Goal: Task Accomplishment & Management: Use online tool/utility

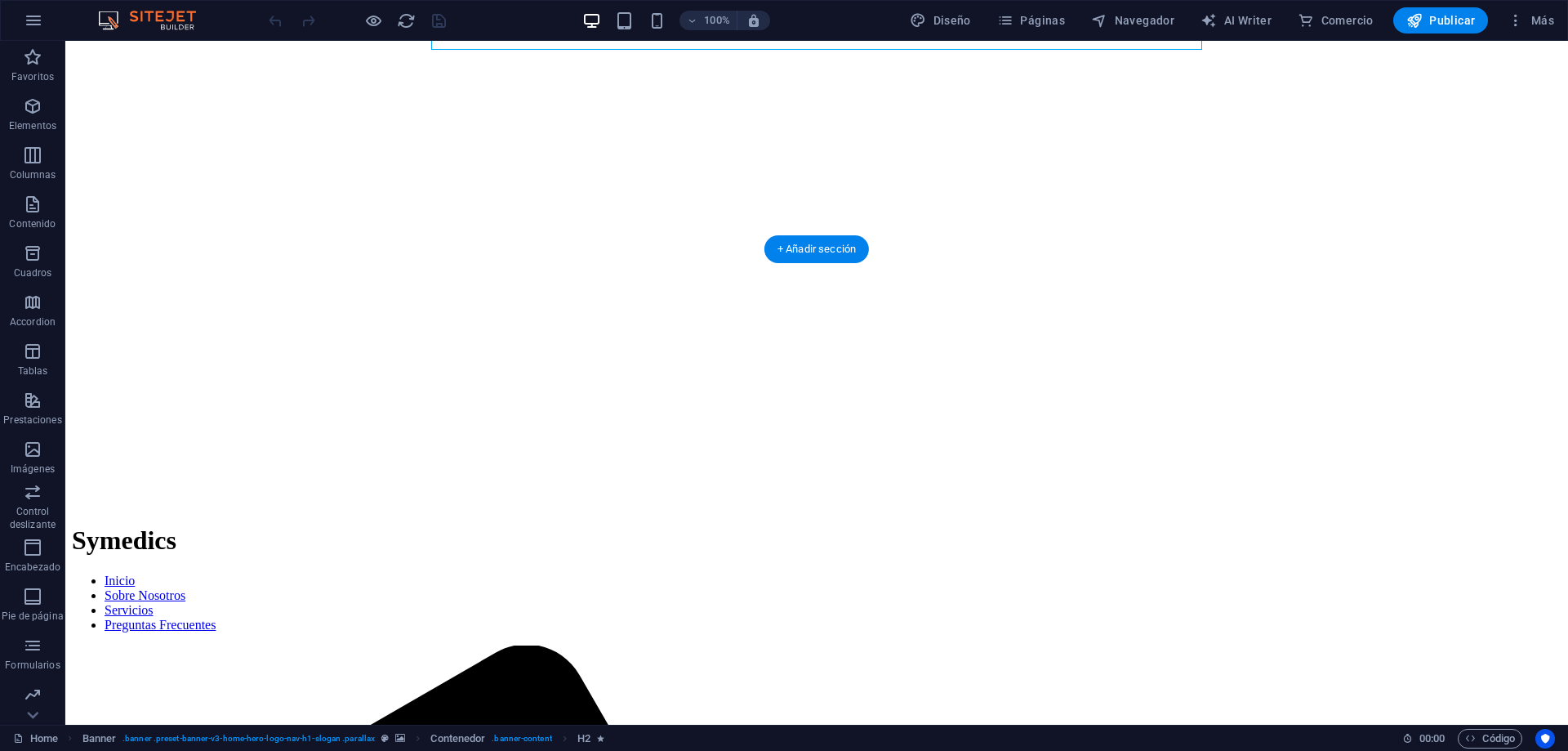
scroll to position [334, 0]
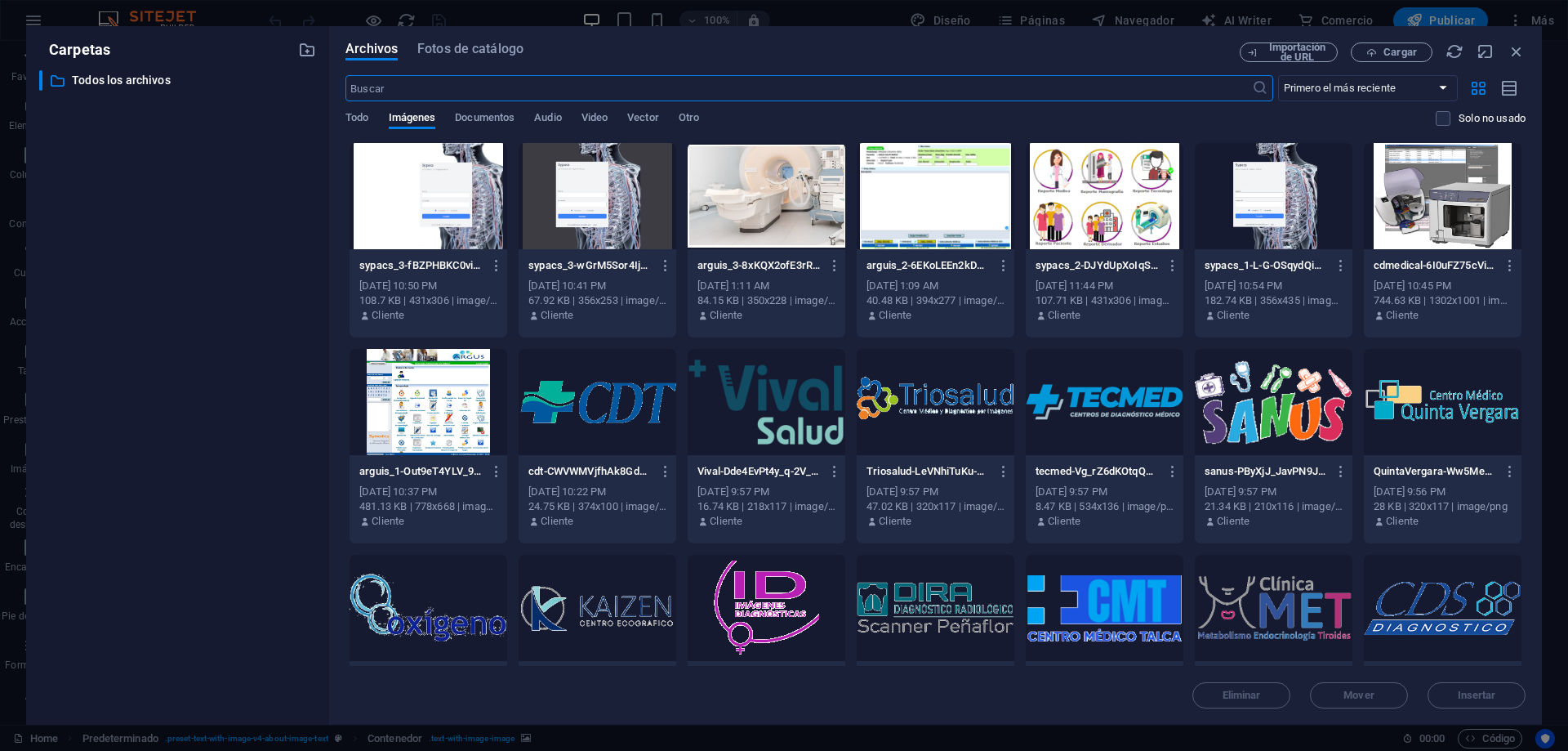
click at [1526, 45] on div "Archivos Fotos de catálogo Importación de URL Cargar ​ Primero el más reciente …" at bounding box center [935, 376] width 1213 height 699
click at [1522, 49] on icon "button" at bounding box center [1516, 52] width 18 height 18
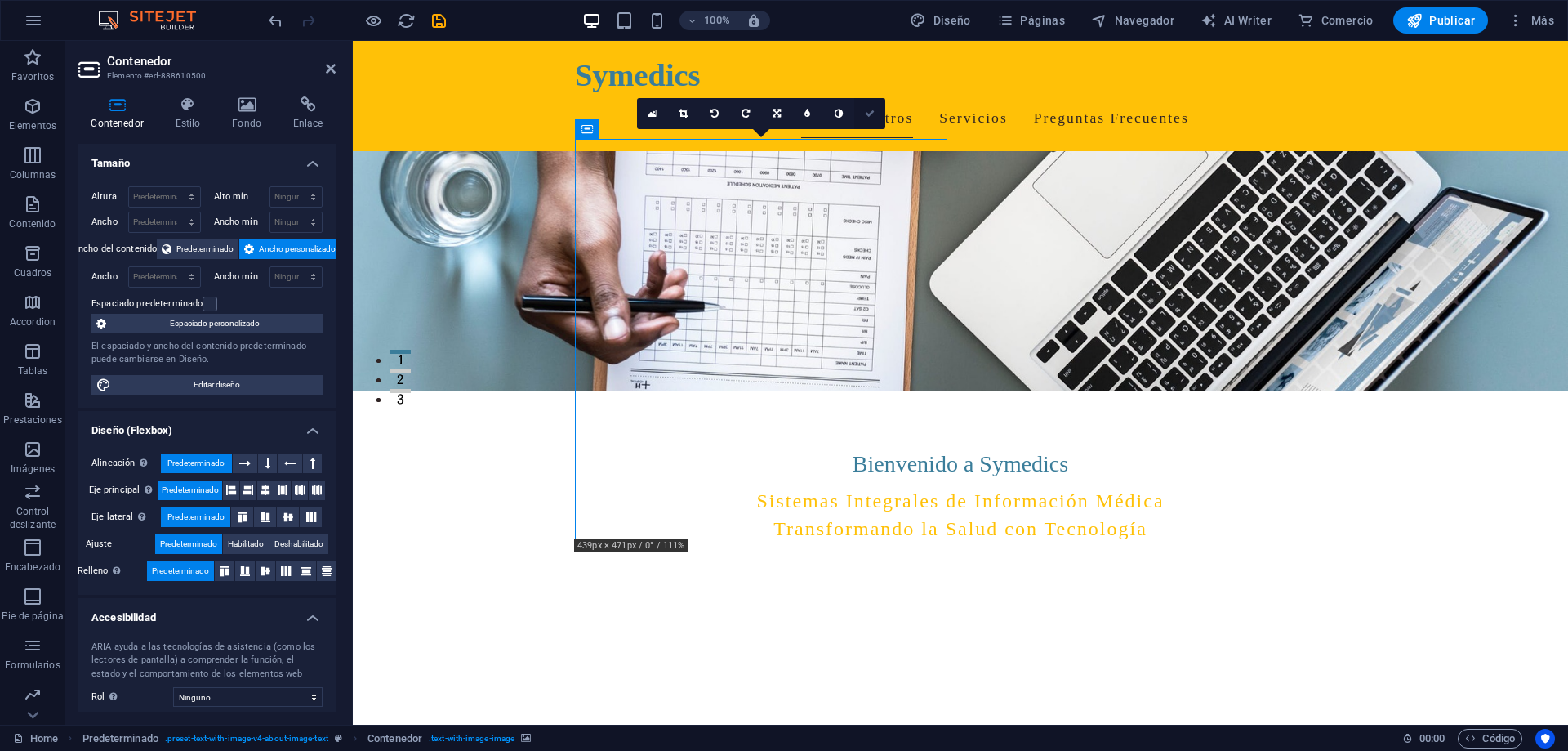
click at [873, 115] on icon at bounding box center [870, 113] width 10 height 10
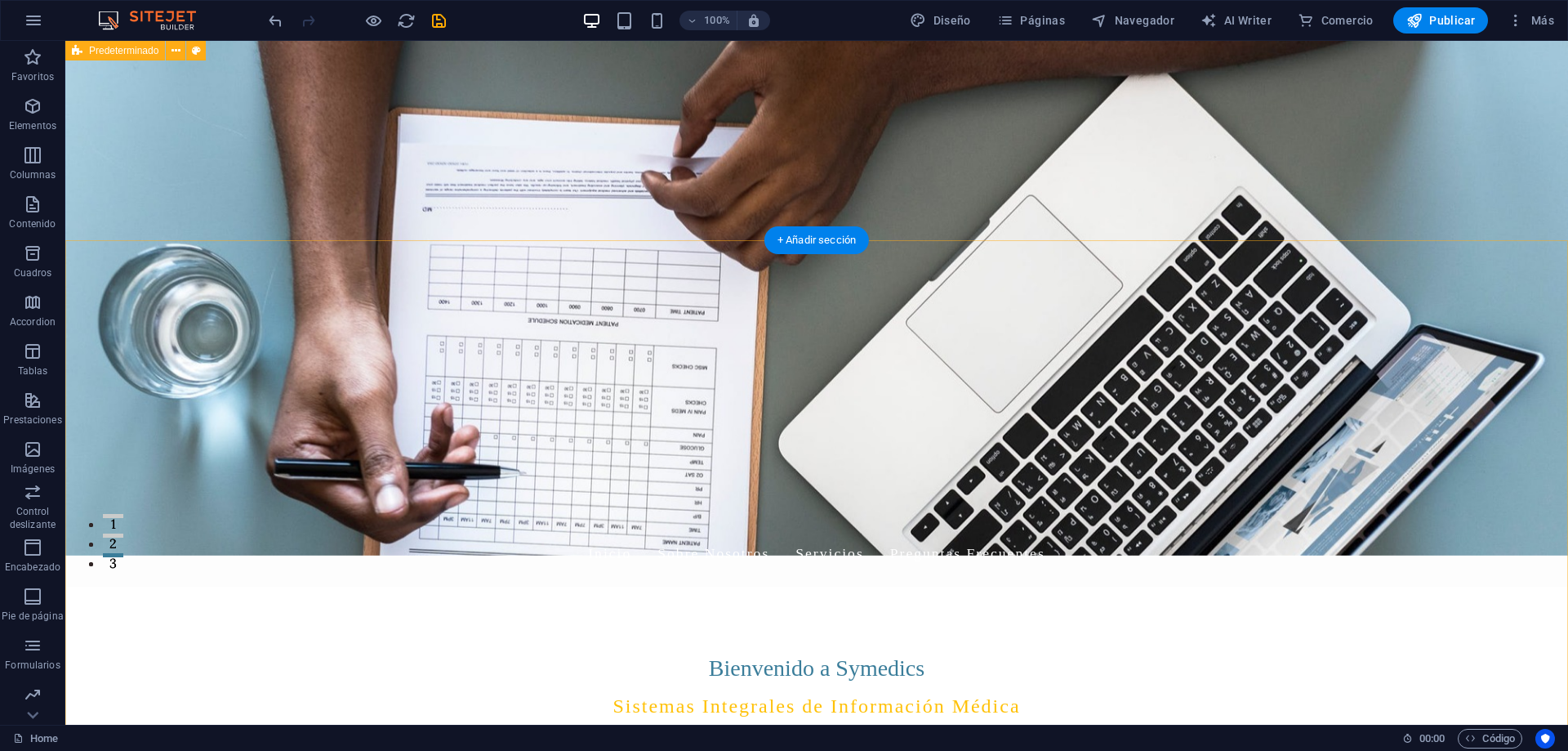
scroll to position [0, 0]
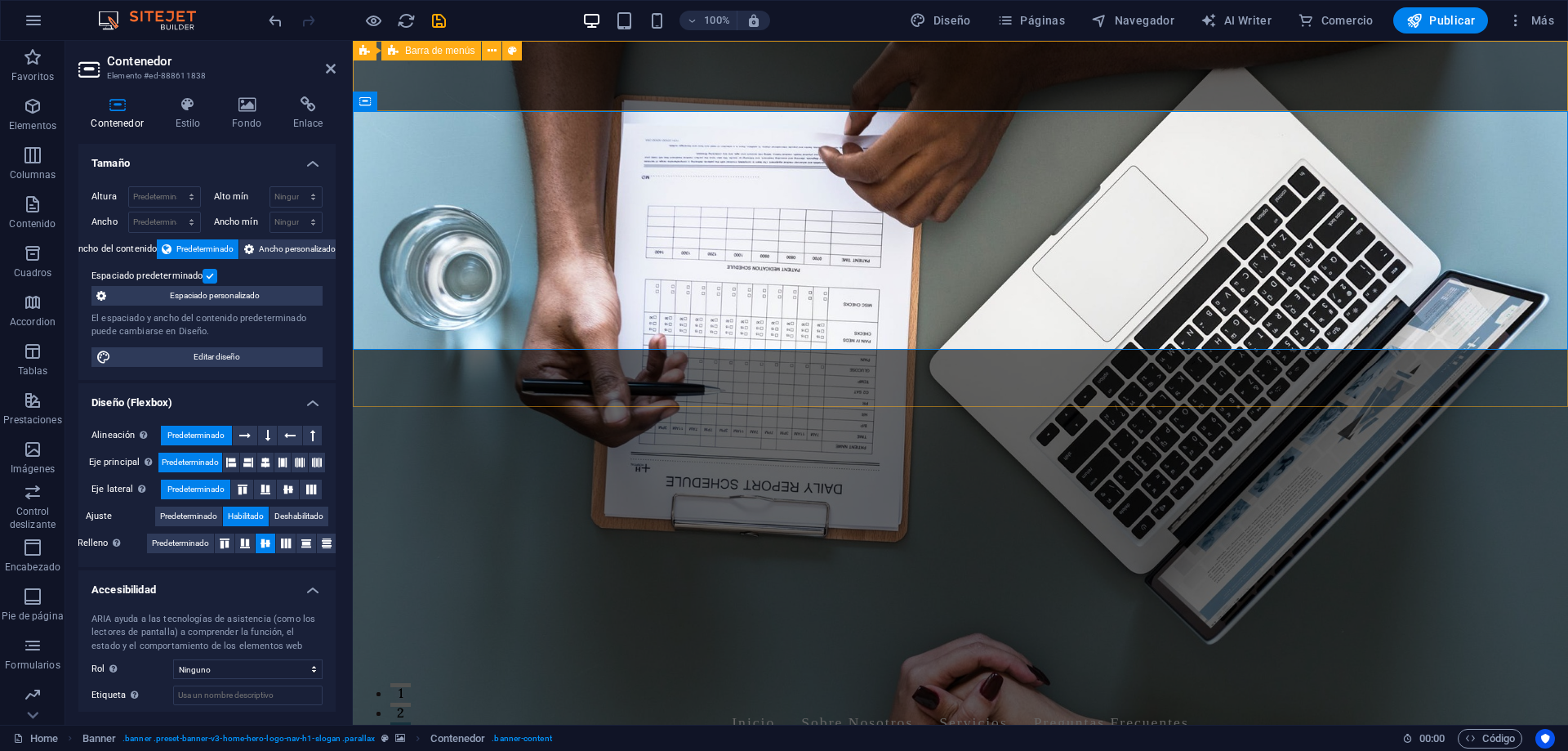
click at [504, 645] on div "Symedics Inicio Sobre Nosotros Servicios Preguntas Frecuentes" at bounding box center [960, 700] width 1215 height 110
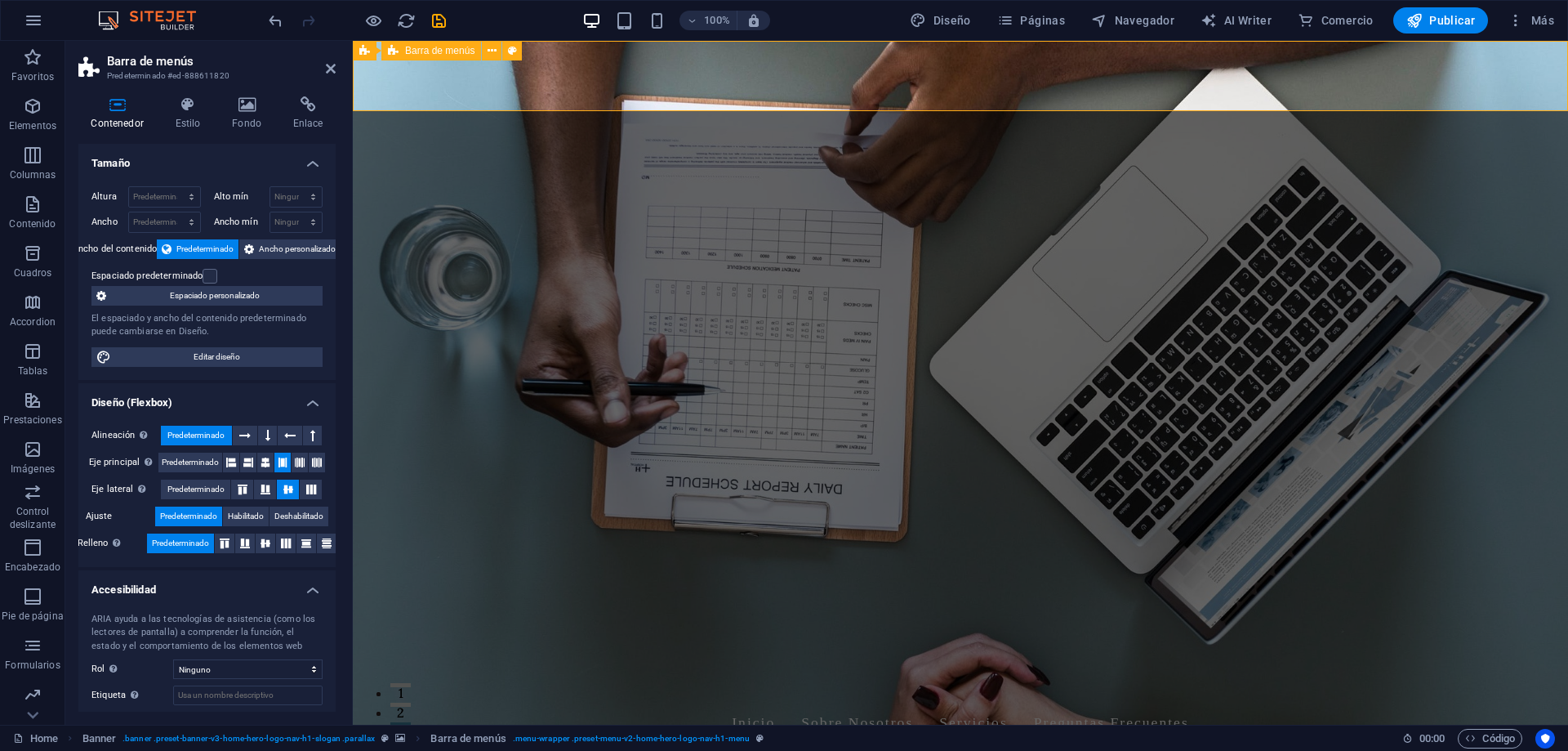
click at [484, 645] on div "Symedics Inicio Sobre Nosotros Servicios Preguntas Frecuentes" at bounding box center [960, 700] width 1215 height 110
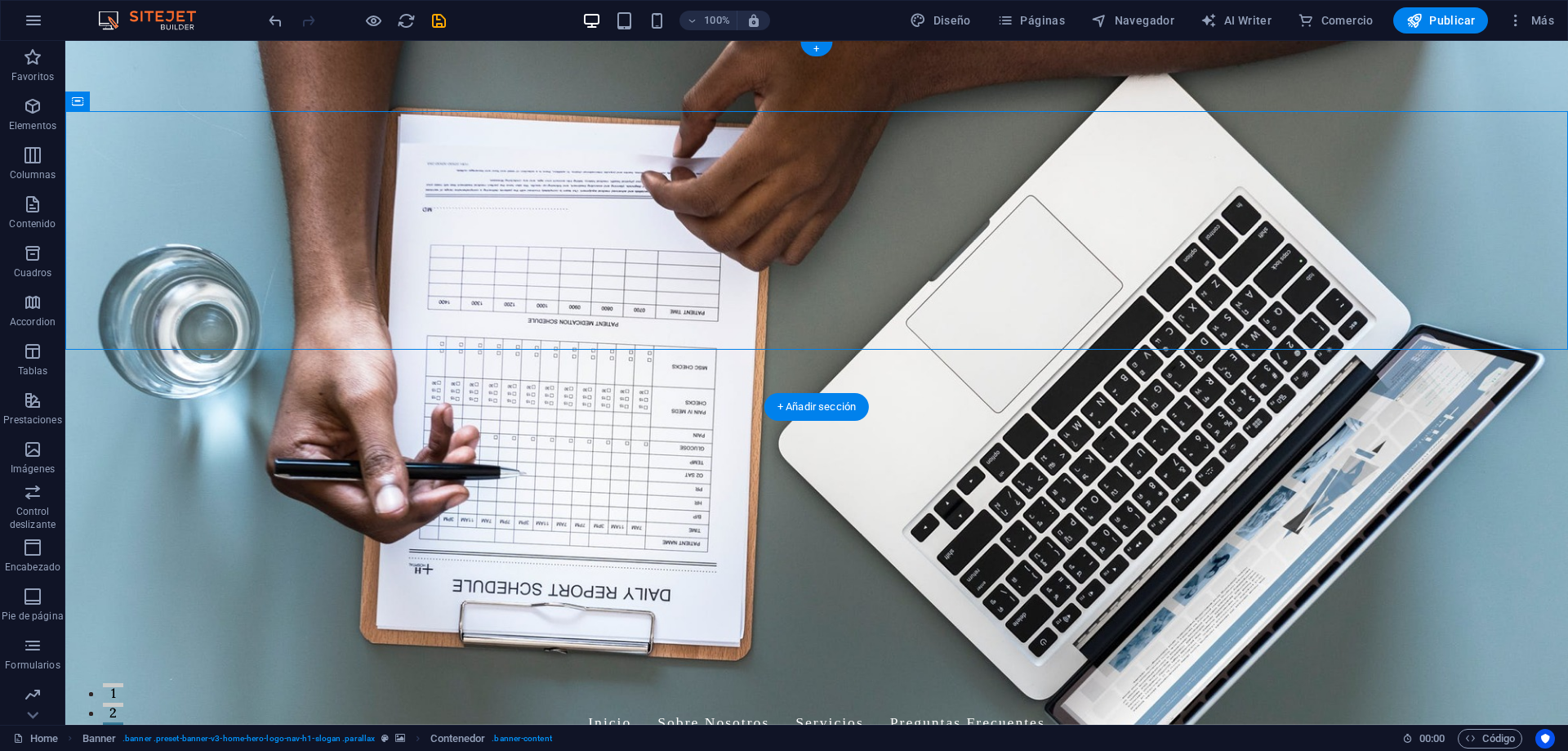
click at [489, 382] on figure at bounding box center [816, 382] width 1503 height 684
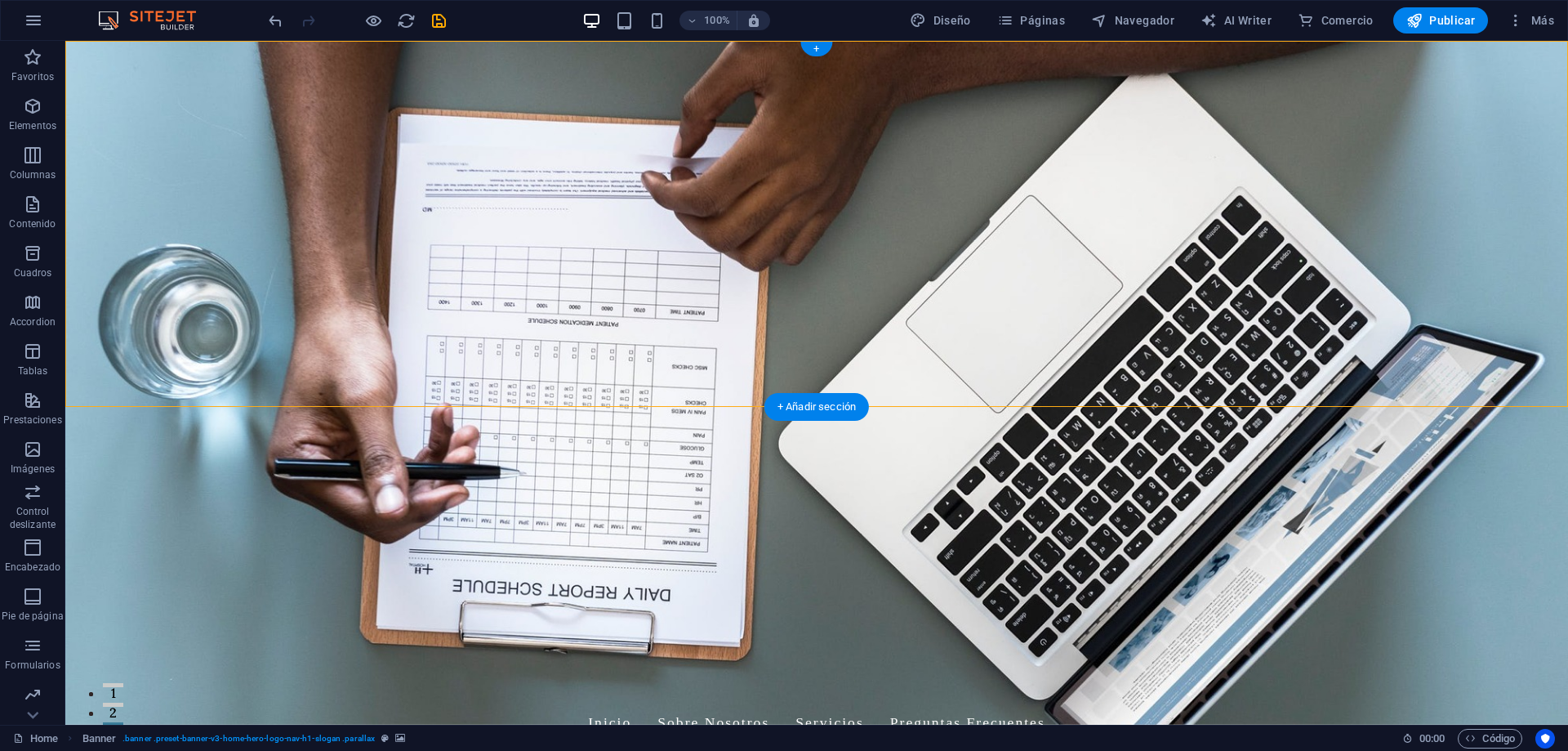
click at [489, 382] on figure at bounding box center [816, 382] width 1503 height 684
select select "vh"
select select "header"
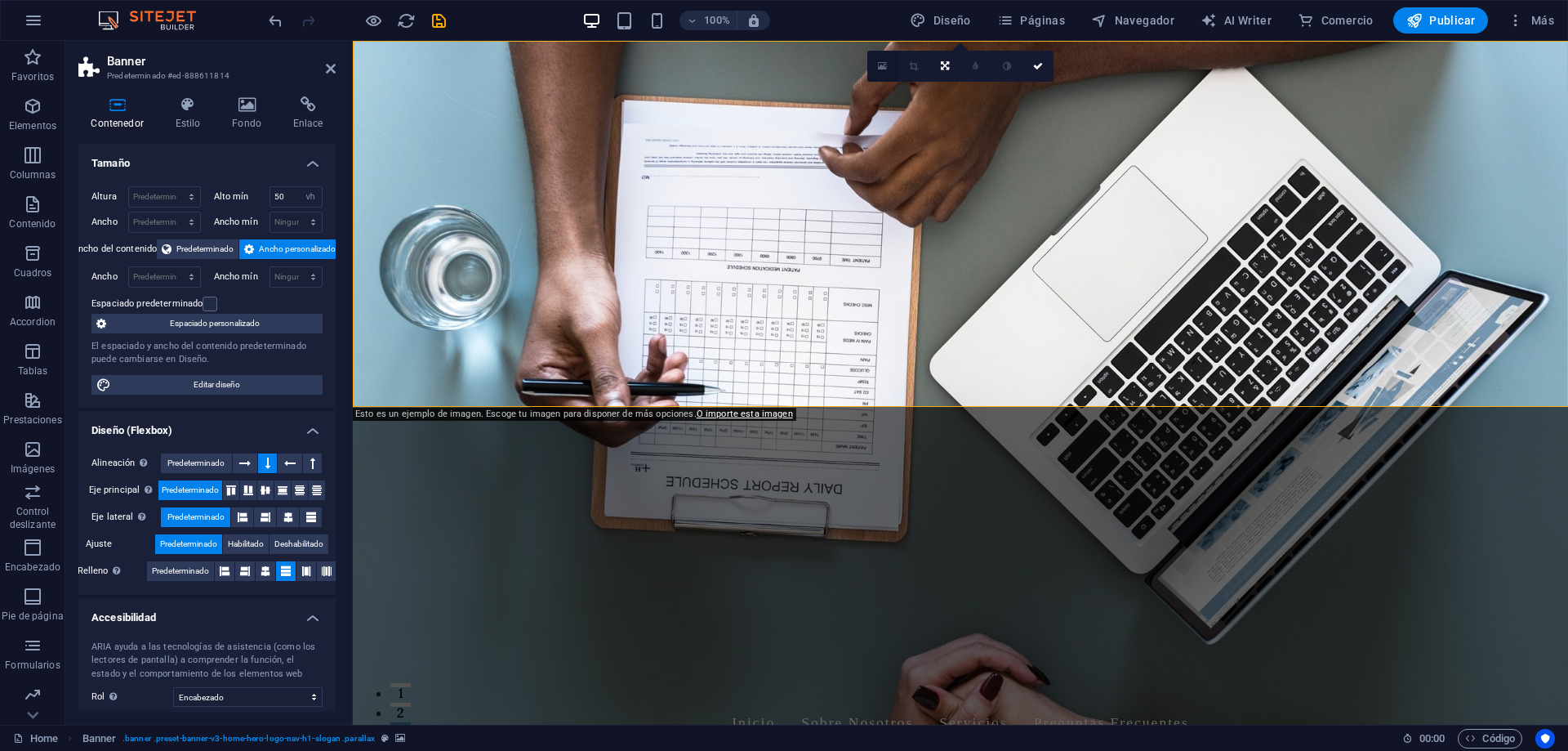
click at [890, 71] on link at bounding box center [883, 66] width 31 height 31
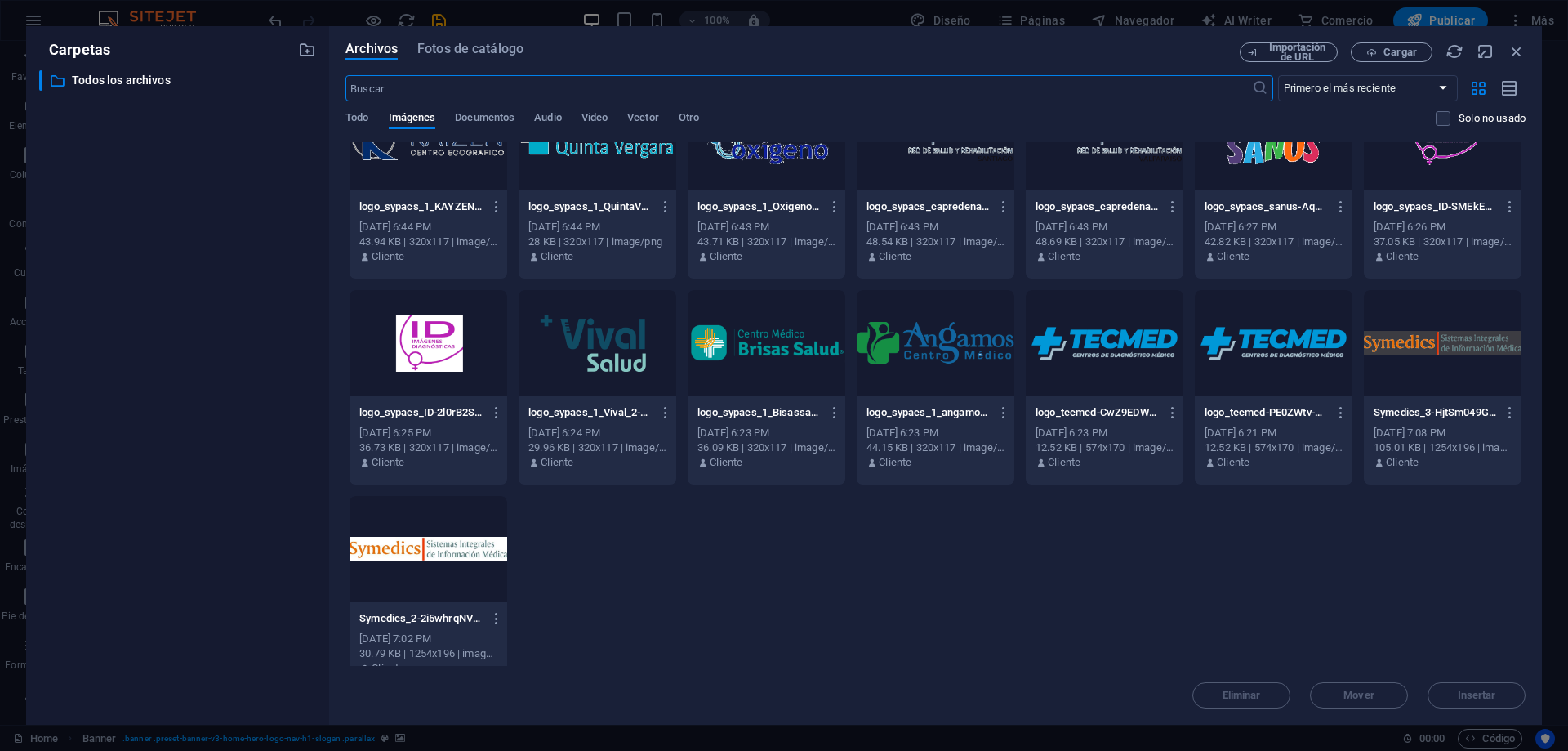
scroll to position [1103, 0]
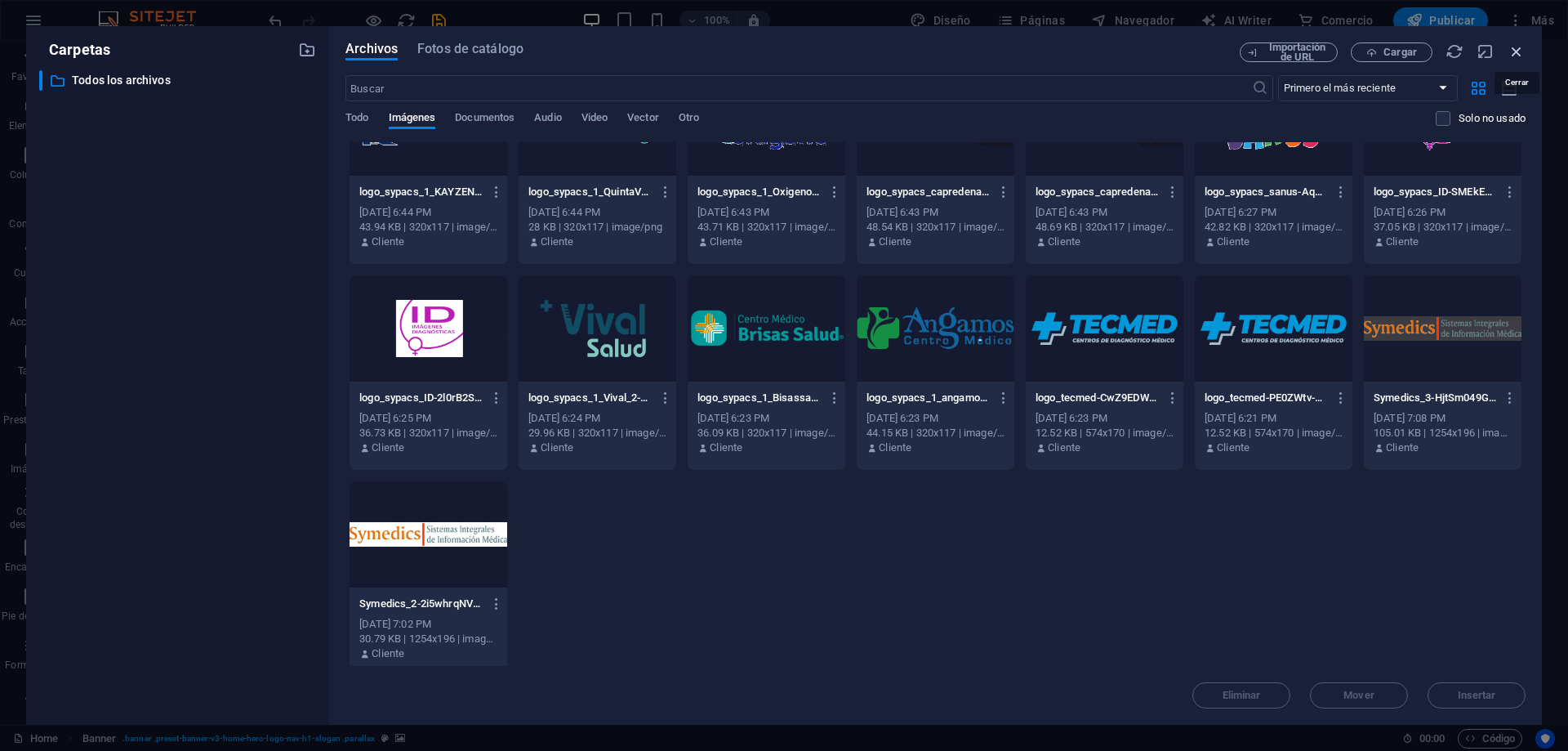
click at [1513, 56] on icon "button" at bounding box center [1516, 52] width 18 height 18
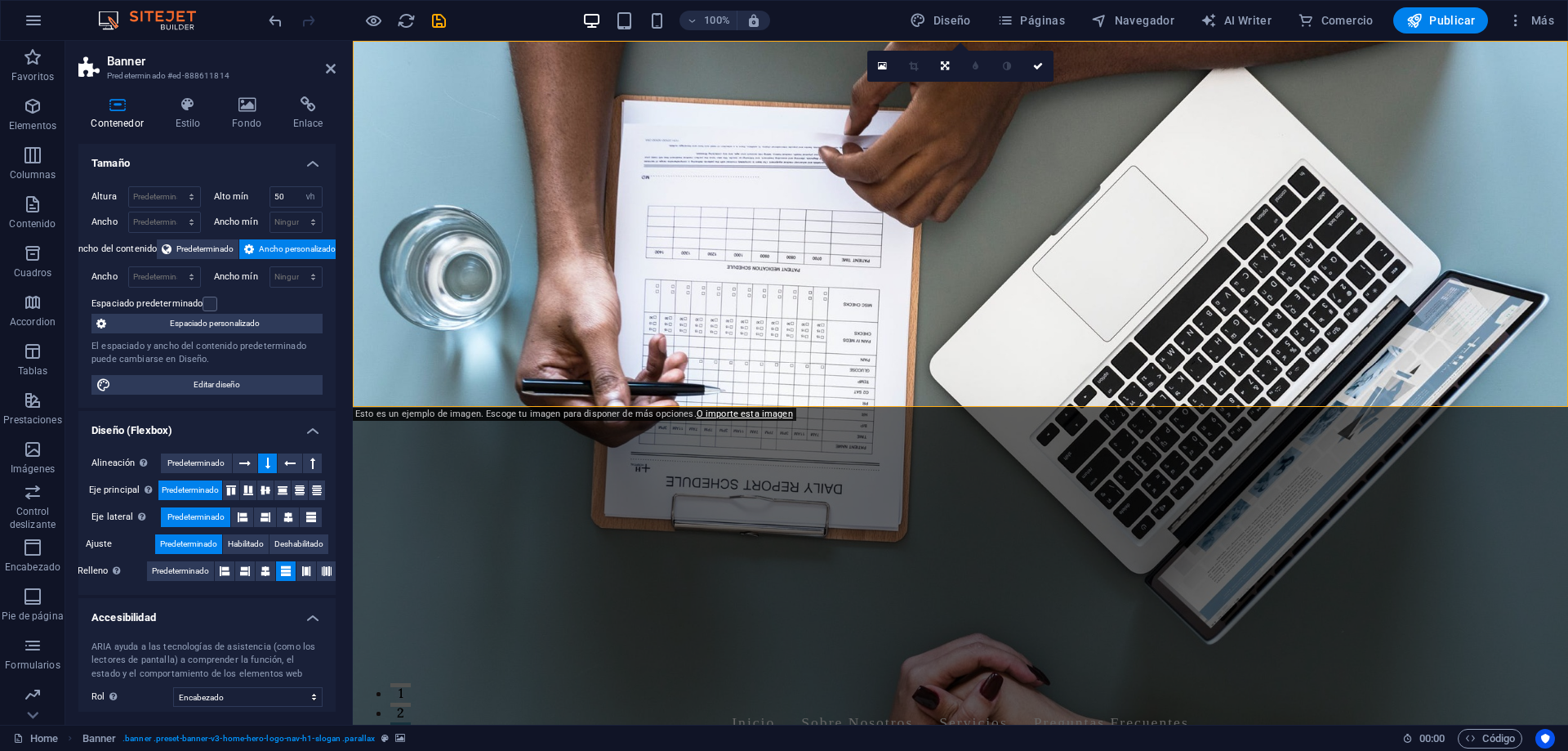
click at [1185, 383] on figure at bounding box center [960, 382] width 1215 height 684
click at [732, 416] on link "O importe esta imagen" at bounding box center [745, 414] width 96 height 10
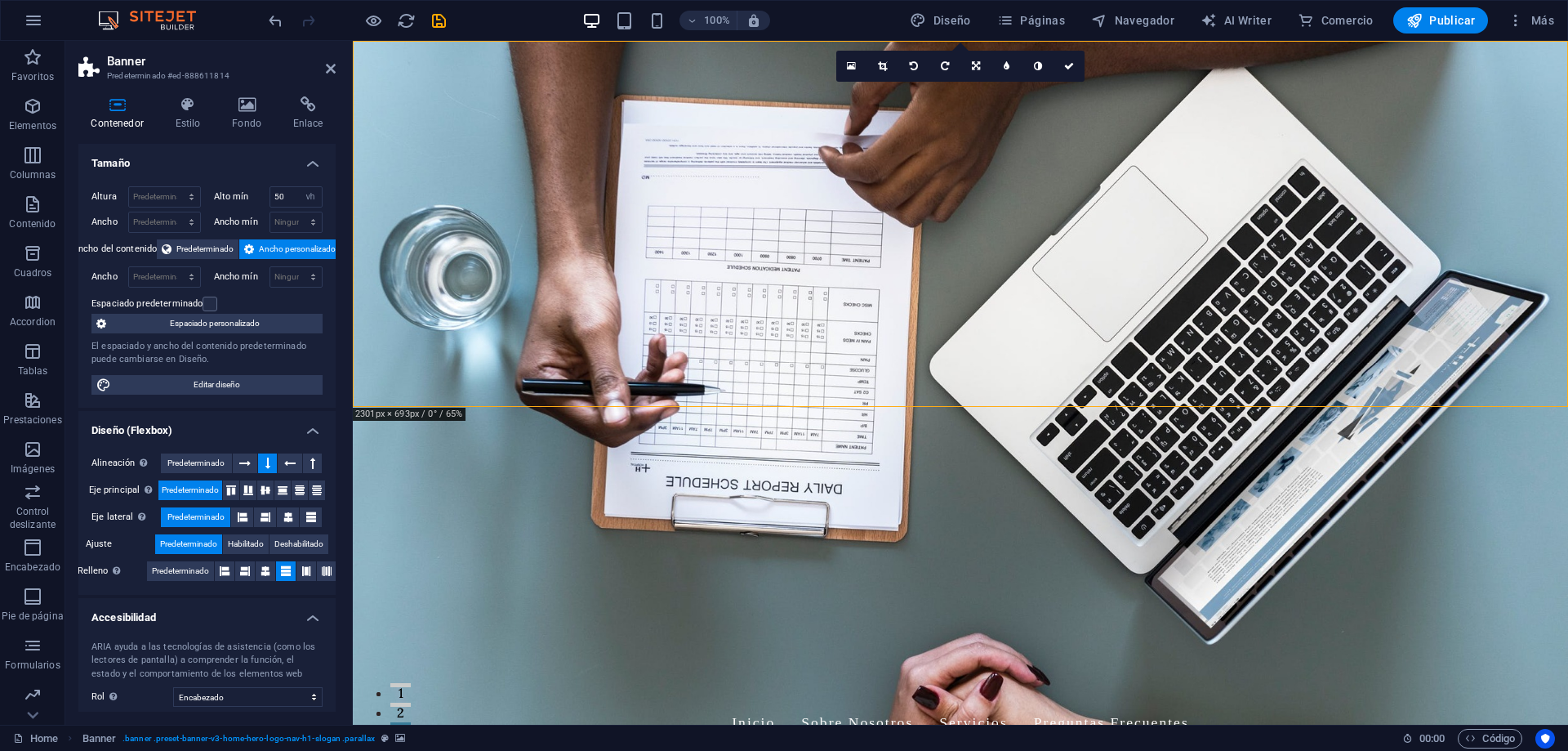
click at [623, 370] on figure at bounding box center [960, 382] width 1215 height 684
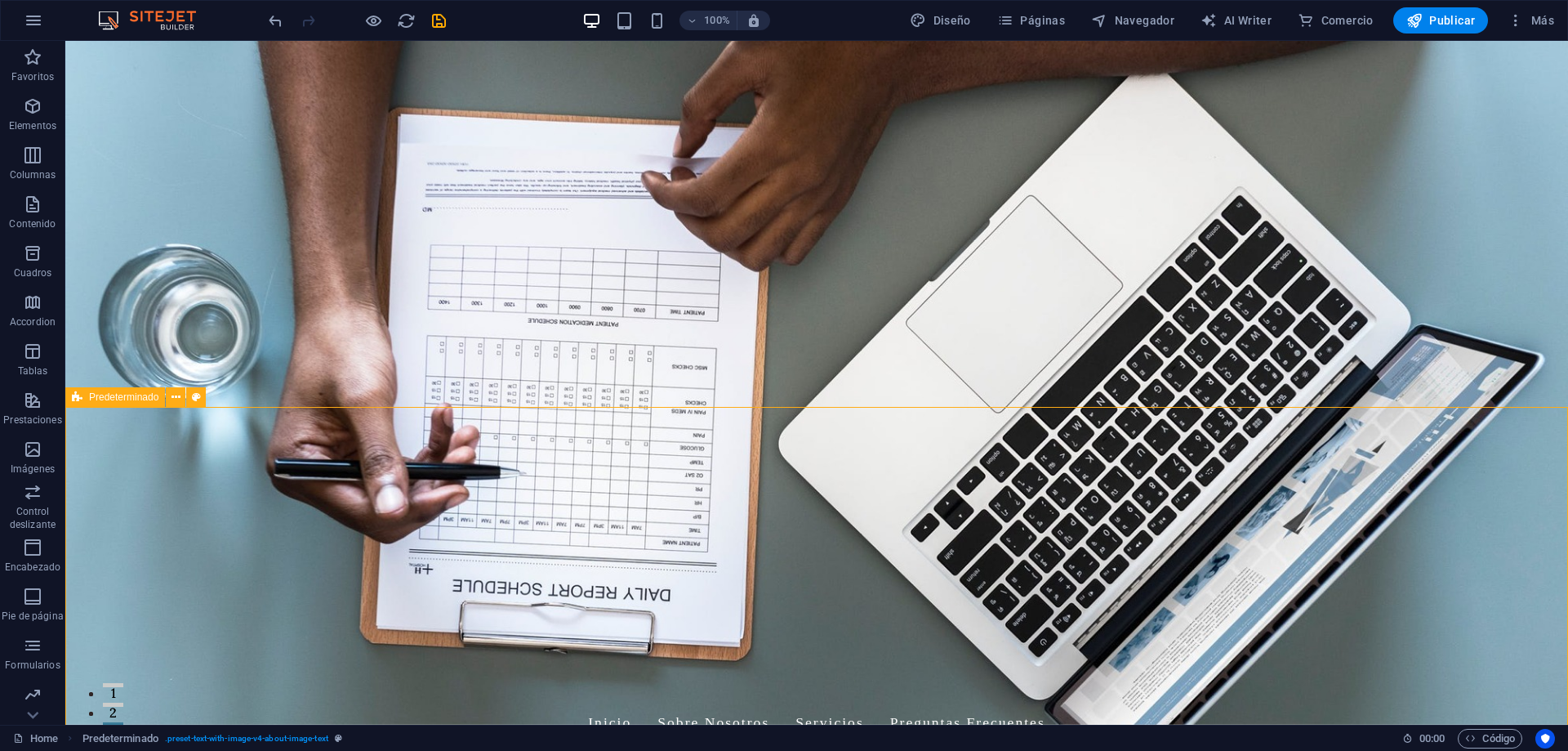
drag, startPoint x: 128, startPoint y: 417, endPoint x: 540, endPoint y: 444, distance: 412.9
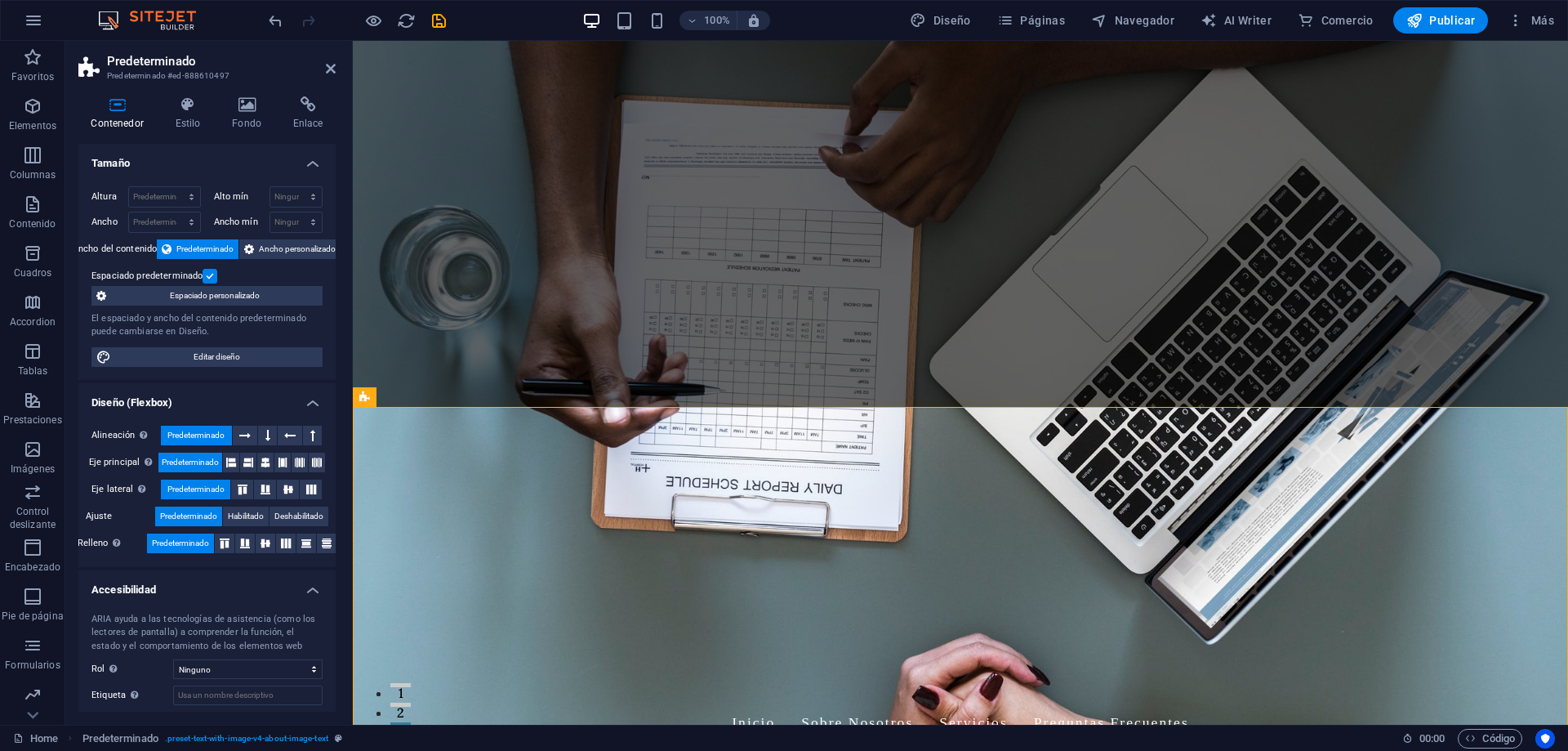
click at [560, 367] on figure at bounding box center [960, 382] width 1215 height 684
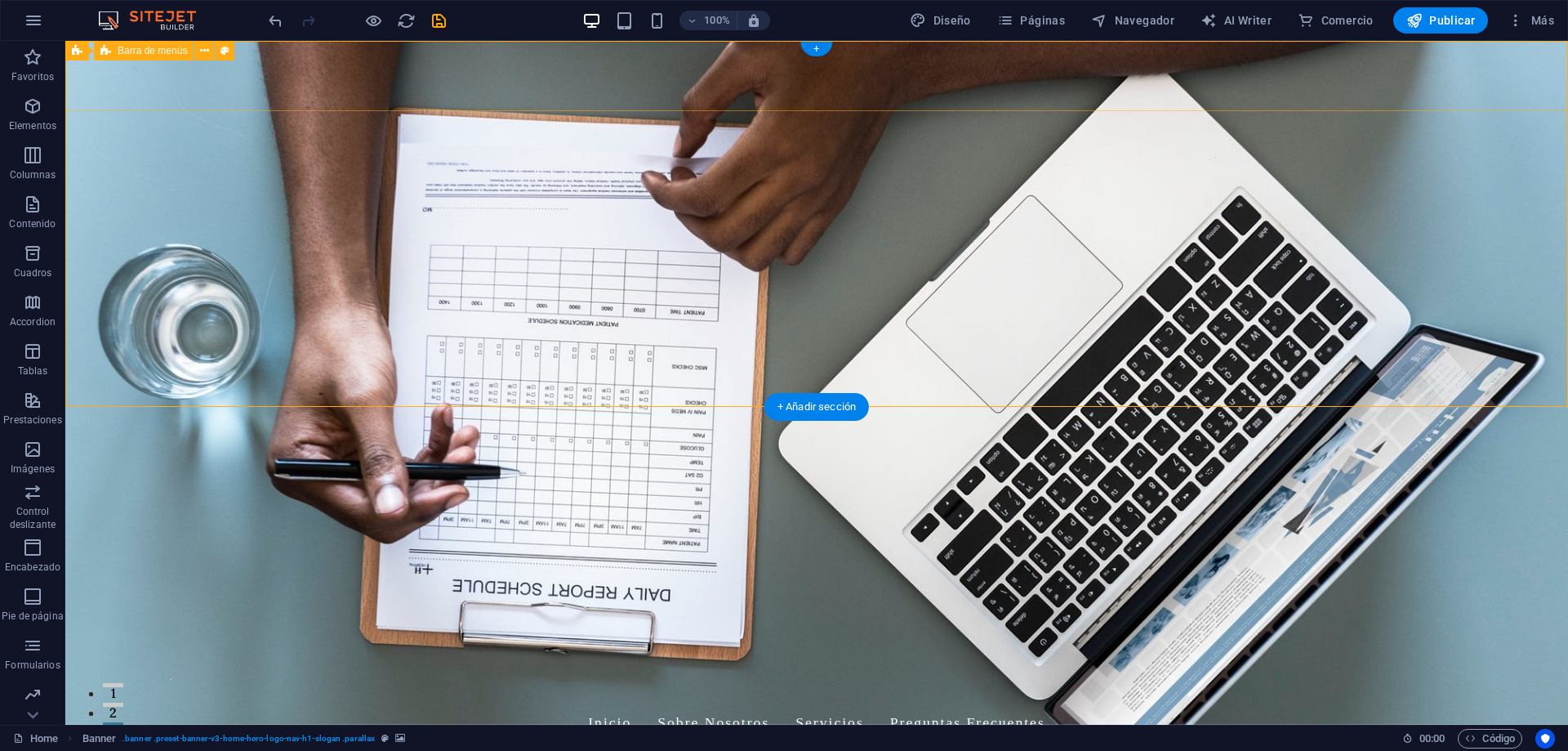
click at [1374, 645] on div "Symedics Inicio Sobre Nosotros Servicios Preguntas Frecuentes" at bounding box center [816, 700] width 1503 height 110
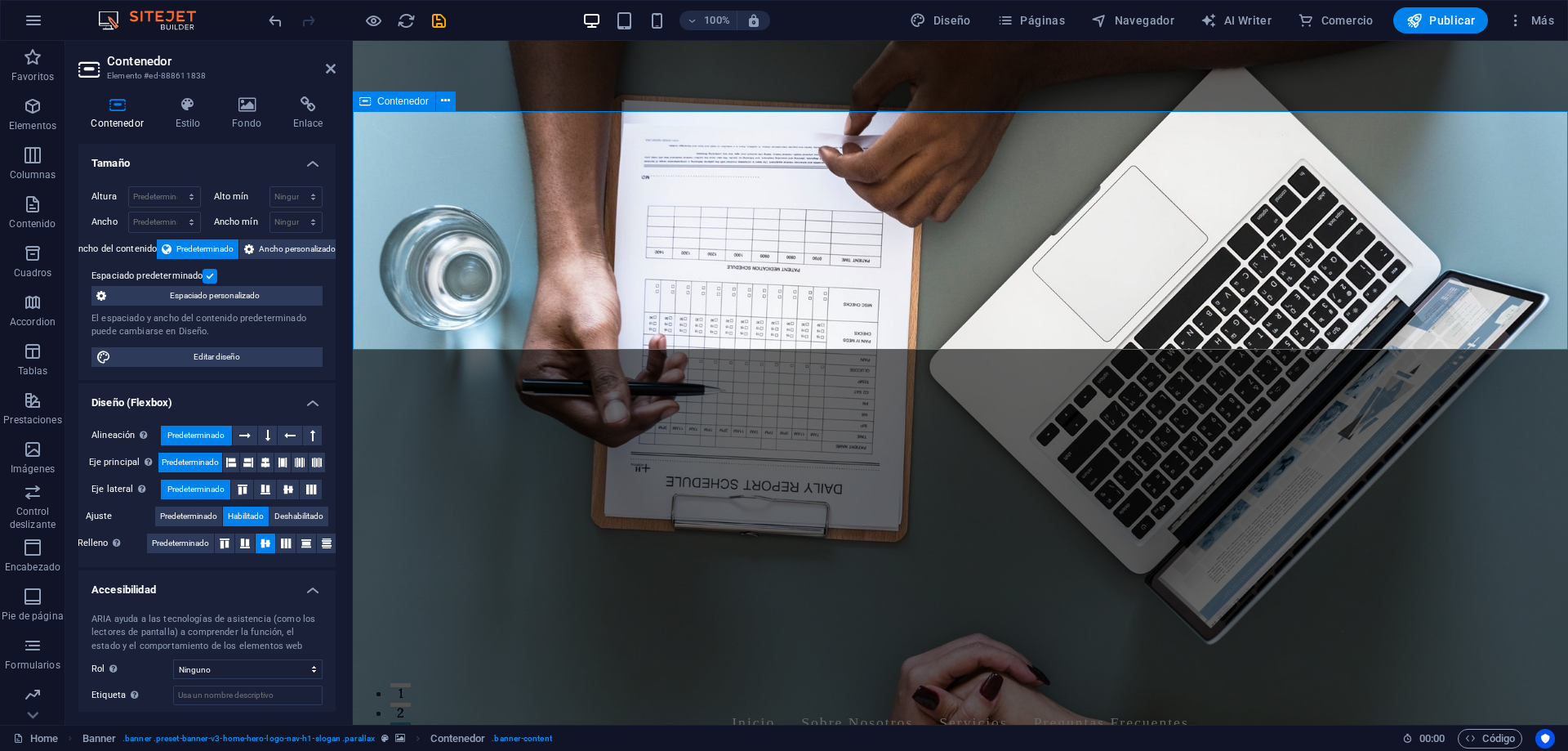
click at [246, 117] on h4 "Fondo" at bounding box center [251, 113] width 61 height 34
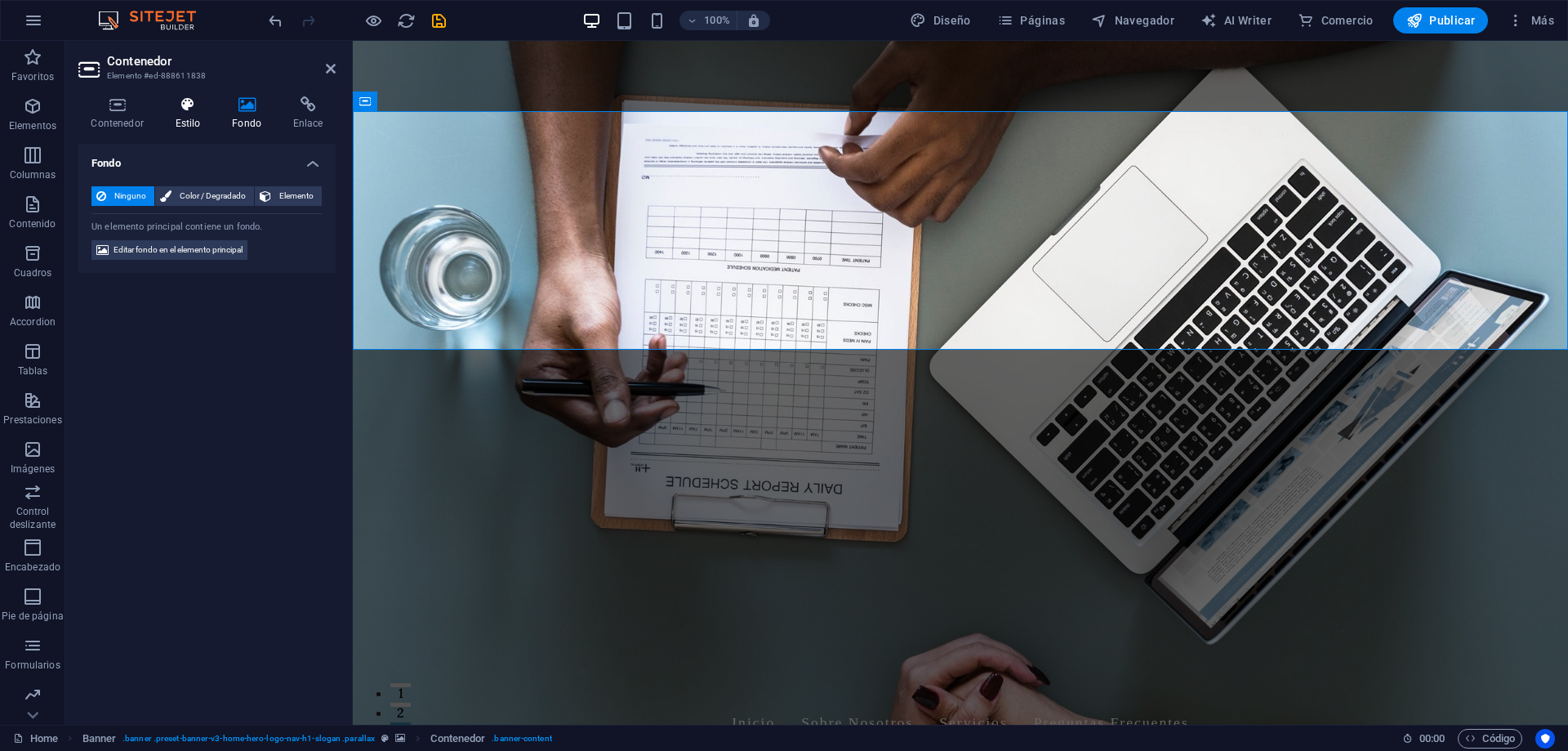
click at [184, 111] on icon at bounding box center [188, 104] width 51 height 17
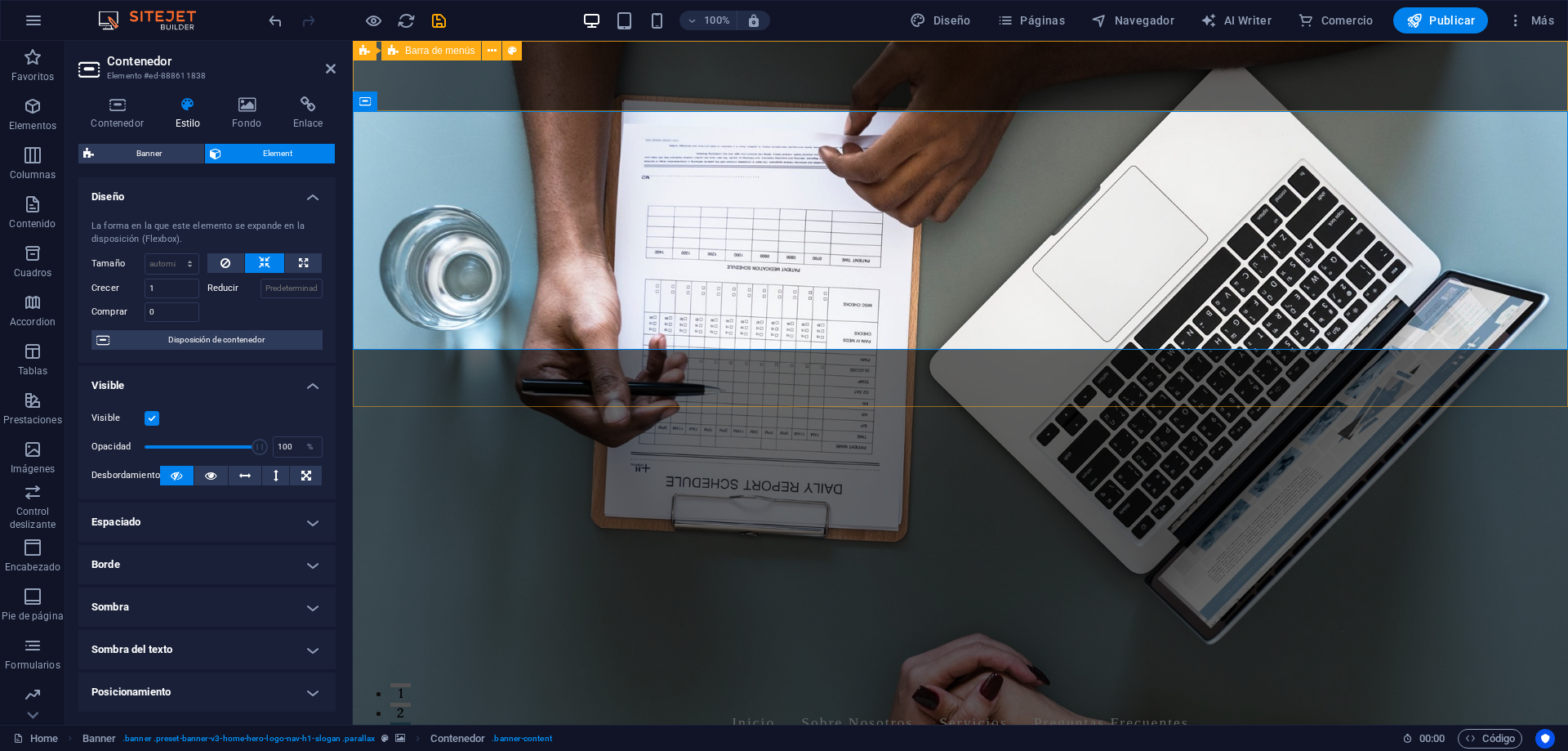
click at [1505, 645] on div "Symedics Inicio Sobre Nosotros Servicios Preguntas Frecuentes" at bounding box center [960, 700] width 1215 height 110
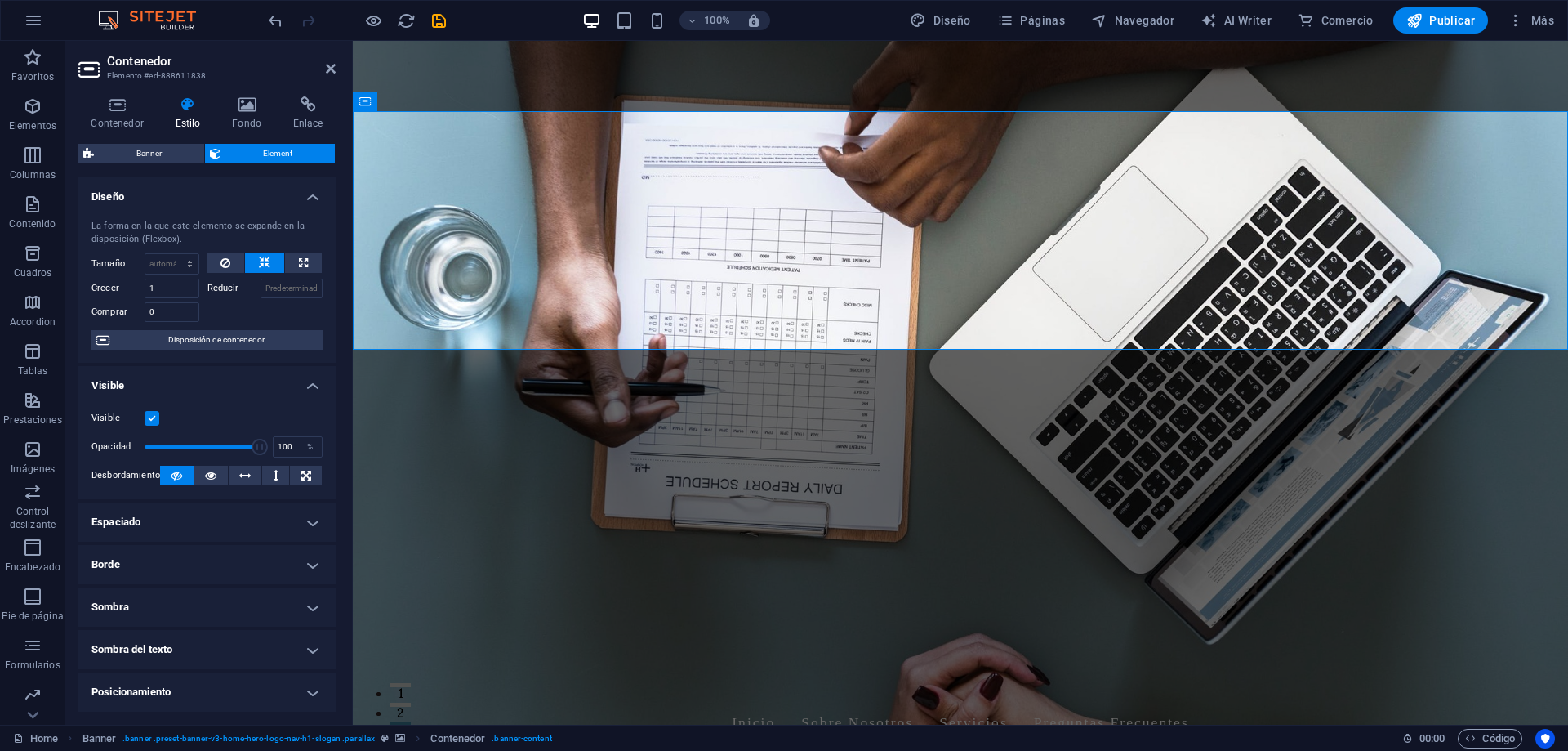
click at [1499, 374] on figure at bounding box center [960, 382] width 1215 height 684
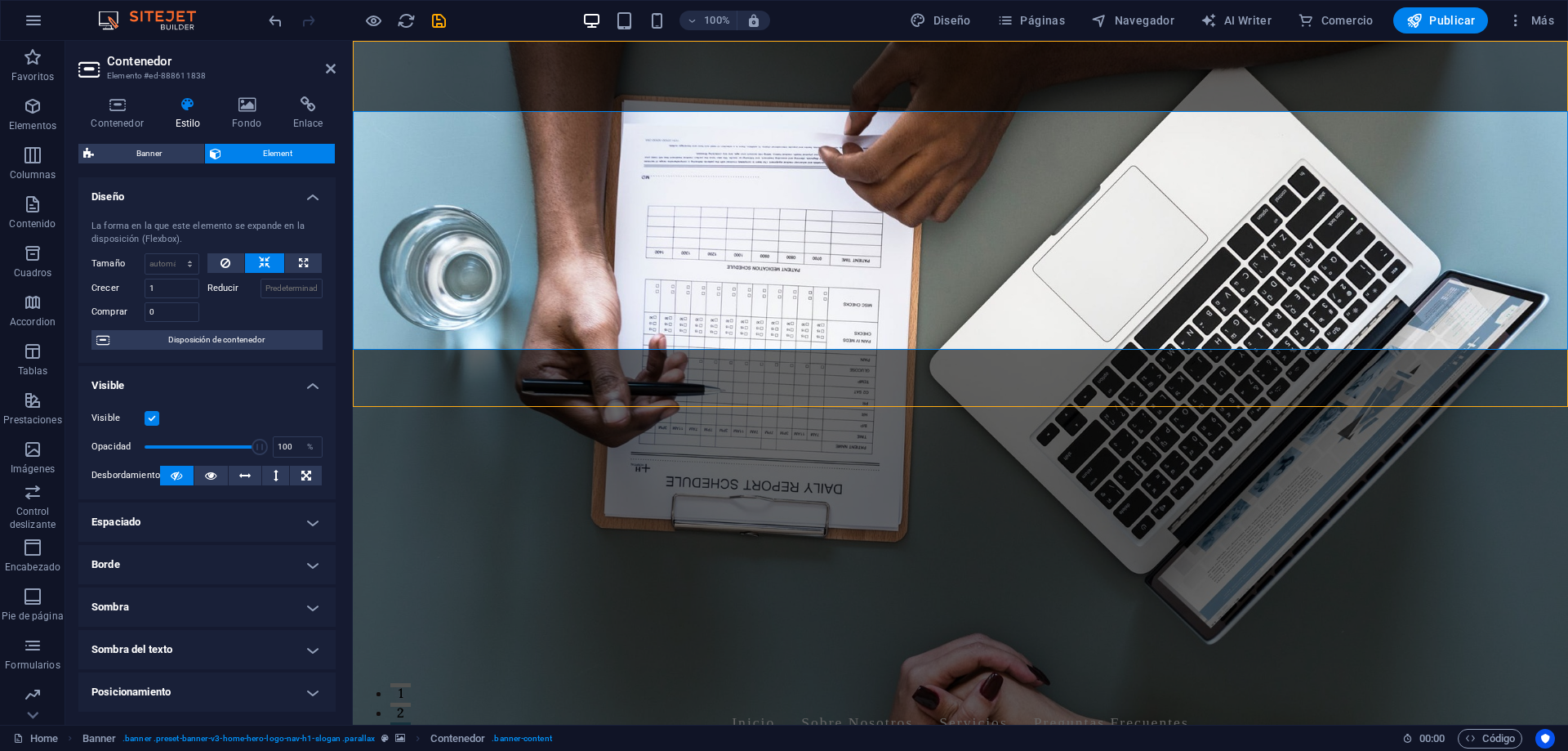
click at [1499, 374] on figure at bounding box center [960, 382] width 1215 height 684
select select "vh"
select select "header"
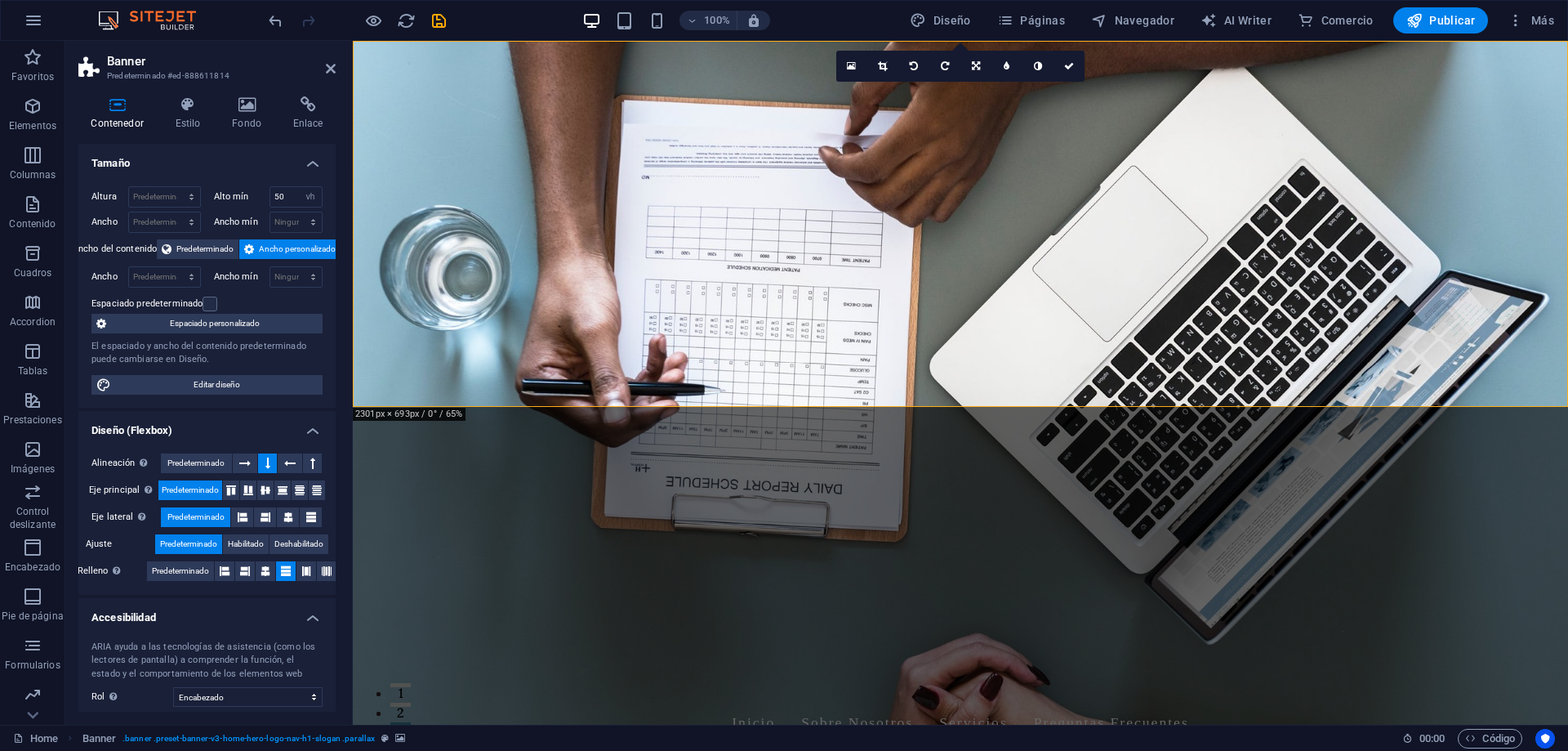
click at [1499, 374] on figure at bounding box center [960, 382] width 1215 height 684
click at [1500, 374] on figure at bounding box center [960, 382] width 1215 height 684
click at [1347, 645] on div "Symedics Inicio Sobre Nosotros Servicios Preguntas Frecuentes" at bounding box center [960, 700] width 1215 height 110
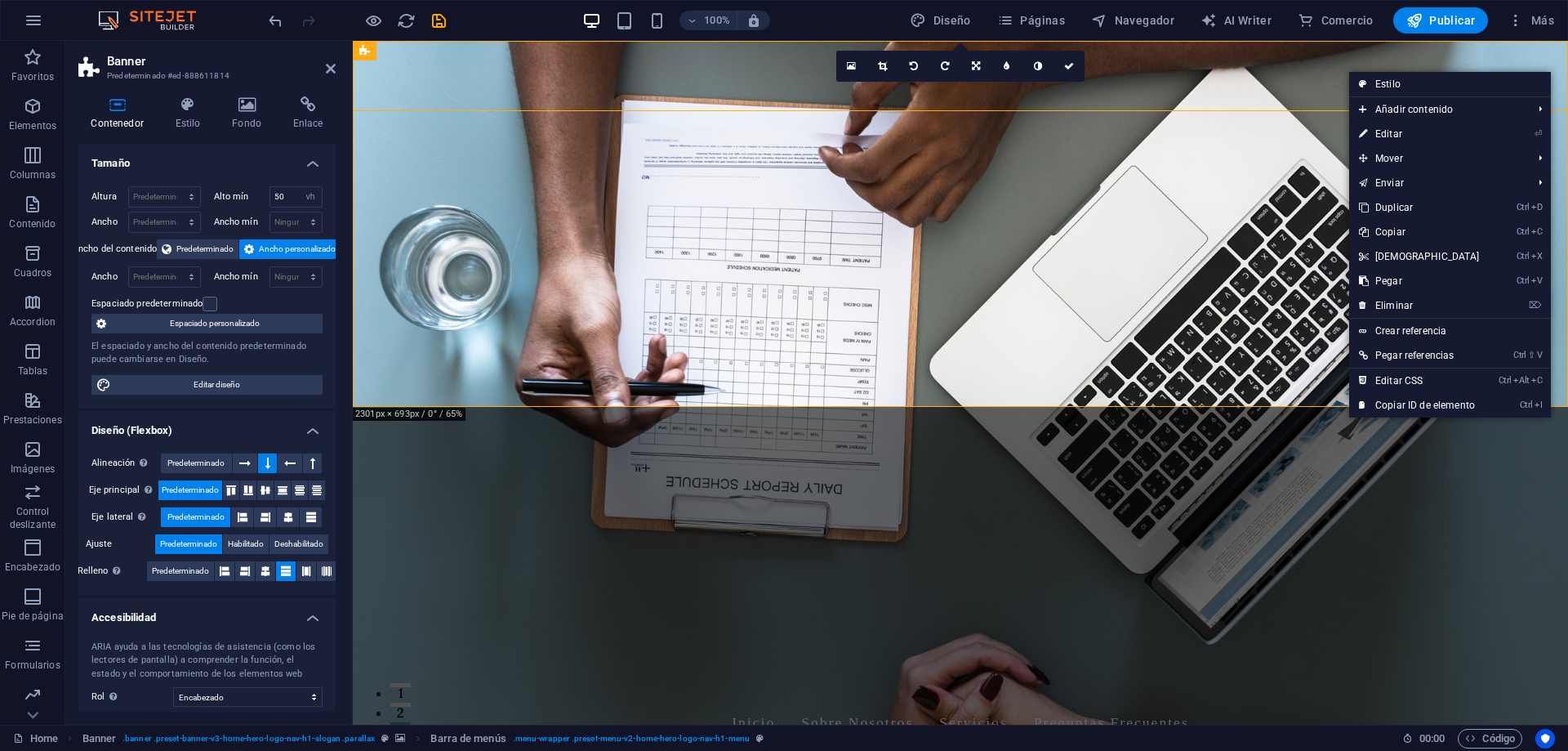
click at [1276, 387] on figure at bounding box center [960, 382] width 1215 height 684
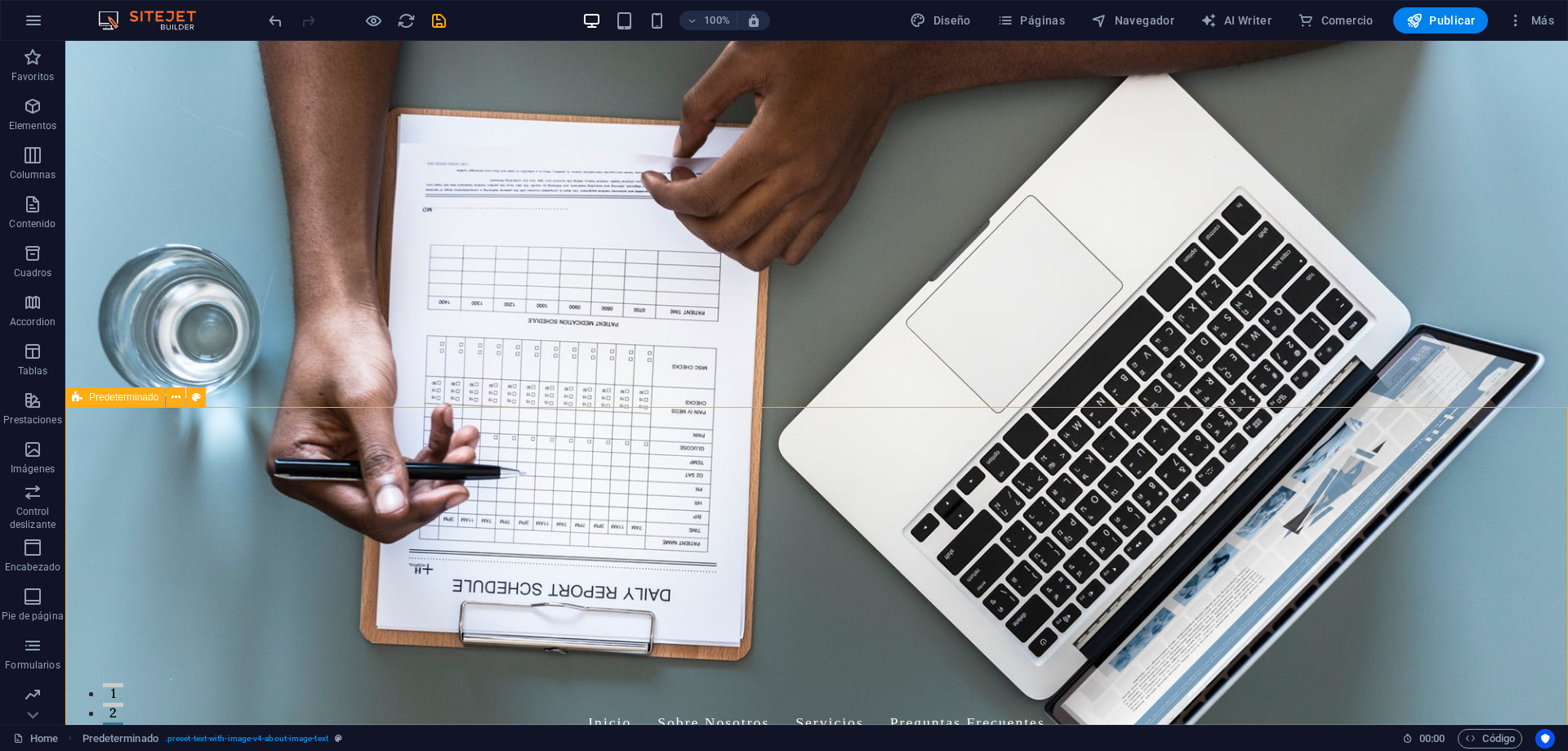
click at [0, 0] on icon at bounding box center [0, 0] width 0 height 0
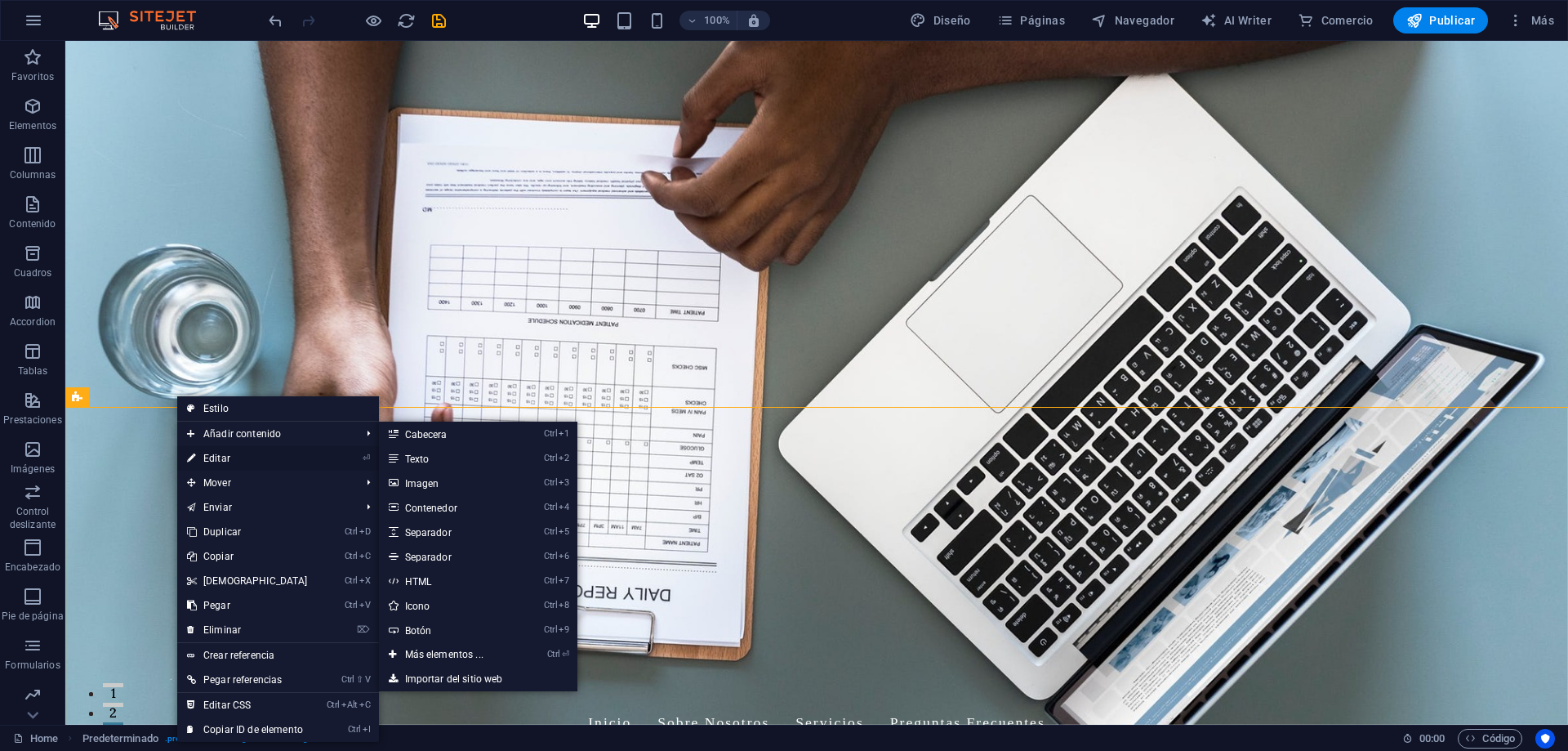
click at [220, 454] on link "⏎ Editar" at bounding box center [247, 458] width 141 height 24
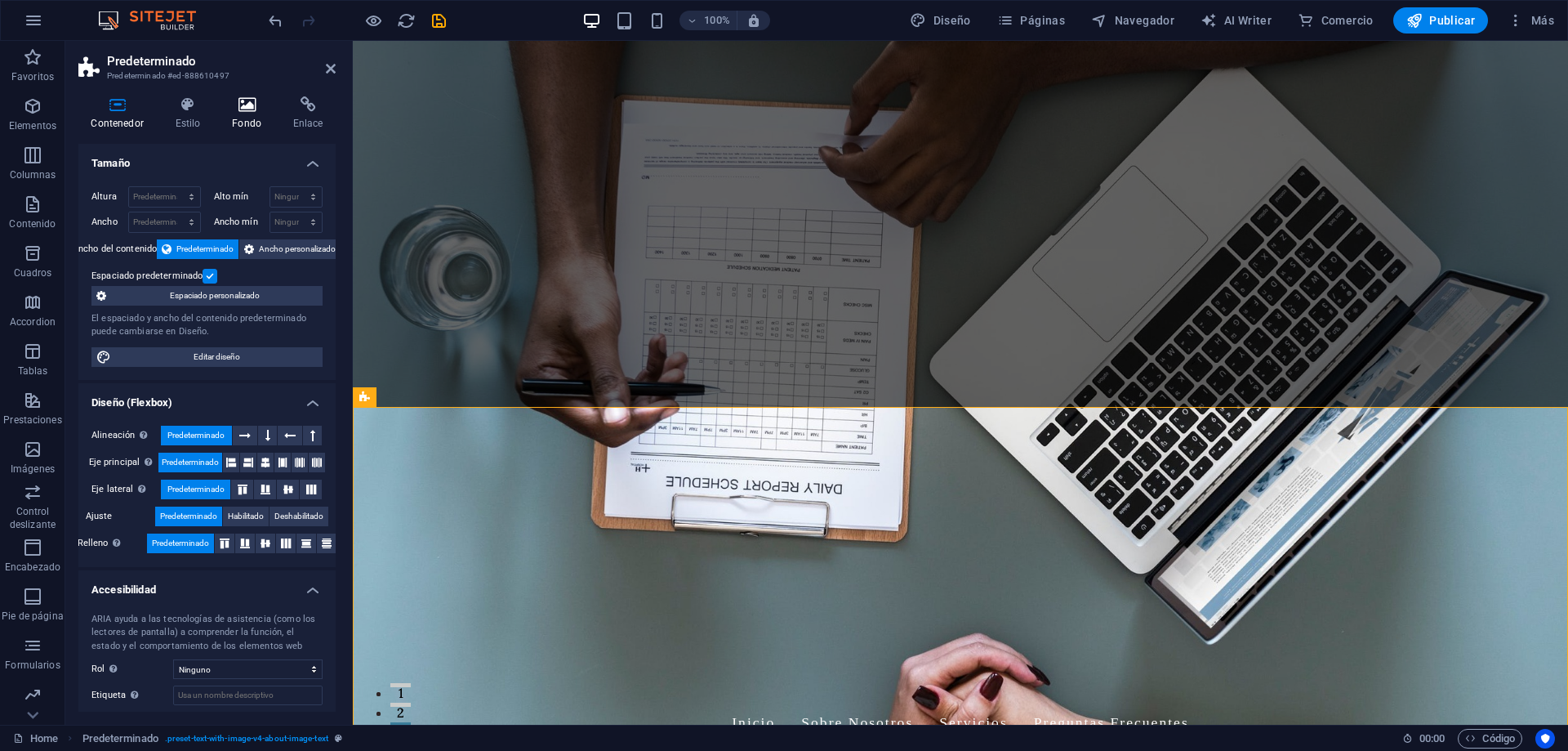
click at [251, 112] on icon at bounding box center [247, 104] width 55 height 17
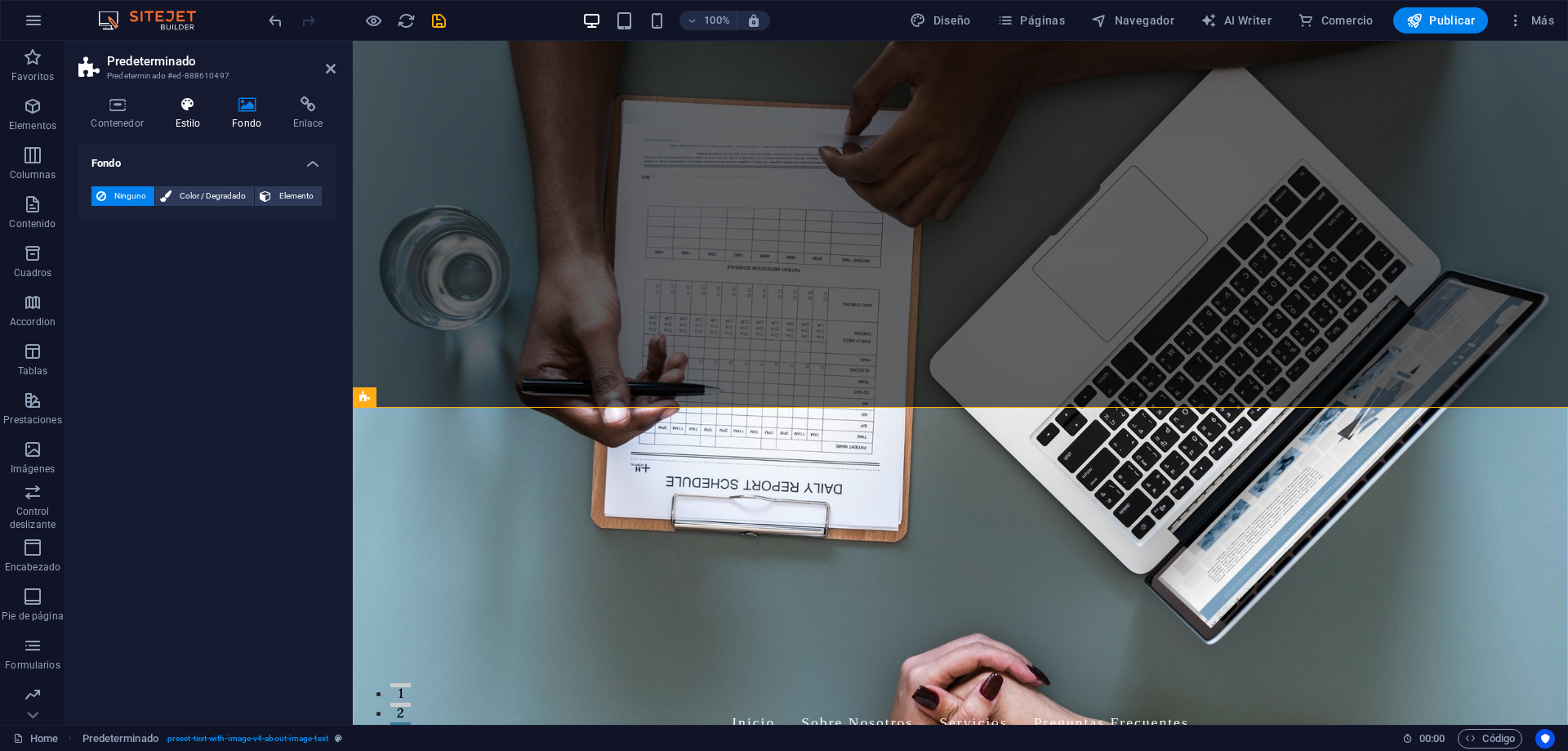
click at [191, 111] on icon at bounding box center [188, 104] width 51 height 17
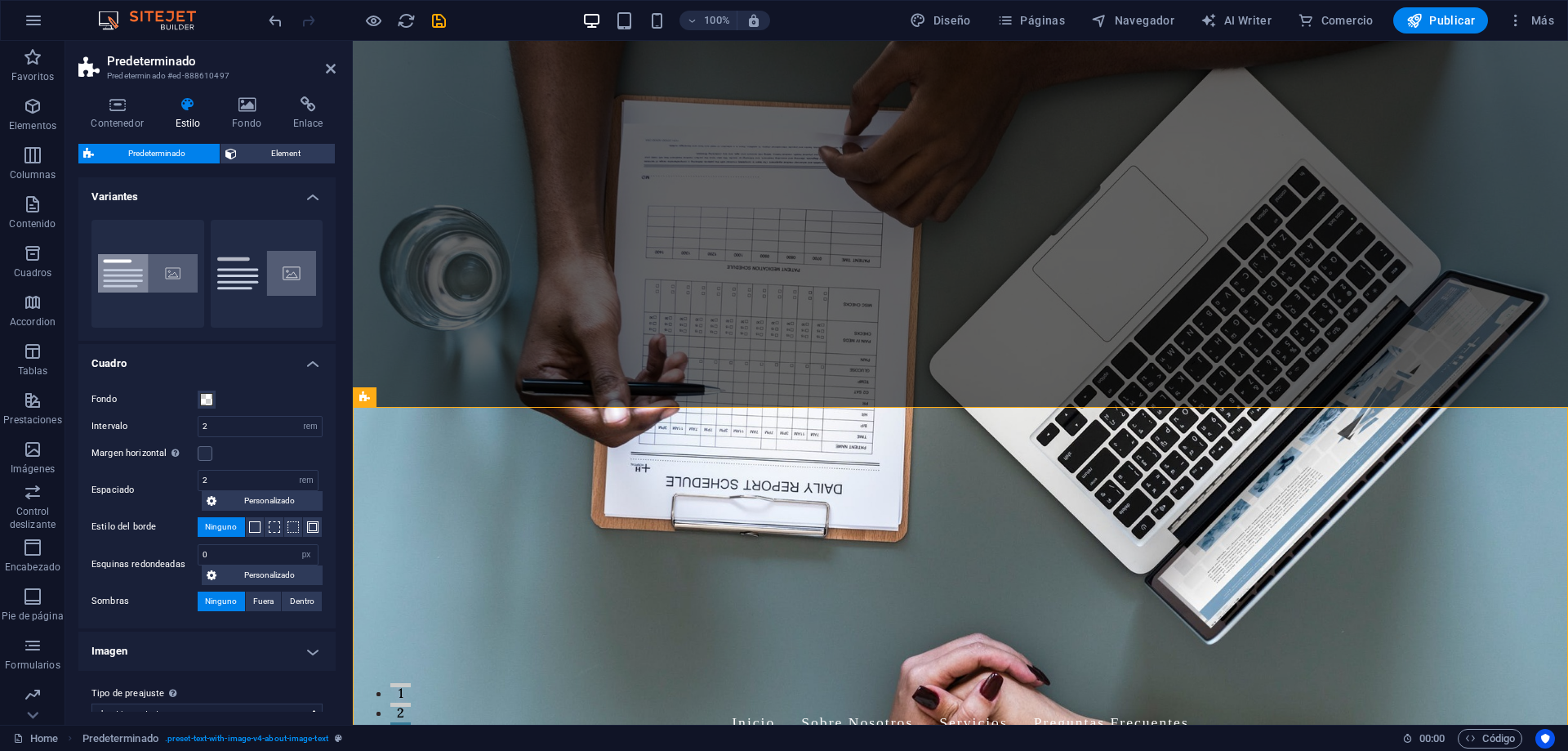
click at [1296, 378] on figure at bounding box center [960, 382] width 1215 height 684
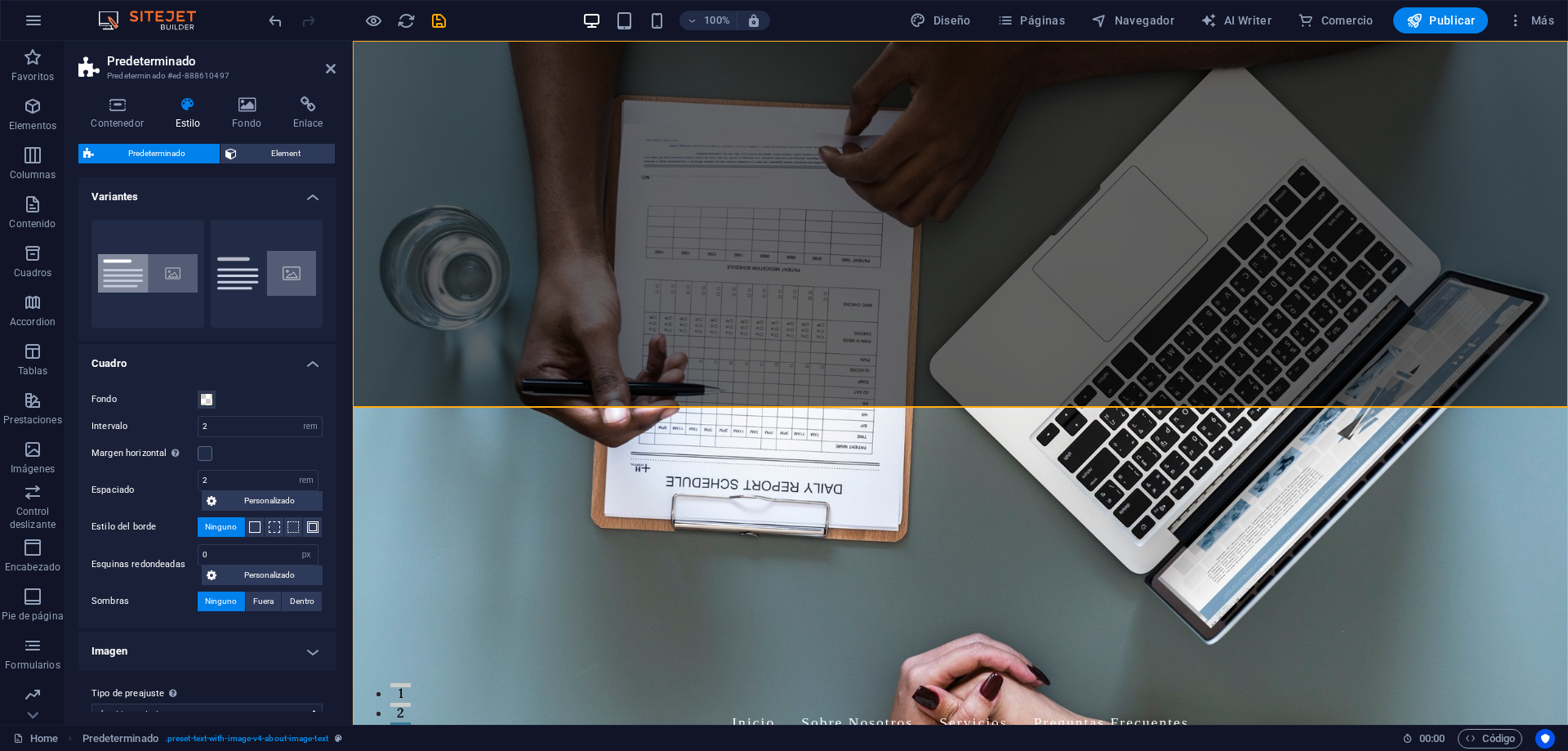
click at [1296, 378] on figure at bounding box center [960, 382] width 1215 height 684
select select "vh"
select select "header"
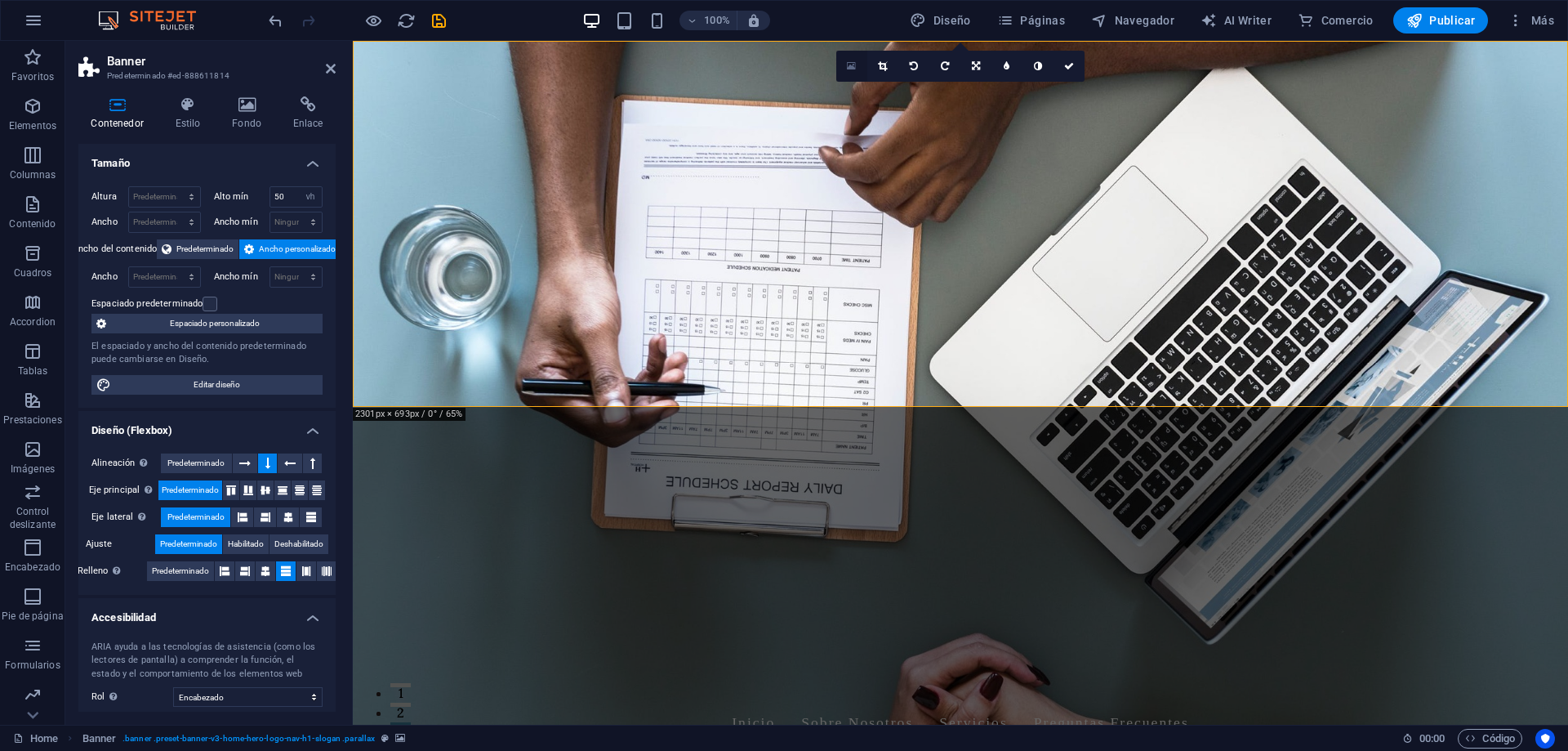
click at [854, 70] on icon at bounding box center [851, 65] width 9 height 11
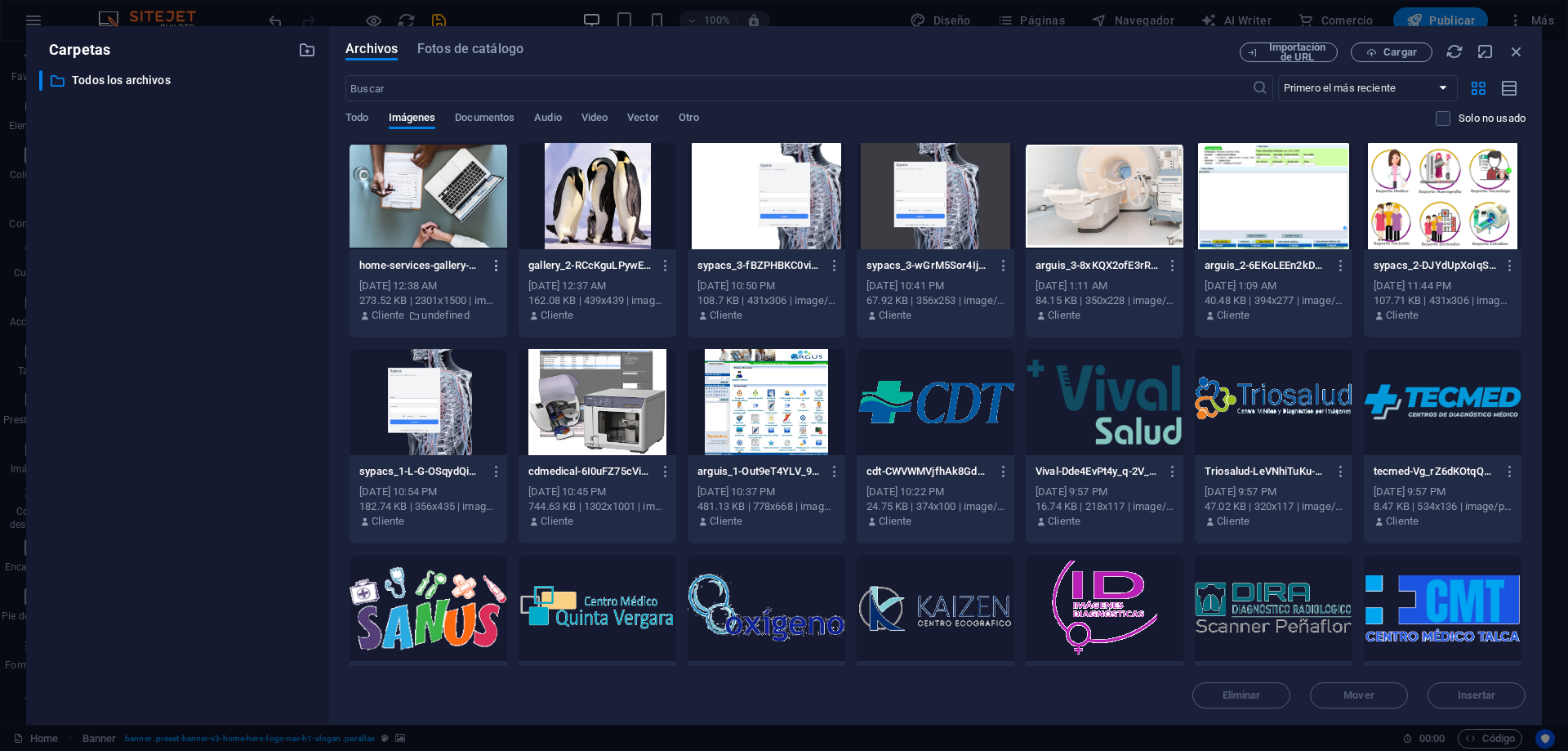
click at [494, 269] on icon "button" at bounding box center [497, 265] width 16 height 15
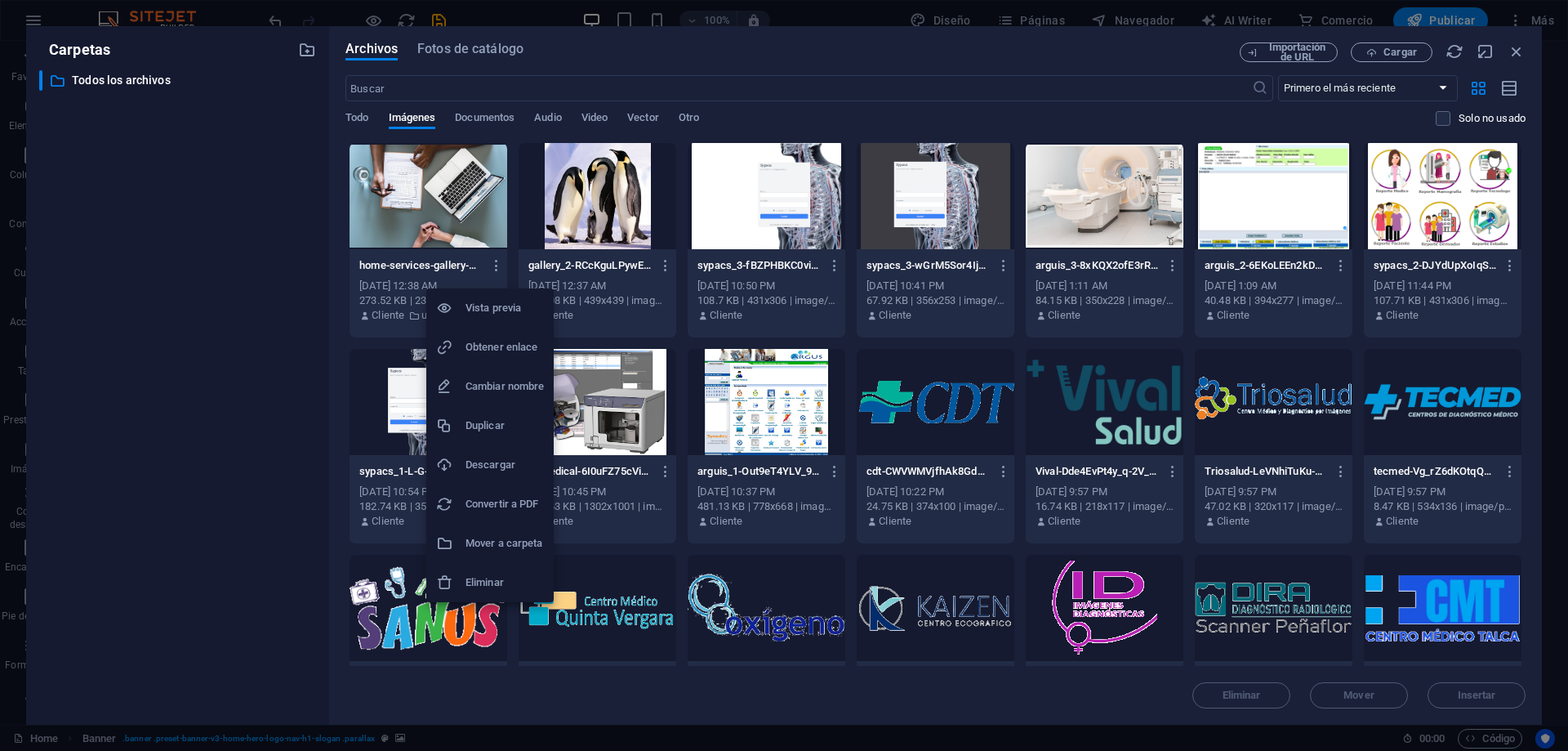
click at [499, 304] on h6 "Vista previa" at bounding box center [505, 307] width 79 height 19
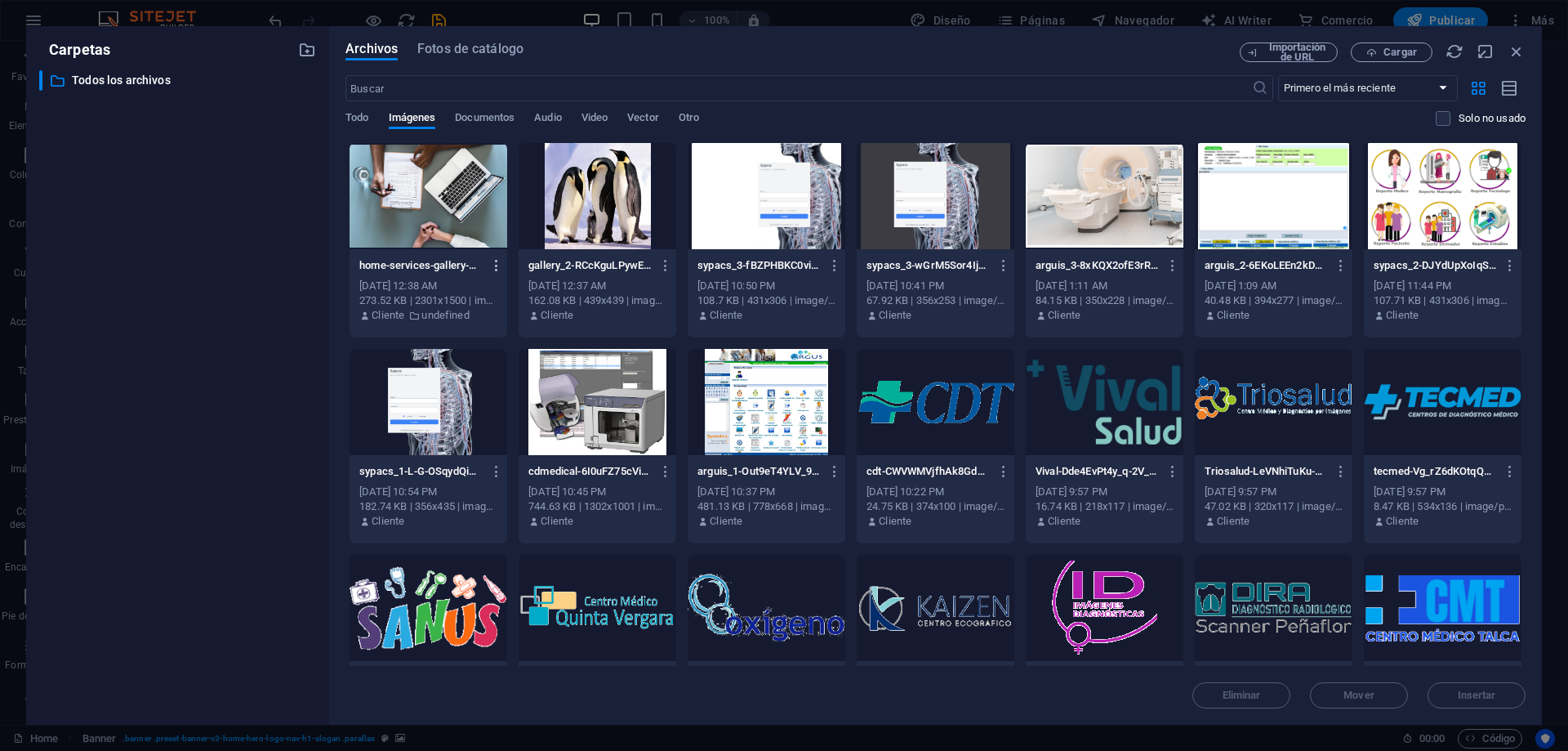
click at [492, 267] on icon "button" at bounding box center [497, 265] width 16 height 15
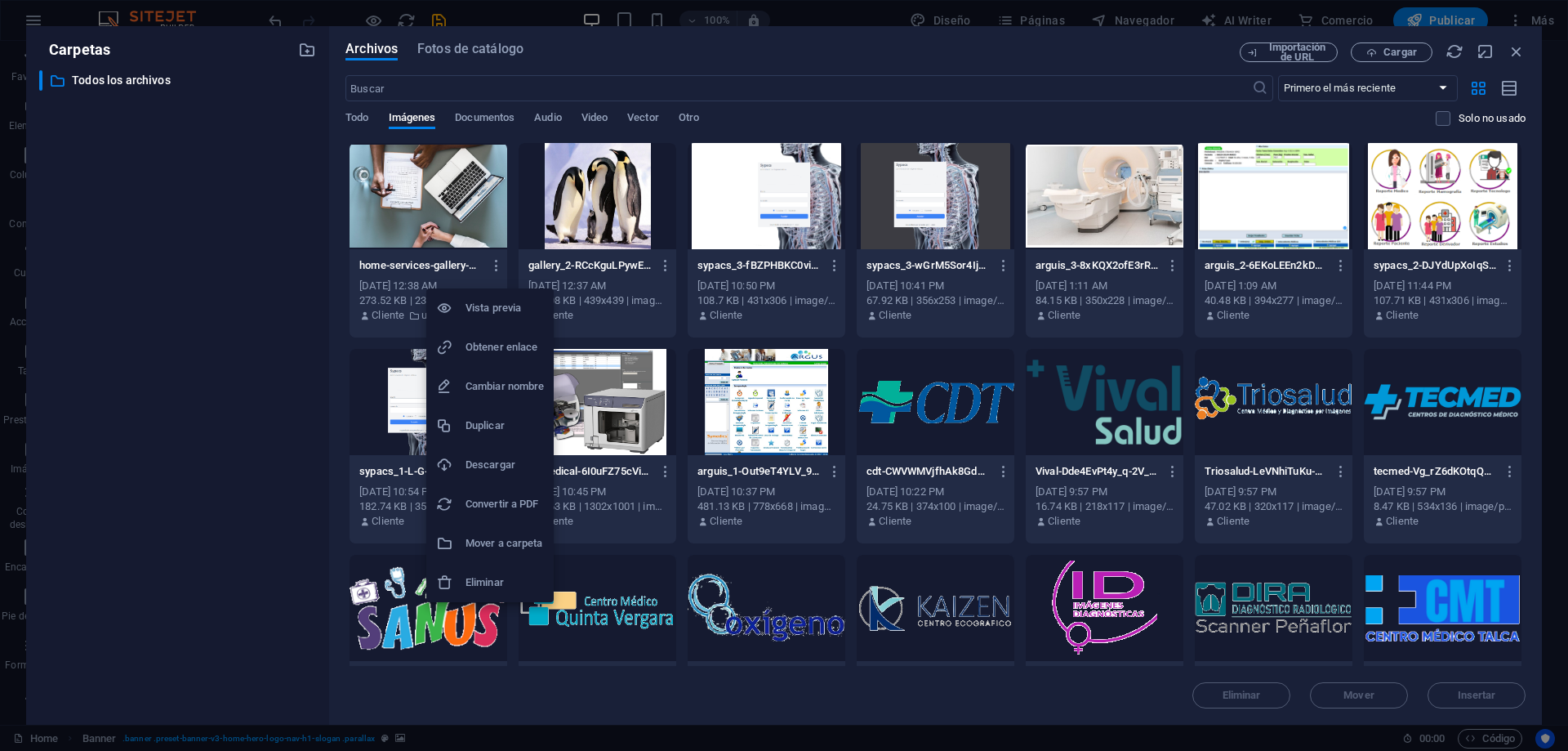
click at [388, 311] on div at bounding box center [784, 376] width 1568 height 751
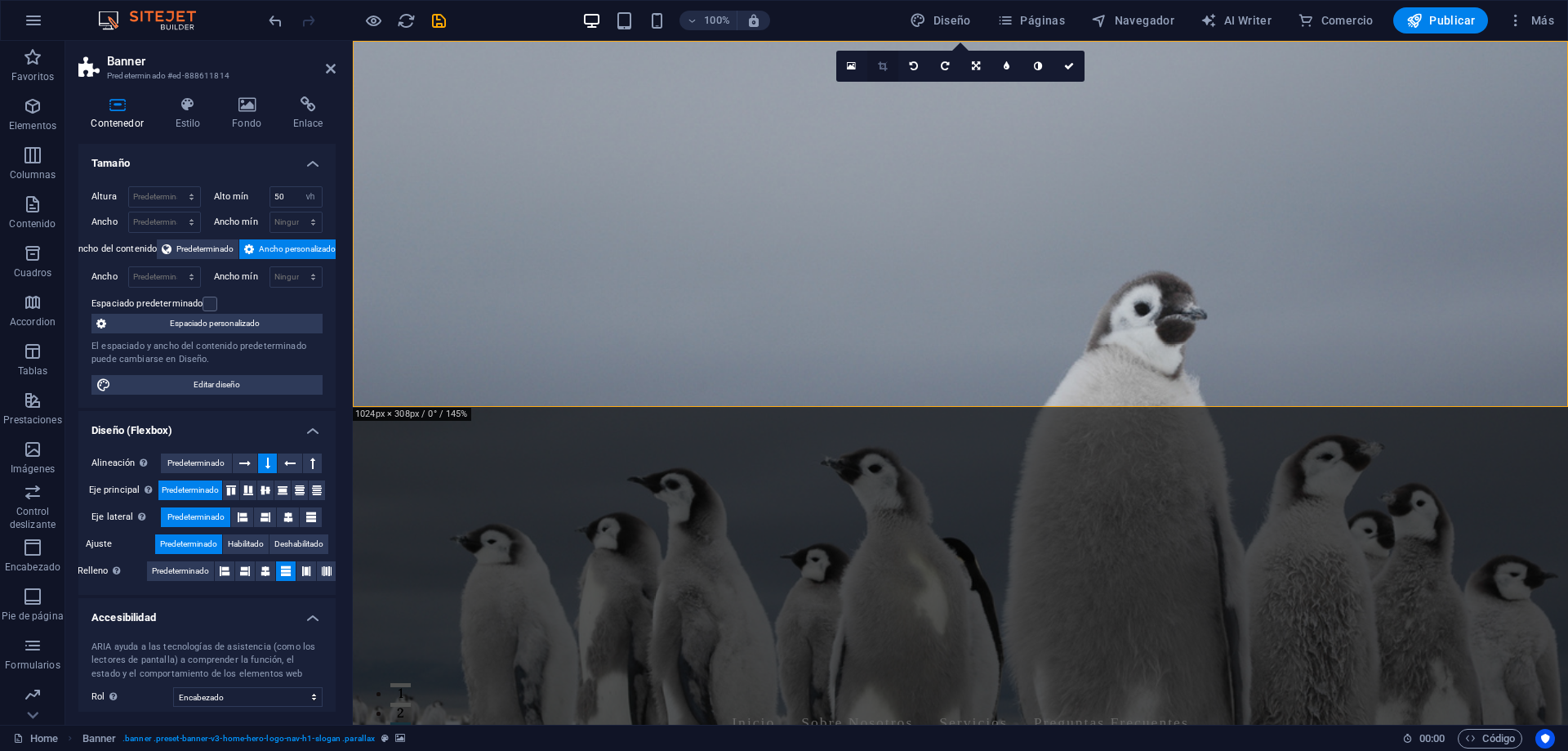
click at [884, 70] on icon at bounding box center [882, 65] width 9 height 10
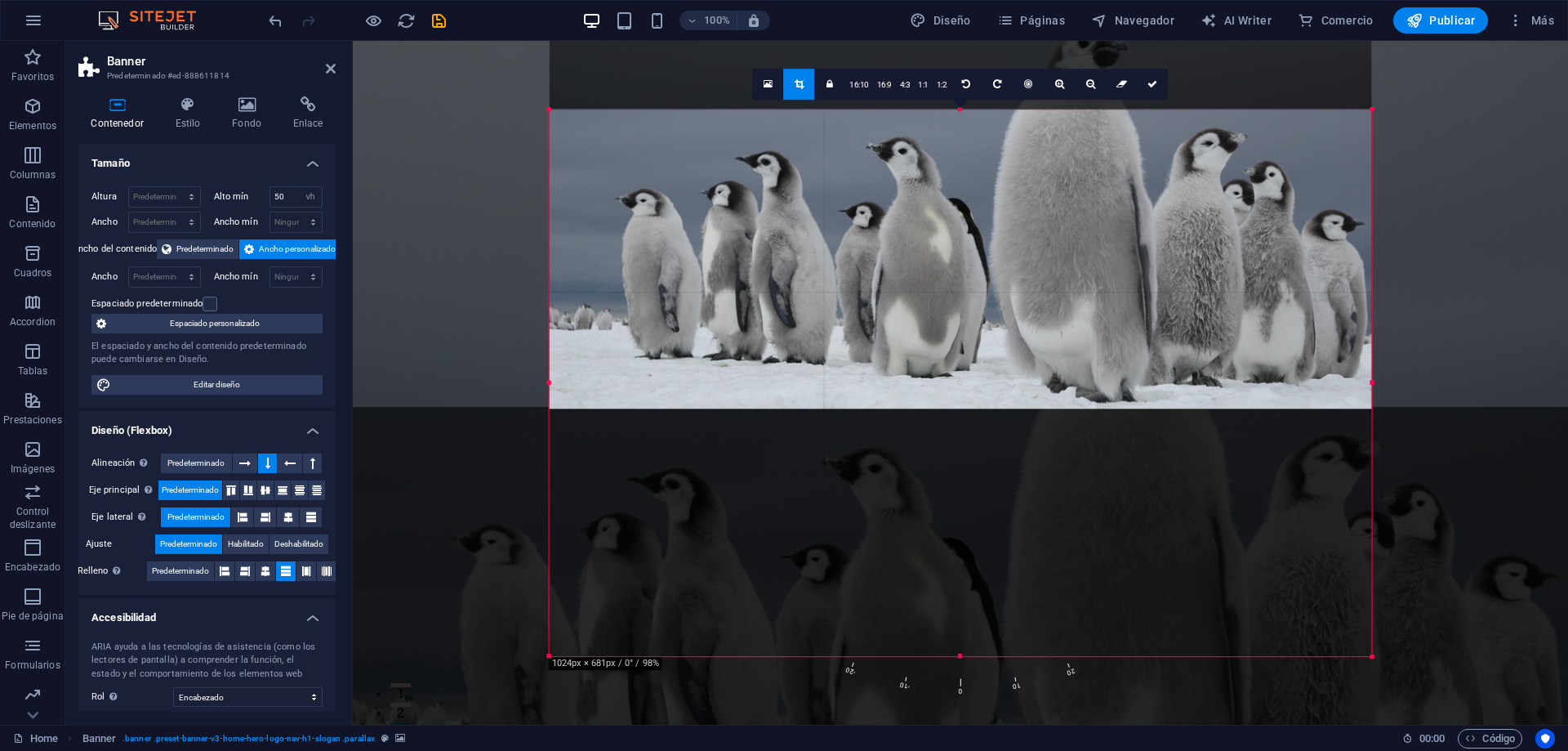
drag, startPoint x: 1055, startPoint y: 439, endPoint x: 1050, endPoint y: 208, distance: 231.1
click at [1050, 208] on div at bounding box center [960, 135] width 822 height 548
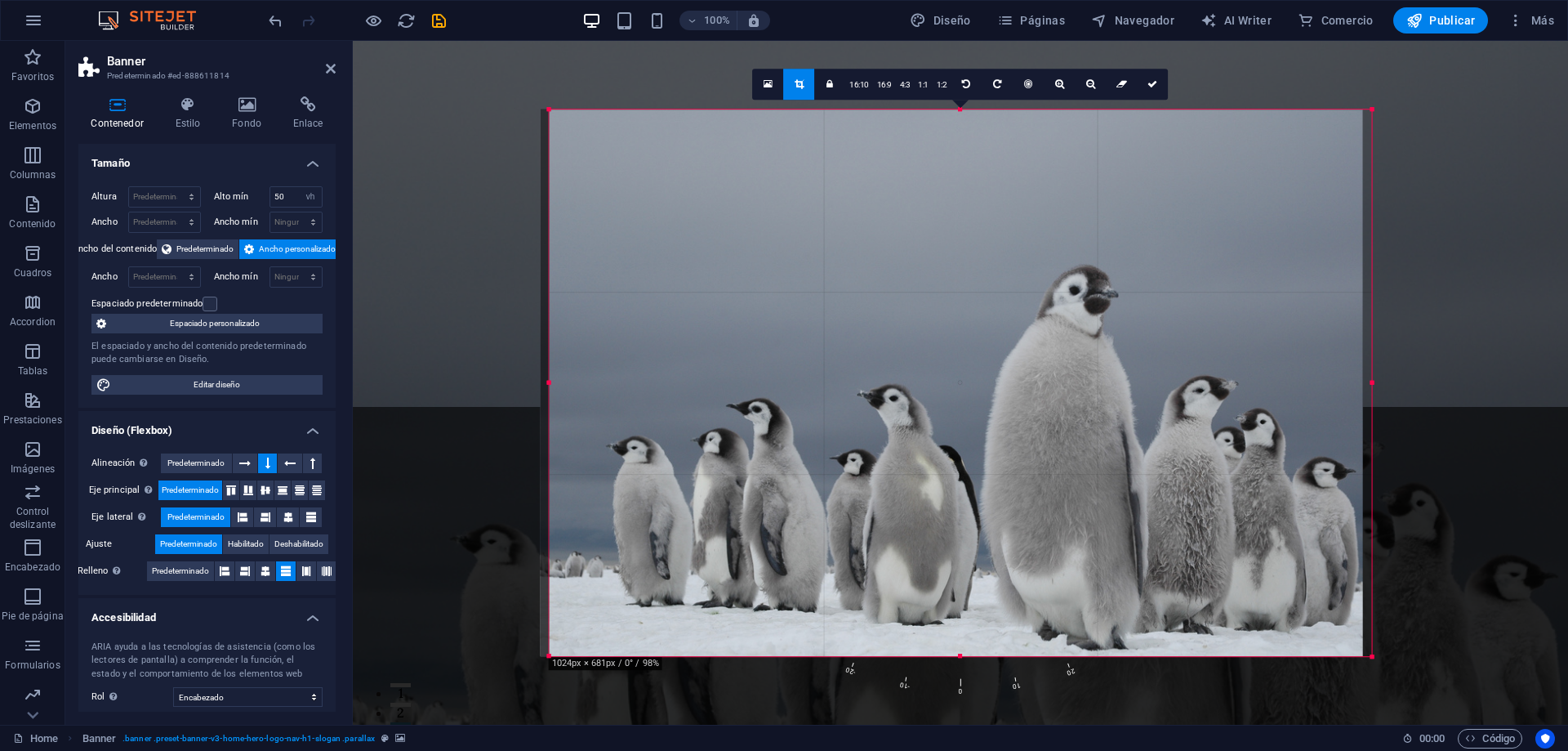
drag, startPoint x: 1049, startPoint y: 319, endPoint x: 1041, endPoint y: 357, distance: 38.8
click at [1041, 357] on div at bounding box center [951, 382] width 822 height 548
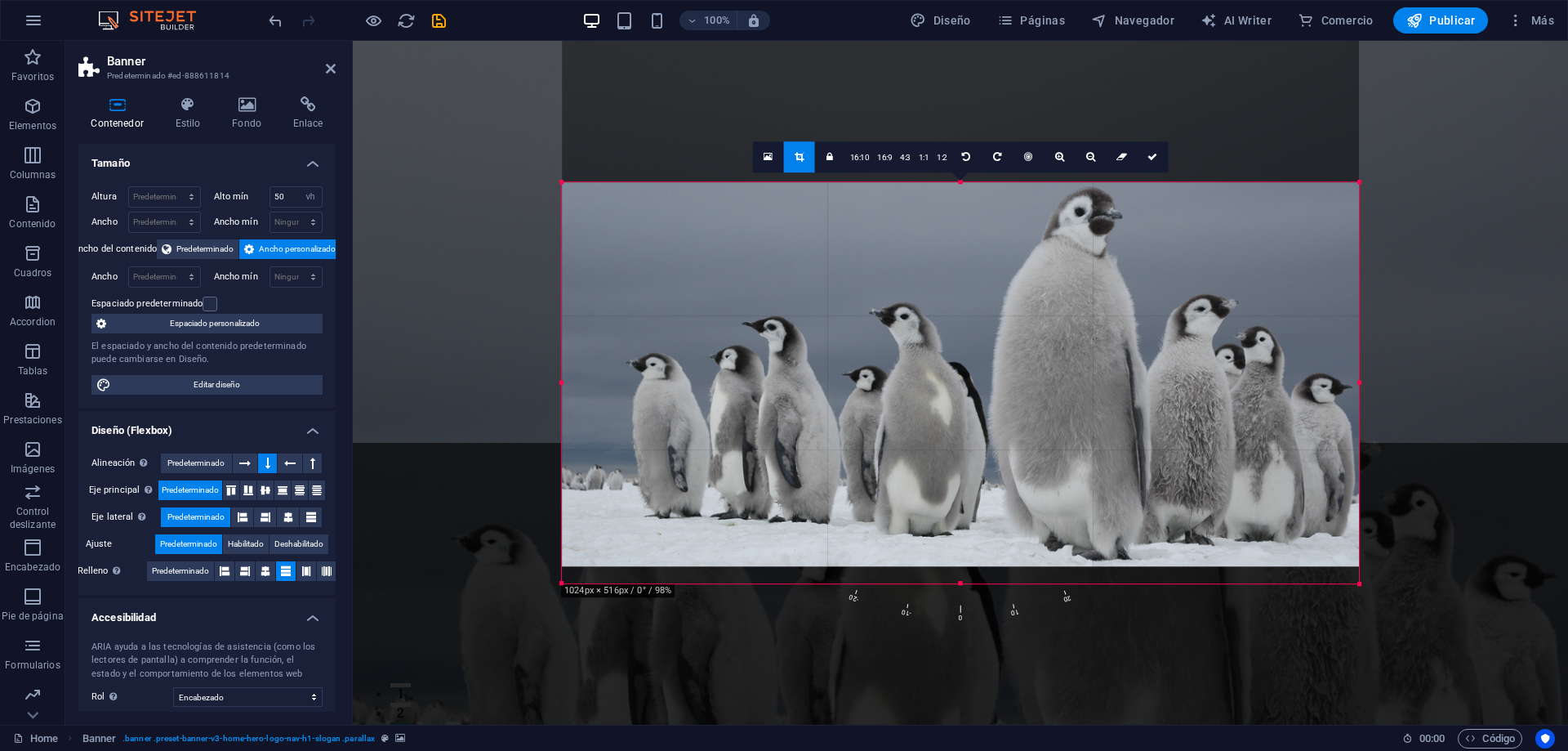
drag, startPoint x: 1373, startPoint y: 111, endPoint x: 1348, endPoint y: 257, distance: 148.1
click at [1348, 257] on div "180 170 160 150 140 130 120 110 100 90 80 70 60 50 40 30 20 10 0 -10 -20 -30 -4…" at bounding box center [960, 383] width 797 height 402
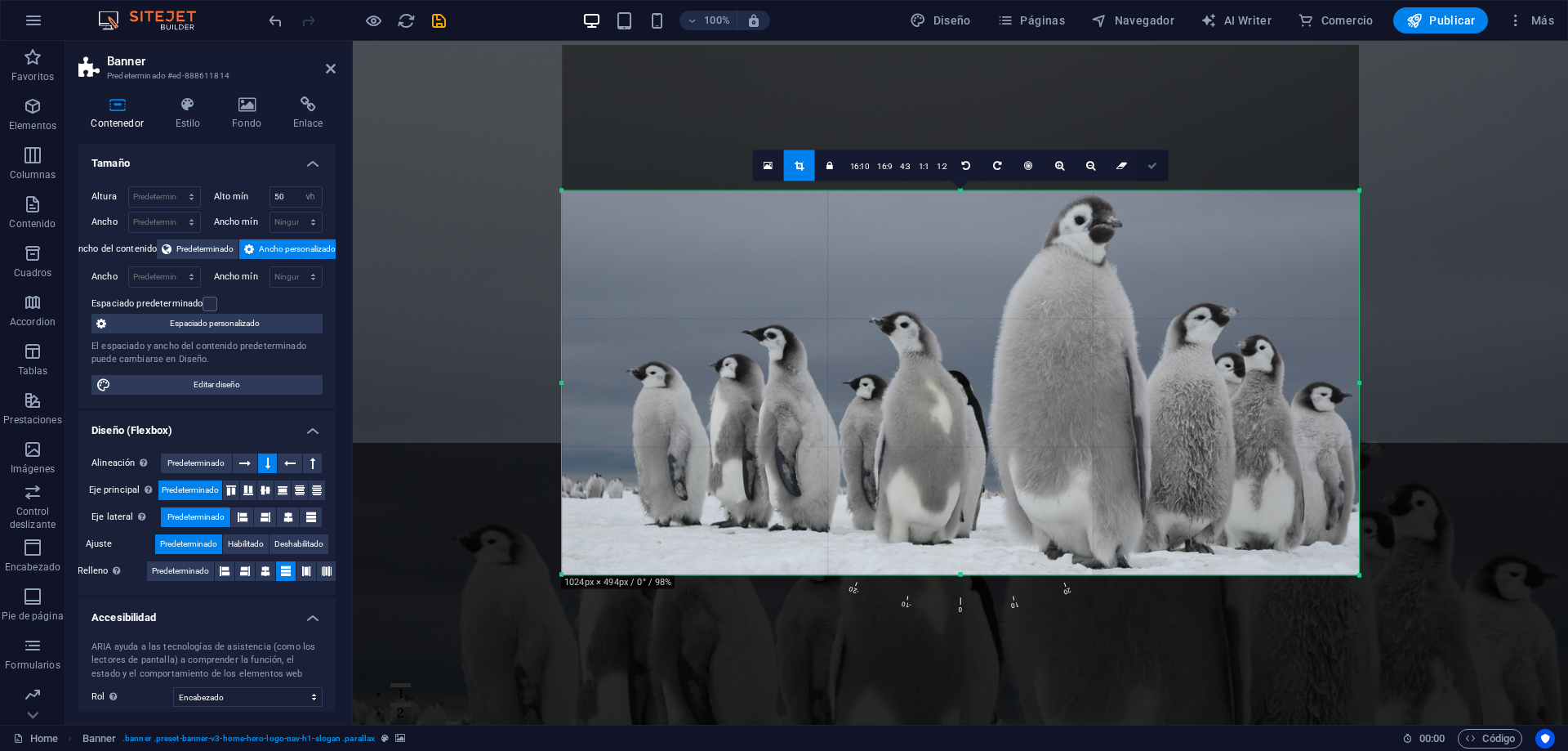
click at [1153, 169] on icon at bounding box center [1152, 164] width 10 height 10
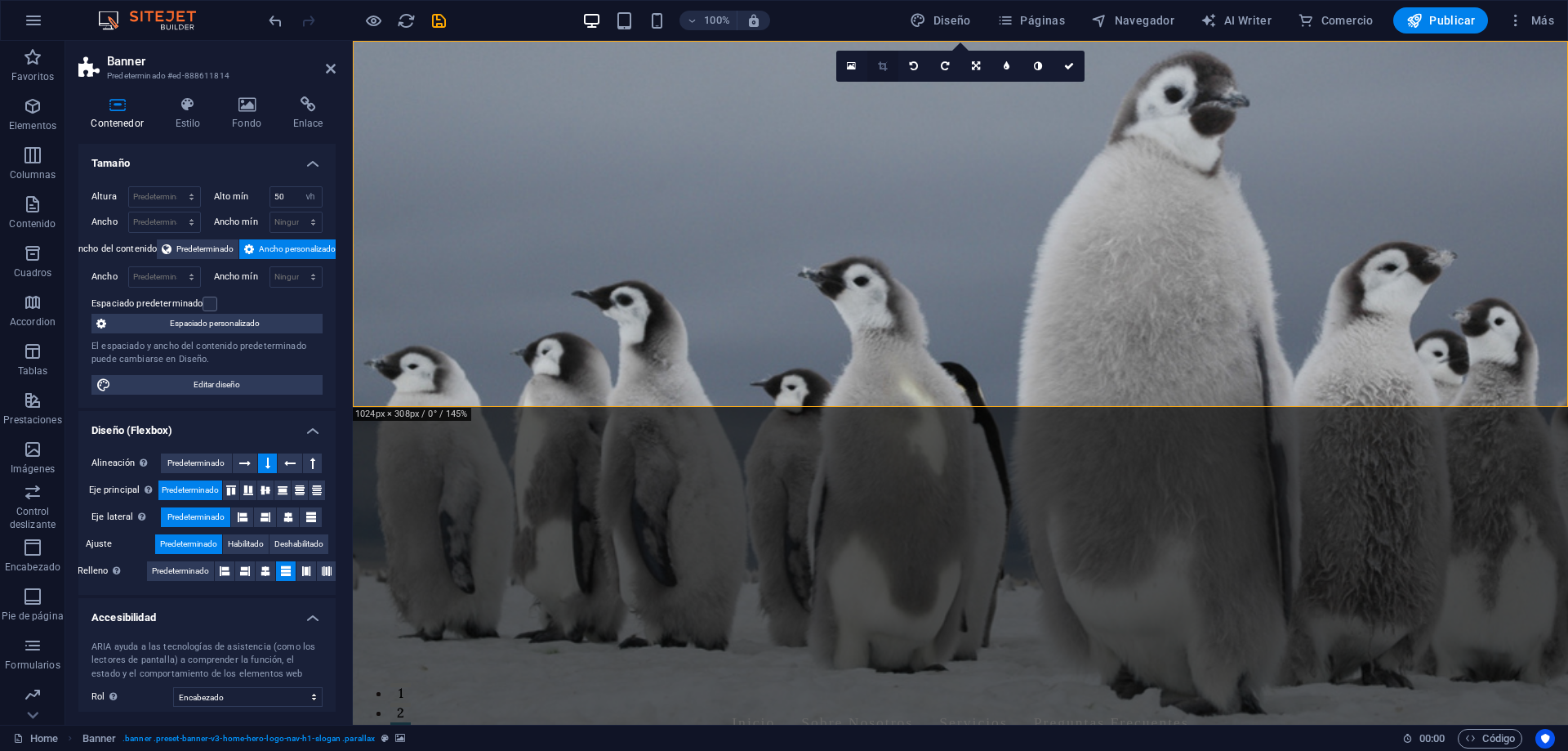
click at [877, 70] on link at bounding box center [883, 66] width 31 height 31
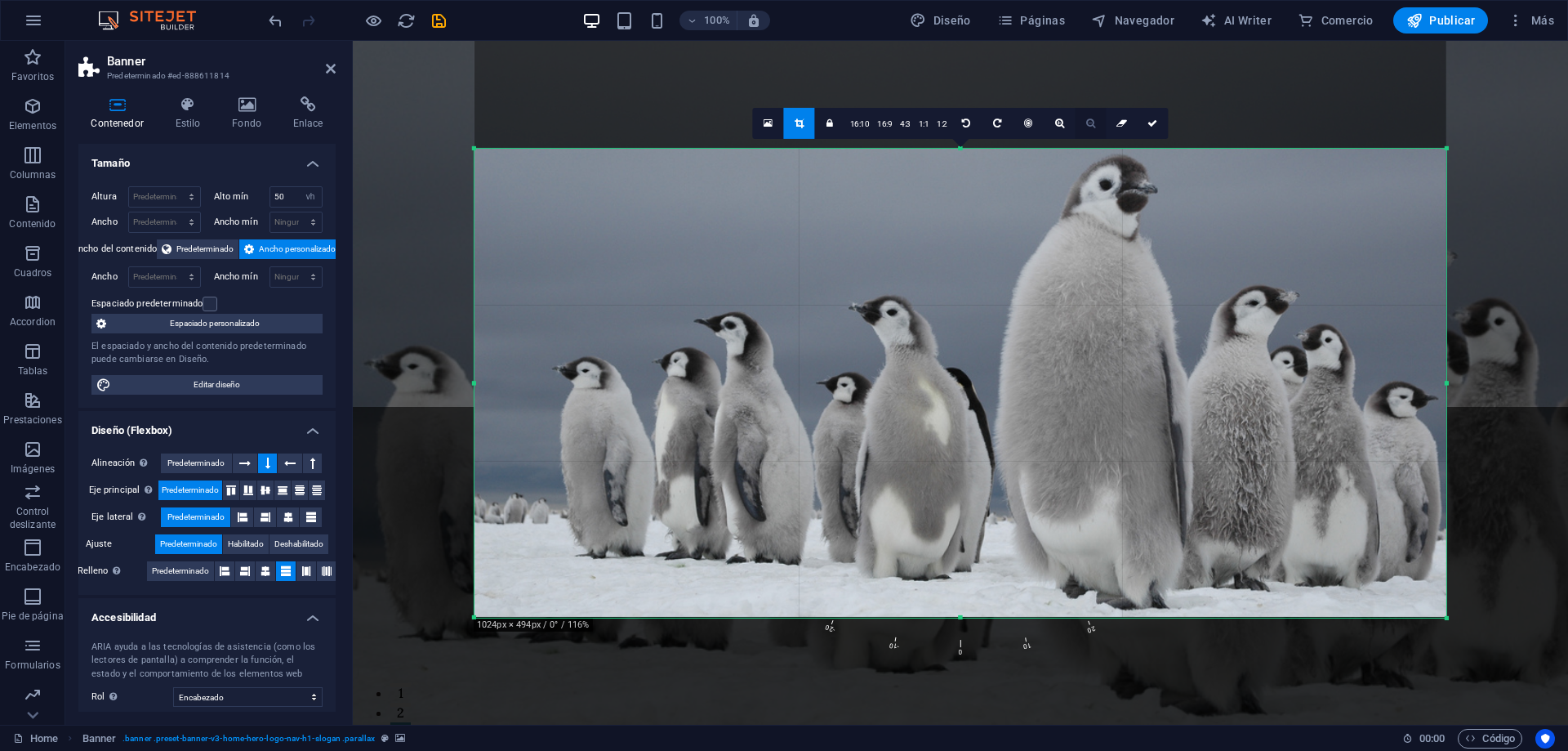
click at [1085, 126] on link at bounding box center [1091, 123] width 31 height 31
click at [1058, 128] on link at bounding box center [1060, 123] width 31 height 31
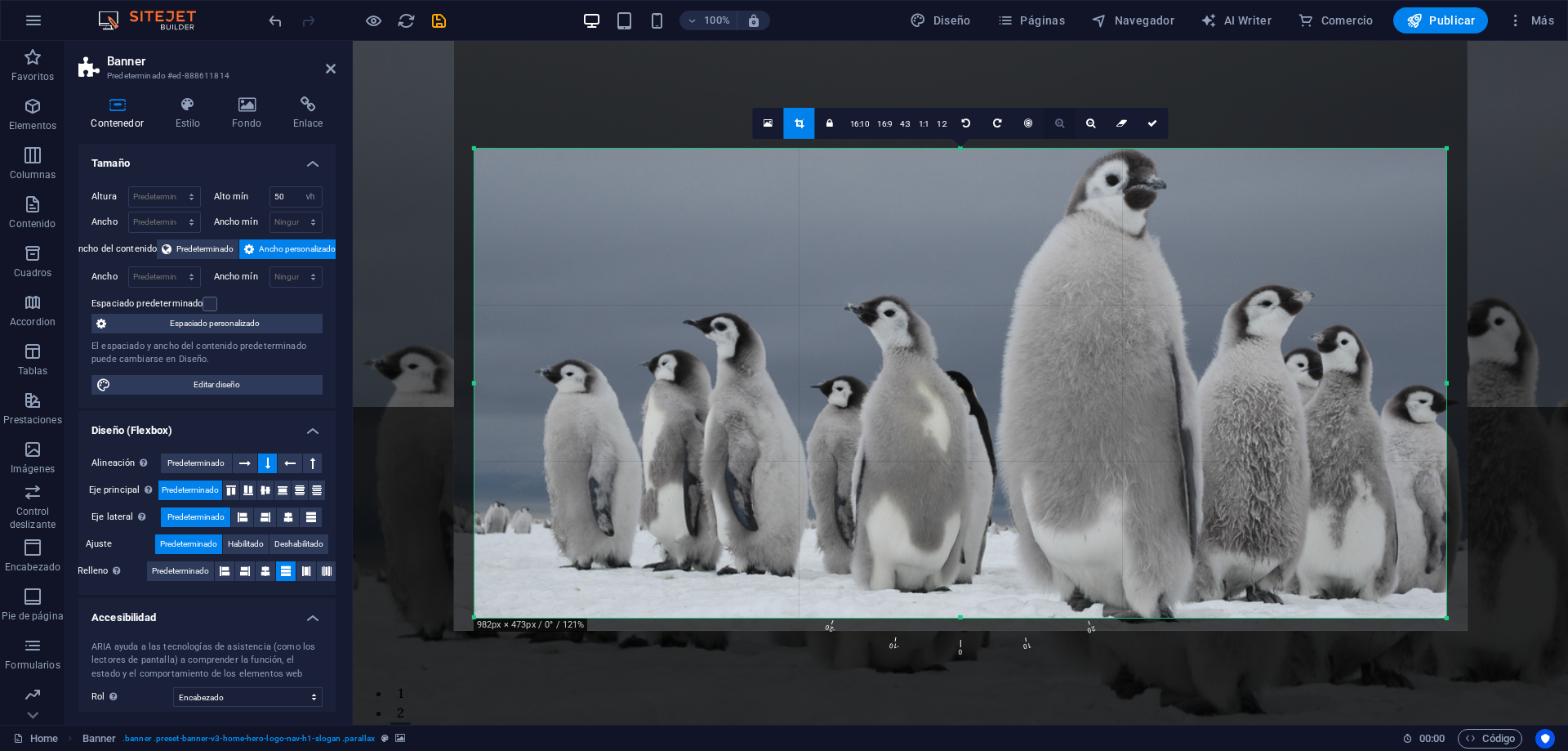
click at [1058, 128] on link at bounding box center [1060, 123] width 31 height 31
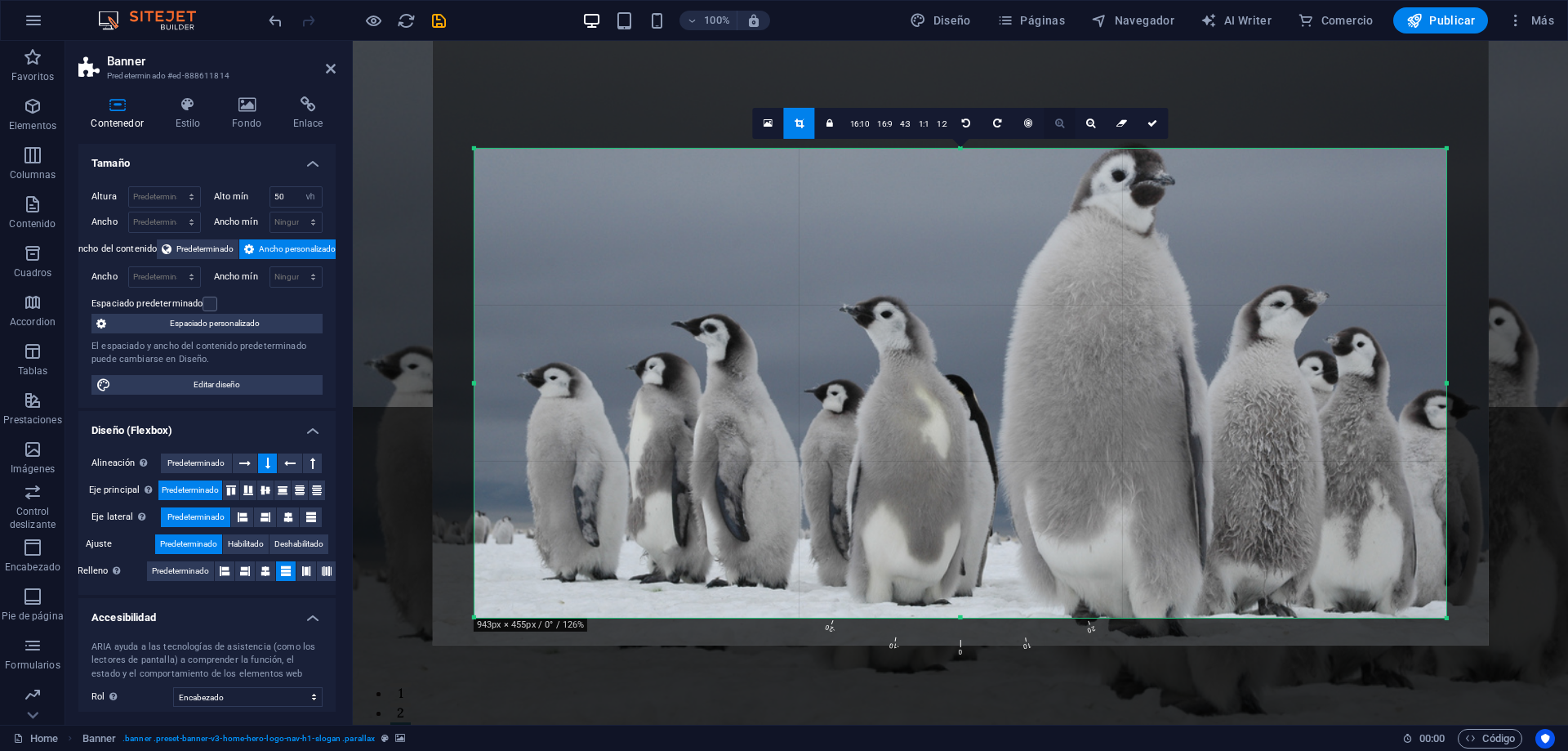
click at [1058, 128] on link at bounding box center [1060, 123] width 31 height 31
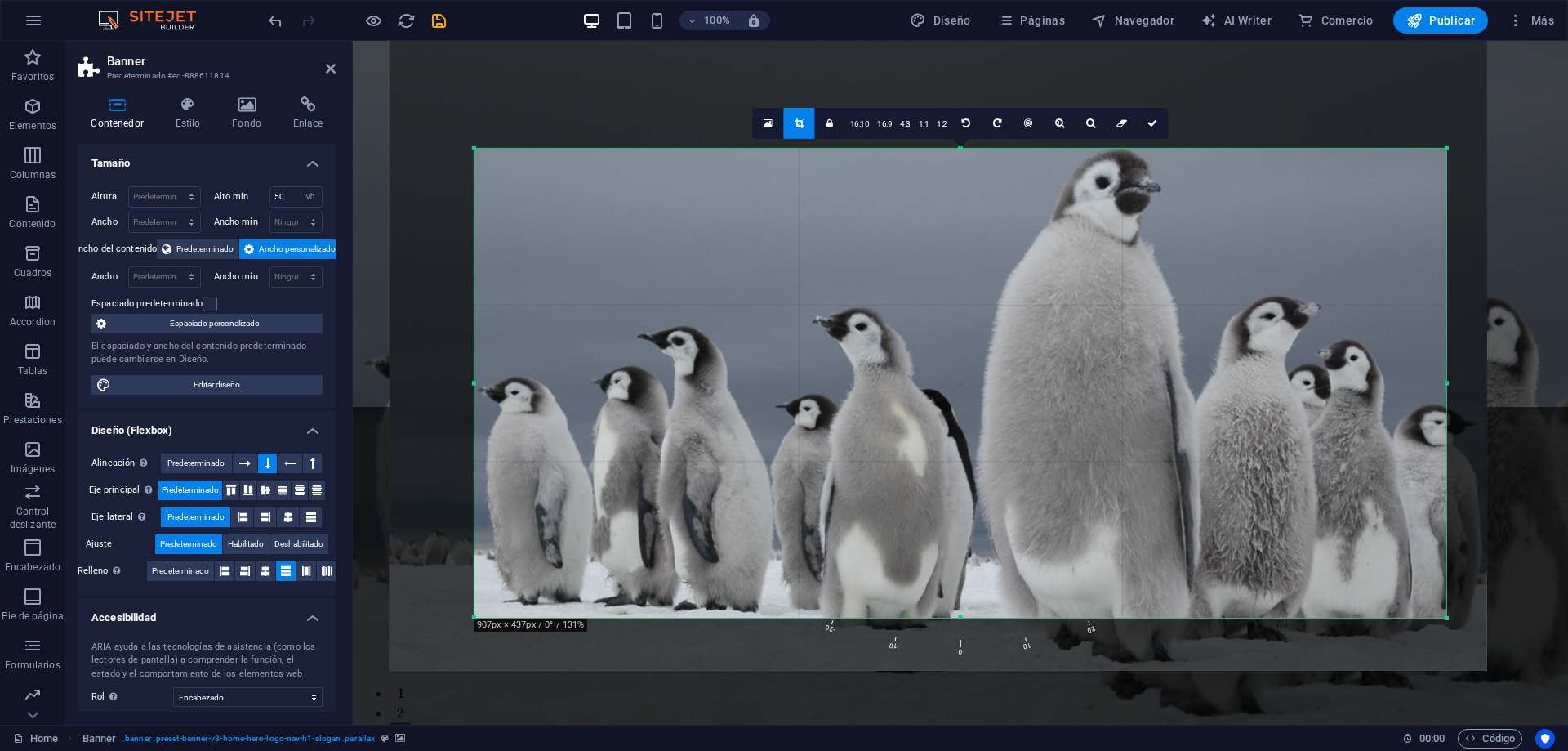
drag, startPoint x: 1069, startPoint y: 236, endPoint x: 1048, endPoint y: 247, distance: 23.7
click at [1048, 247] on div at bounding box center [938, 306] width 1097 height 730
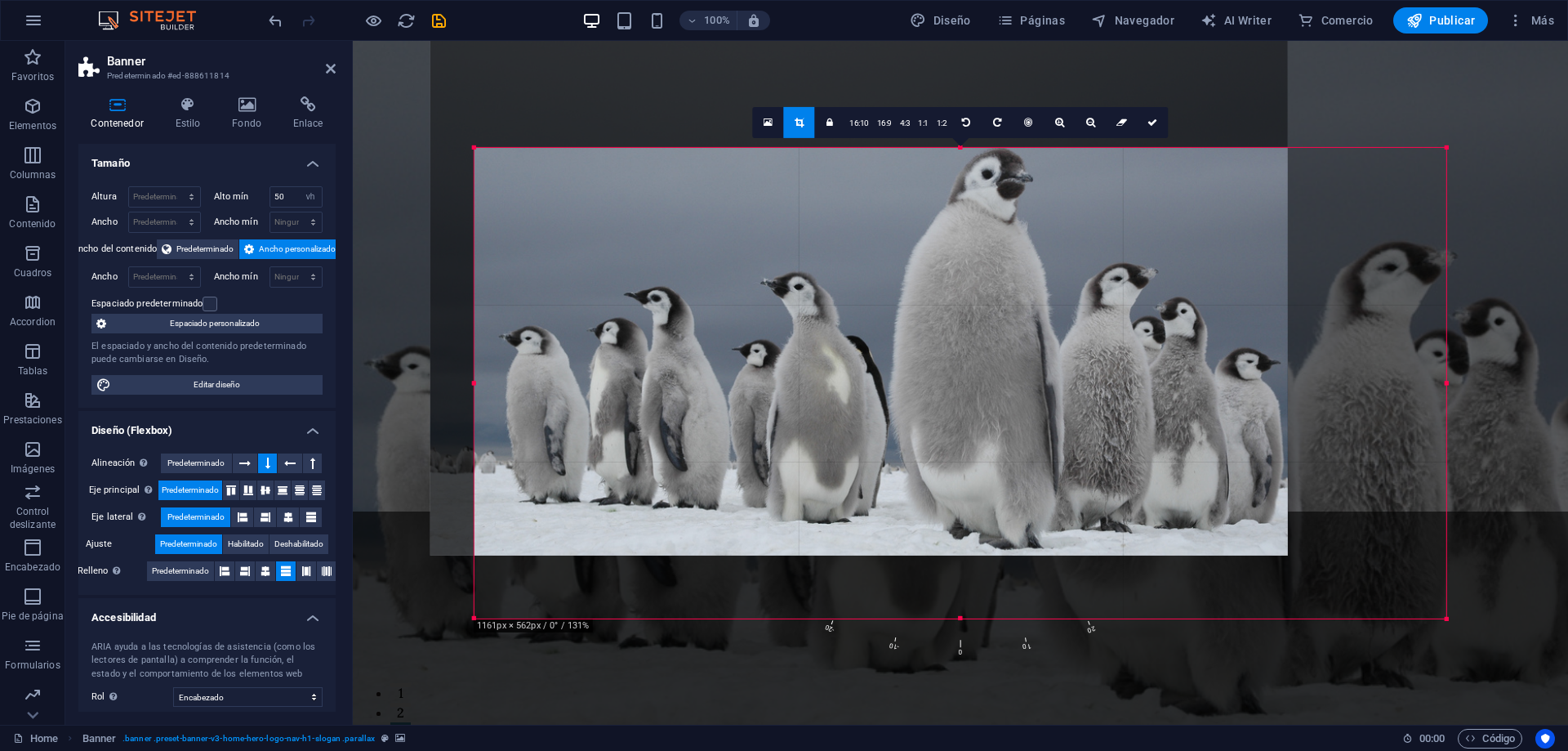
drag, startPoint x: 473, startPoint y: 384, endPoint x: 435, endPoint y: 384, distance: 38.0
click at [474, 384] on div "180 170 160 150 140 130 120 110 100 90 80 70 60 50 40 30 20 10 0 -10 -20 -30 -4…" at bounding box center [959, 382] width 972 height 471
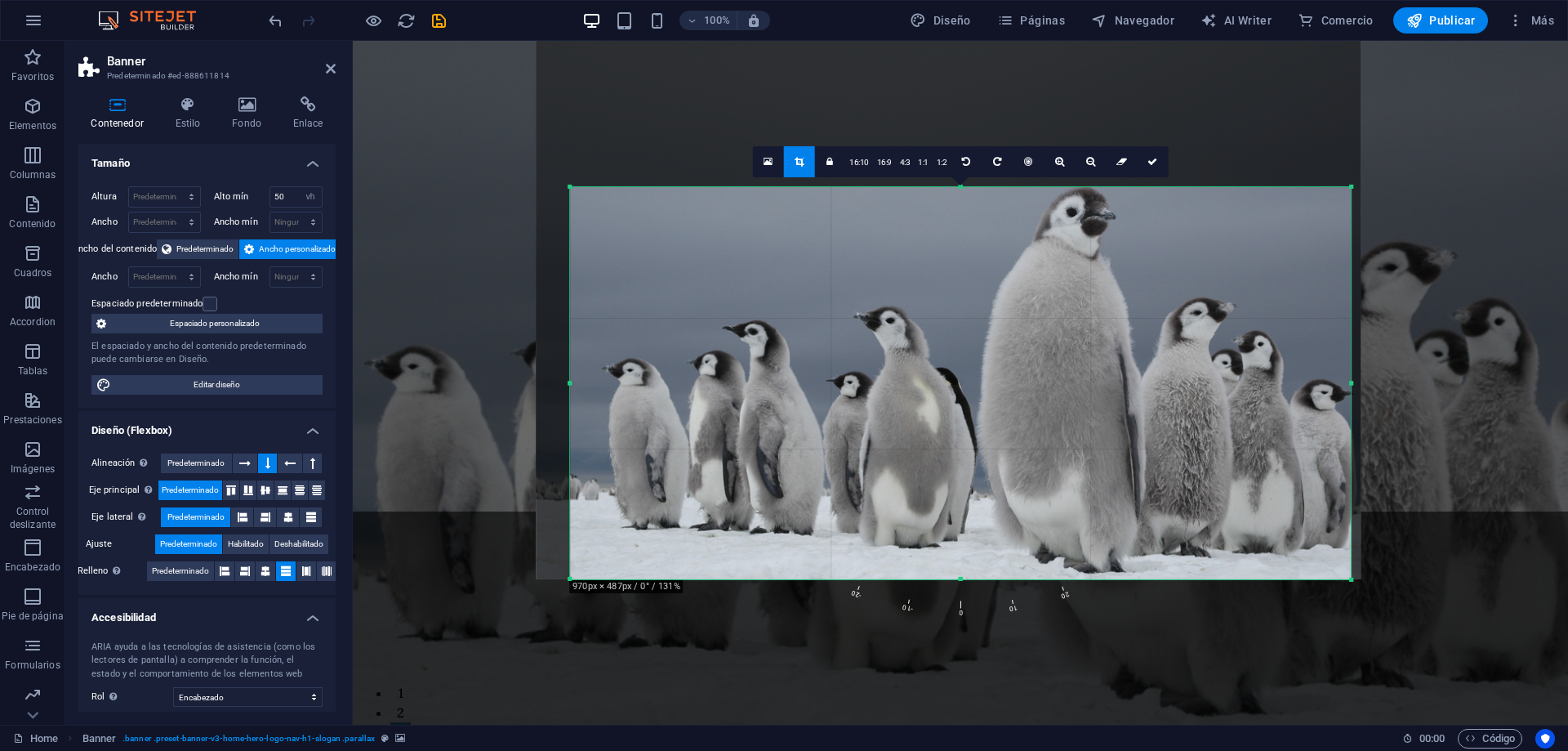
drag, startPoint x: 864, startPoint y: 364, endPoint x: 874, endPoint y: 365, distance: 10.0
click at [874, 365] on div at bounding box center [949, 305] width 824 height 548
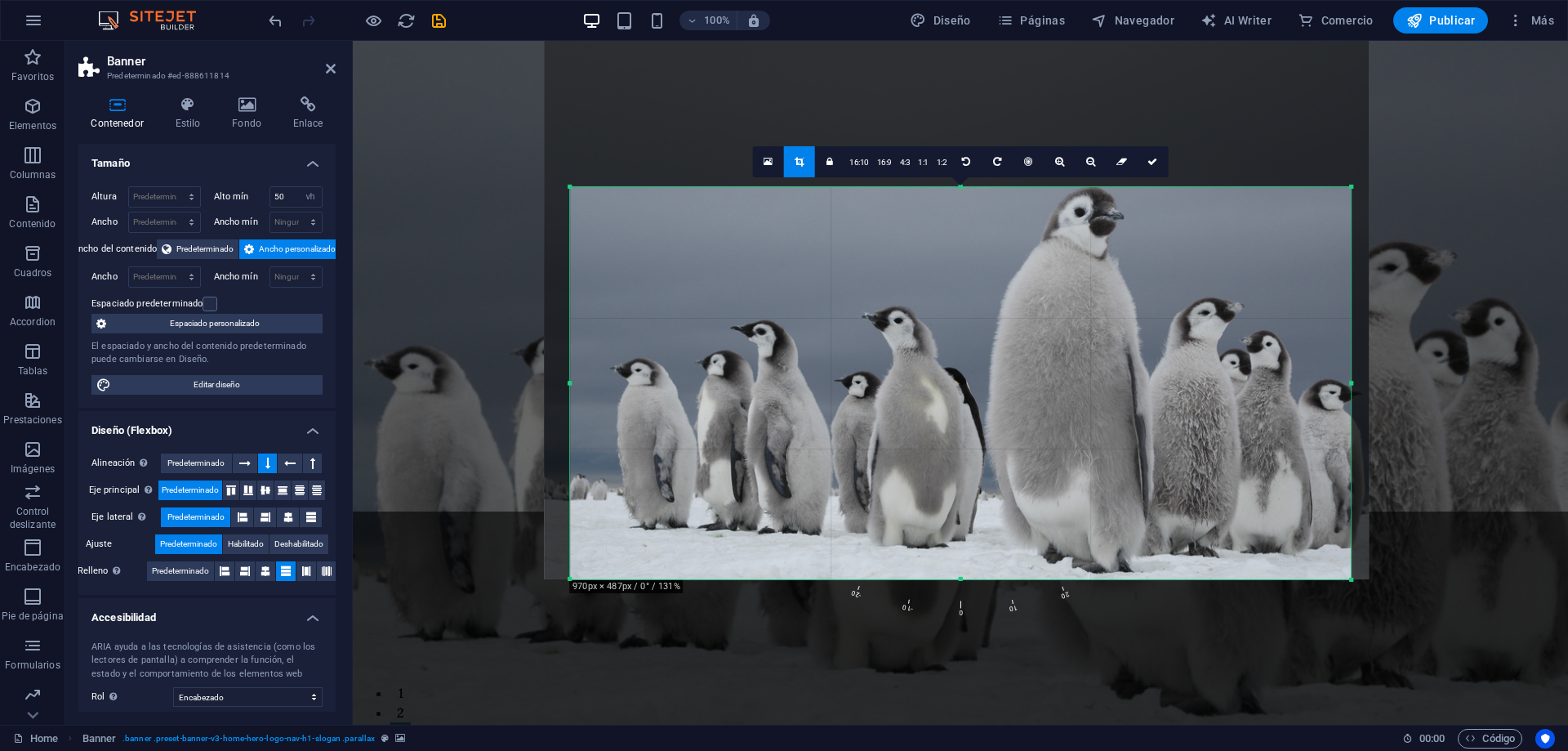
drag, startPoint x: 703, startPoint y: 379, endPoint x: 712, endPoint y: 380, distance: 9.1
click at [712, 380] on div at bounding box center [957, 305] width 824 height 548
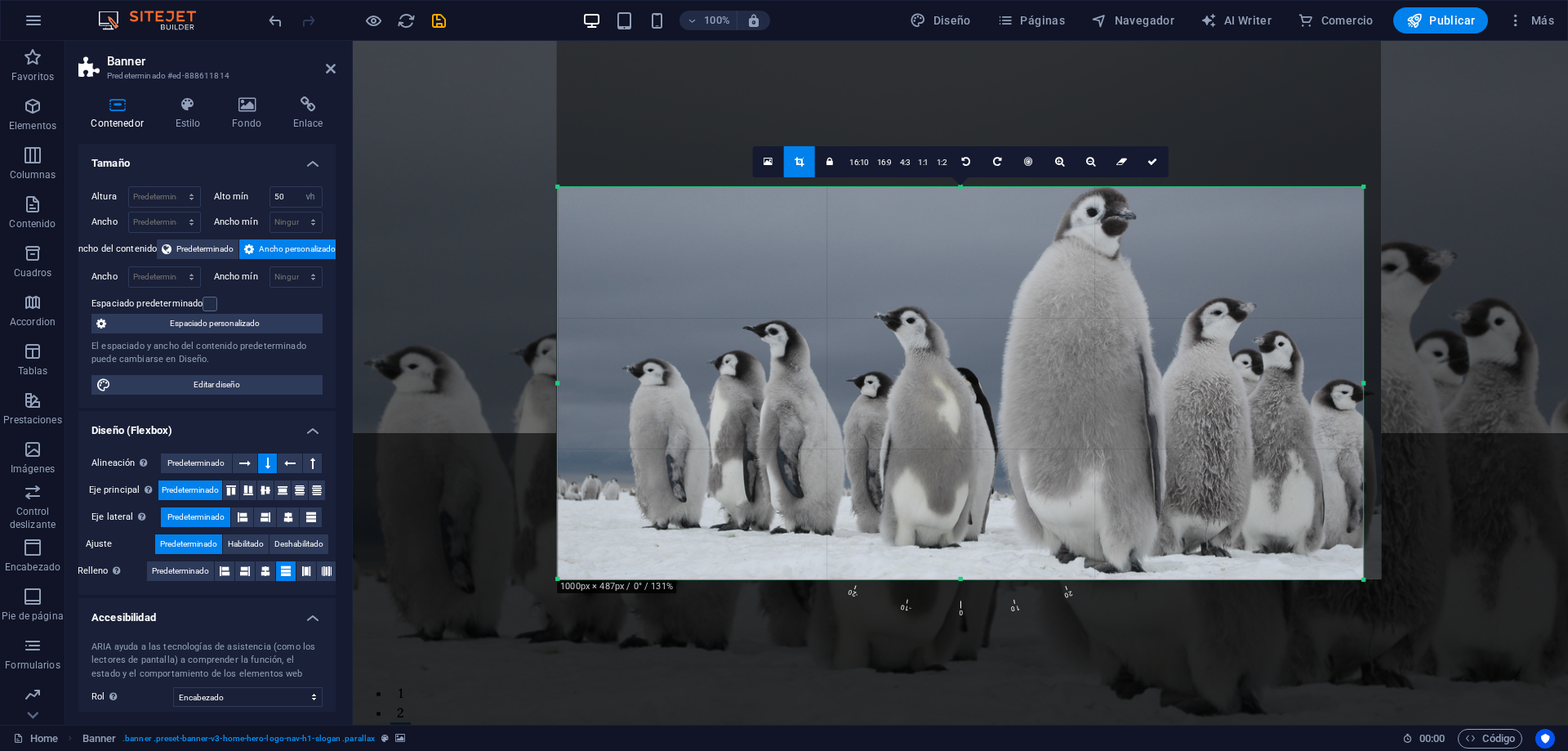
drag, startPoint x: 572, startPoint y: 383, endPoint x: 547, endPoint y: 382, distance: 25.0
click at [558, 382] on div "180 170 160 150 140 130 120 110 100 90 80 70 60 50 40 30 20 10 0 -10 -20 -30 -4…" at bounding box center [960, 382] width 805 height 392
click at [1366, 383] on div at bounding box center [969, 305] width 824 height 548
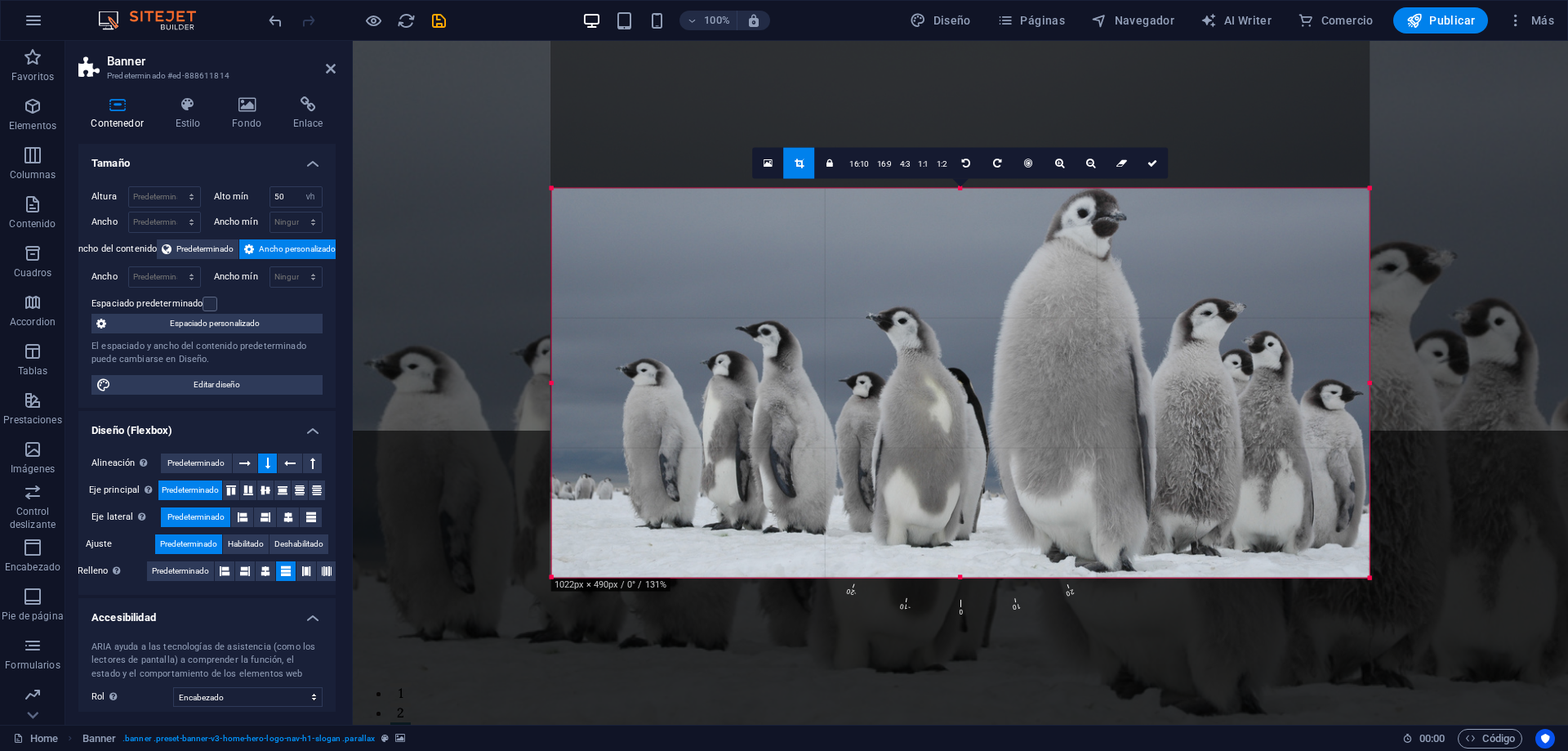
drag, startPoint x: 1360, startPoint y: 383, endPoint x: 1373, endPoint y: 382, distance: 13.0
click at [1370, 382] on div "180 170 160 150 140 130 120 110 100 90 80 70 60 50 40 30 20 10 0 -10 -20 -30 -4…" at bounding box center [960, 382] width 817 height 389
click at [1152, 166] on icon at bounding box center [1152, 162] width 10 height 10
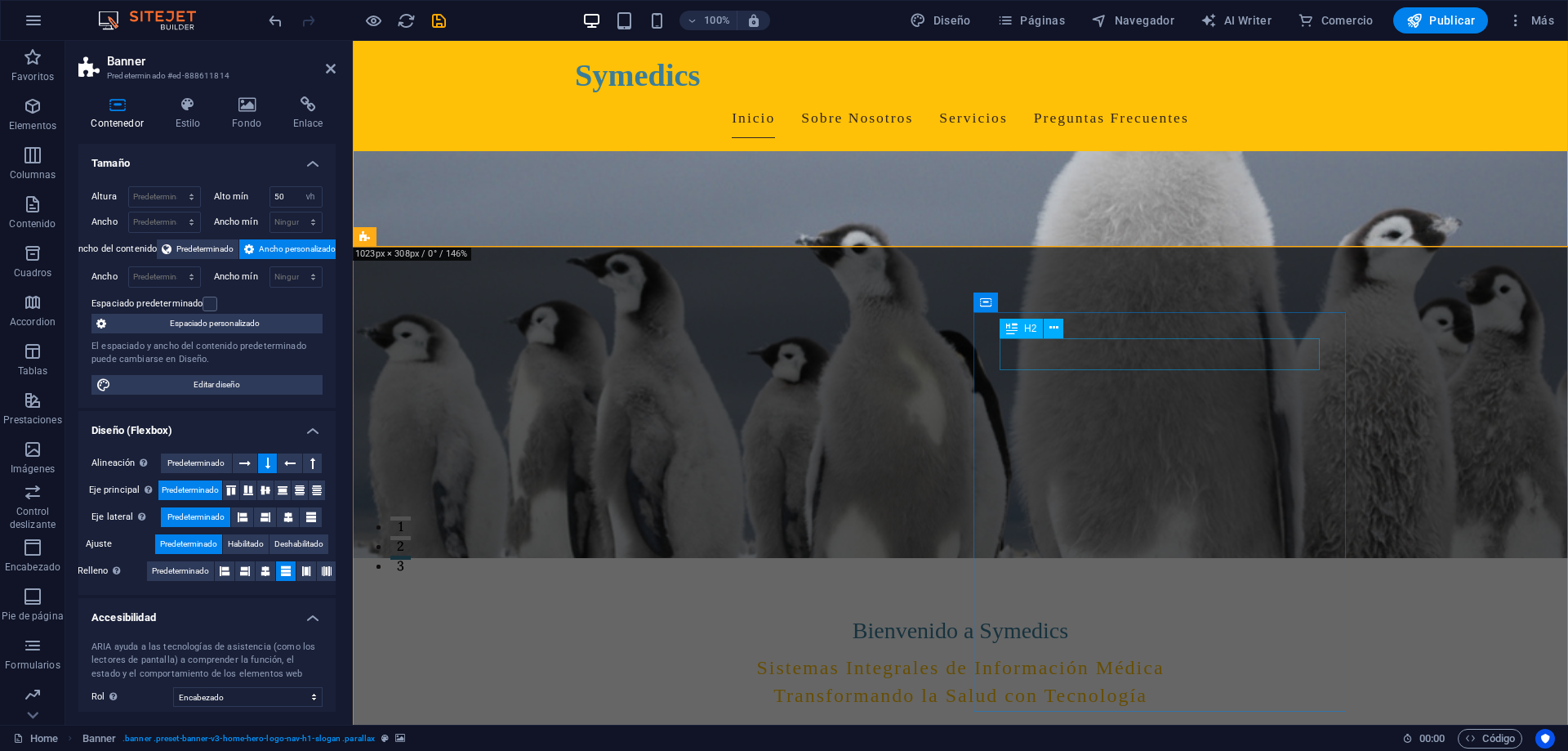
scroll to position [0, 0]
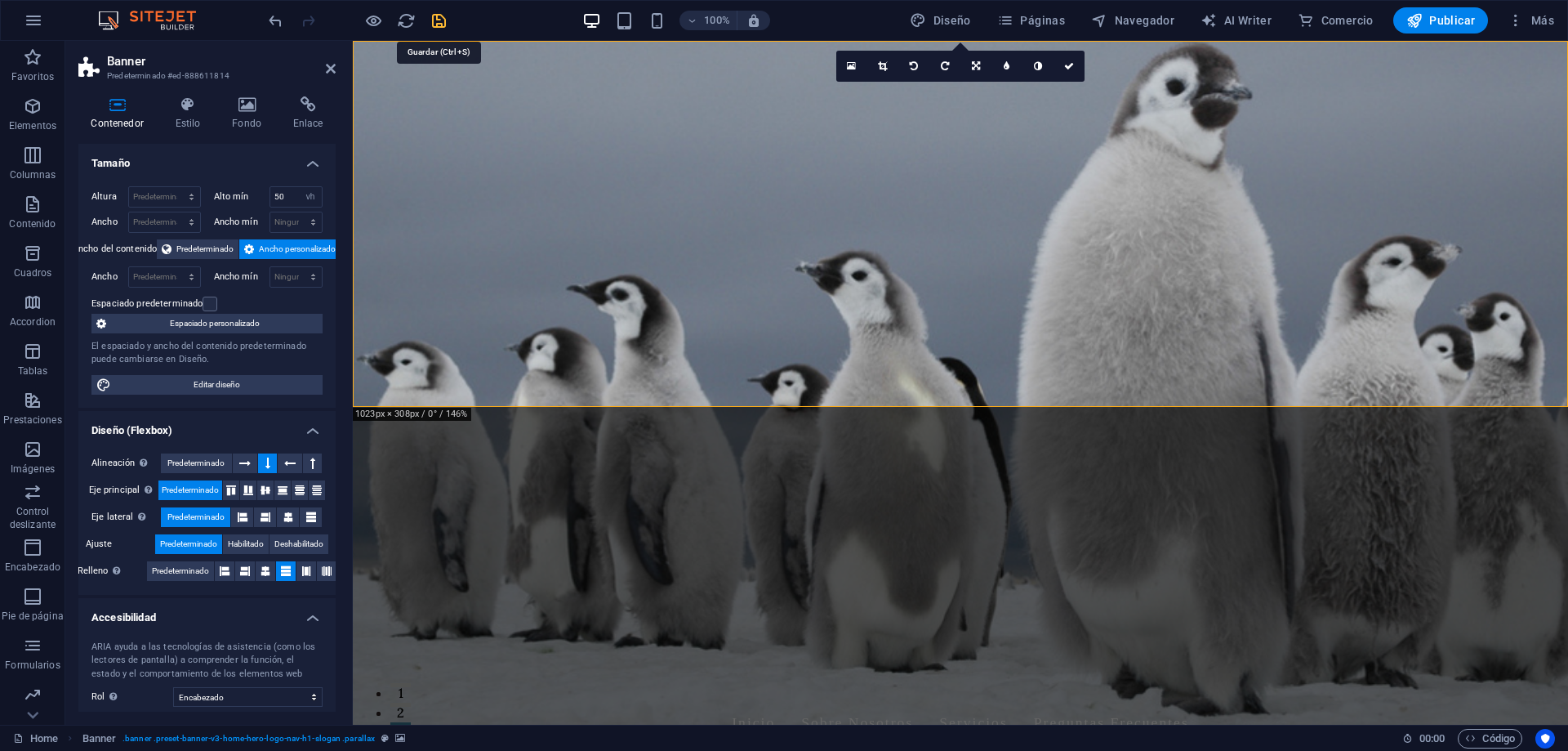
click at [439, 25] on icon "save" at bounding box center [439, 21] width 19 height 19
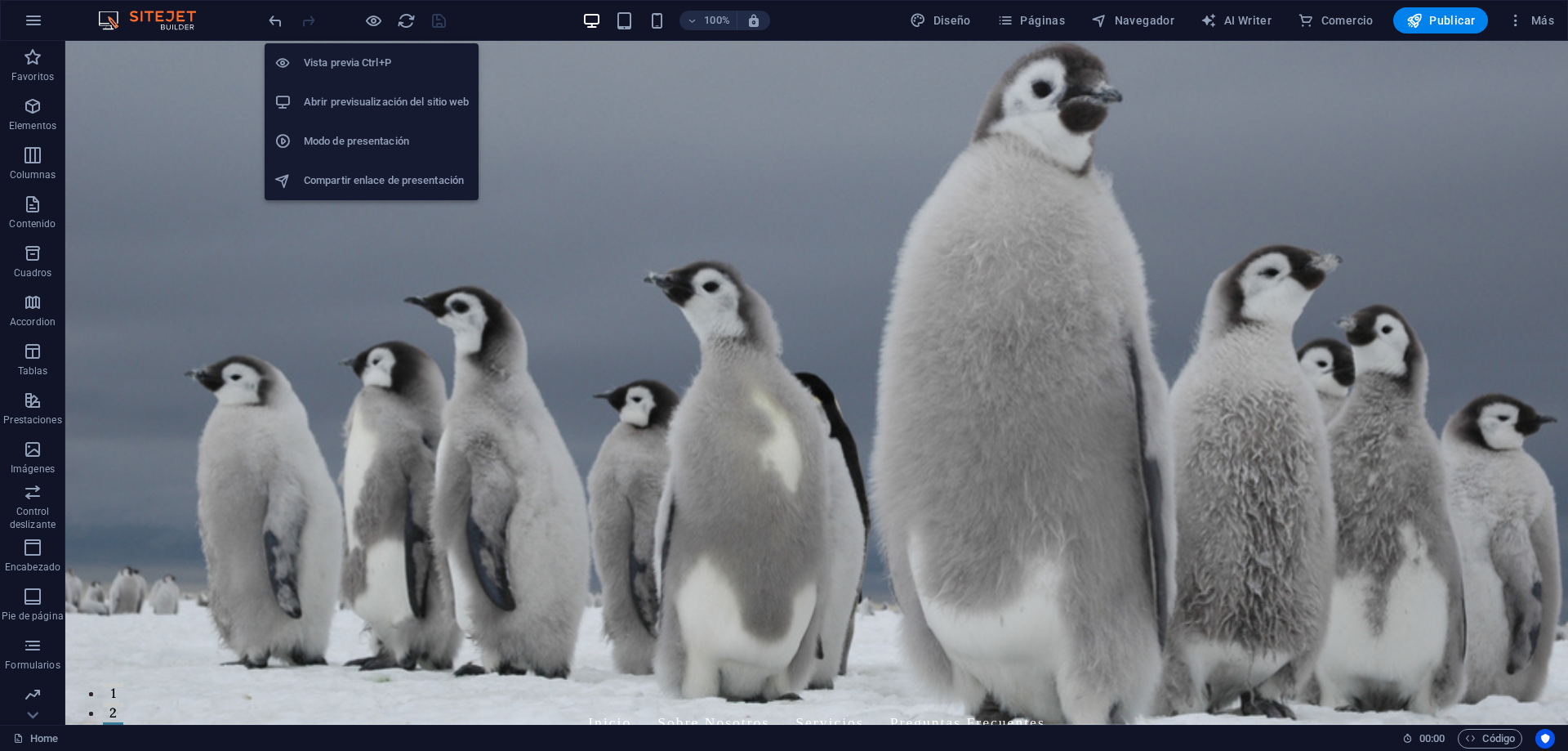
click at [361, 107] on h6 "Abrir previsualización del sitio web" at bounding box center [386, 102] width 165 height 19
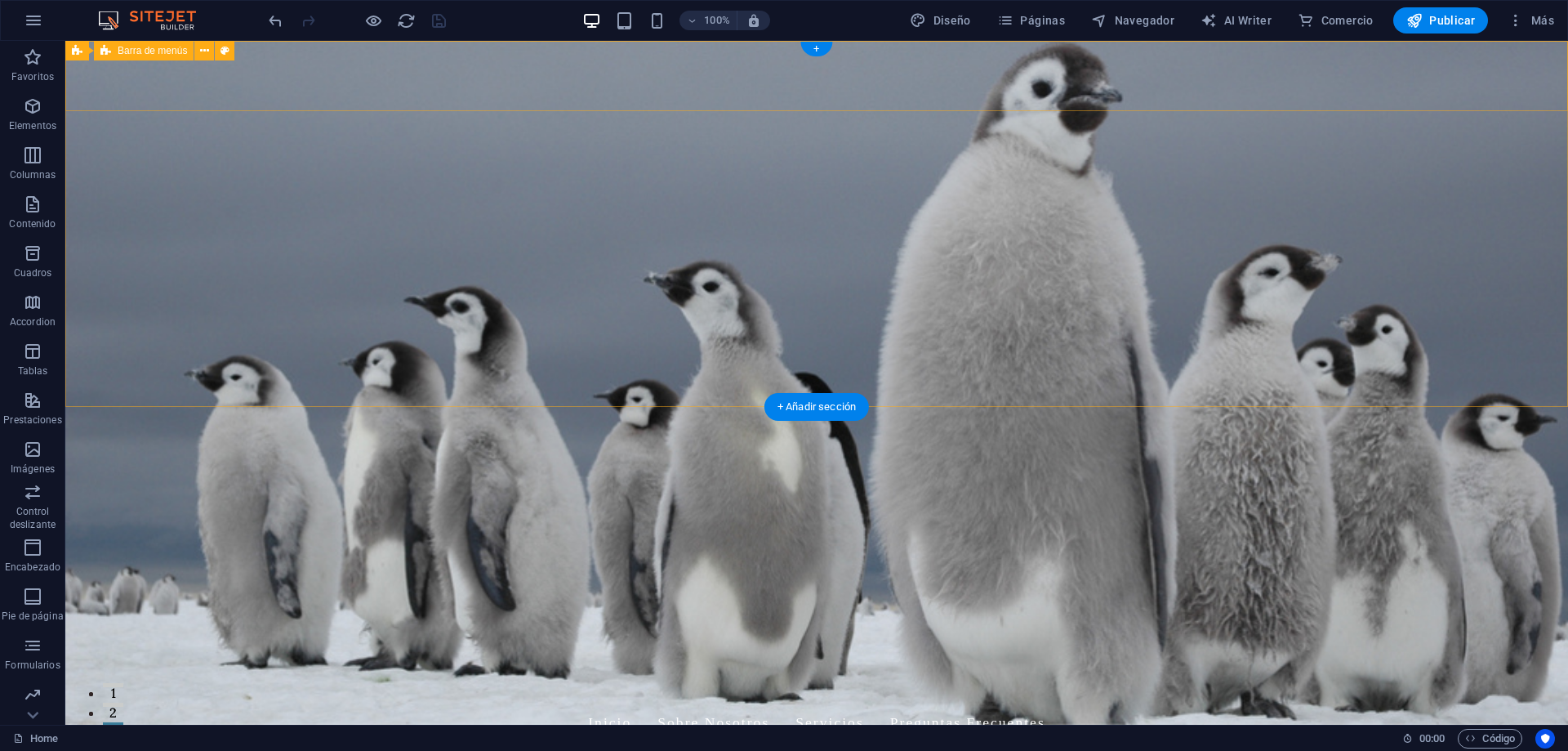
click at [1234, 645] on div "Symedics Inicio Sobre Nosotros Servicios Preguntas Frecuentes" at bounding box center [816, 700] width 1503 height 110
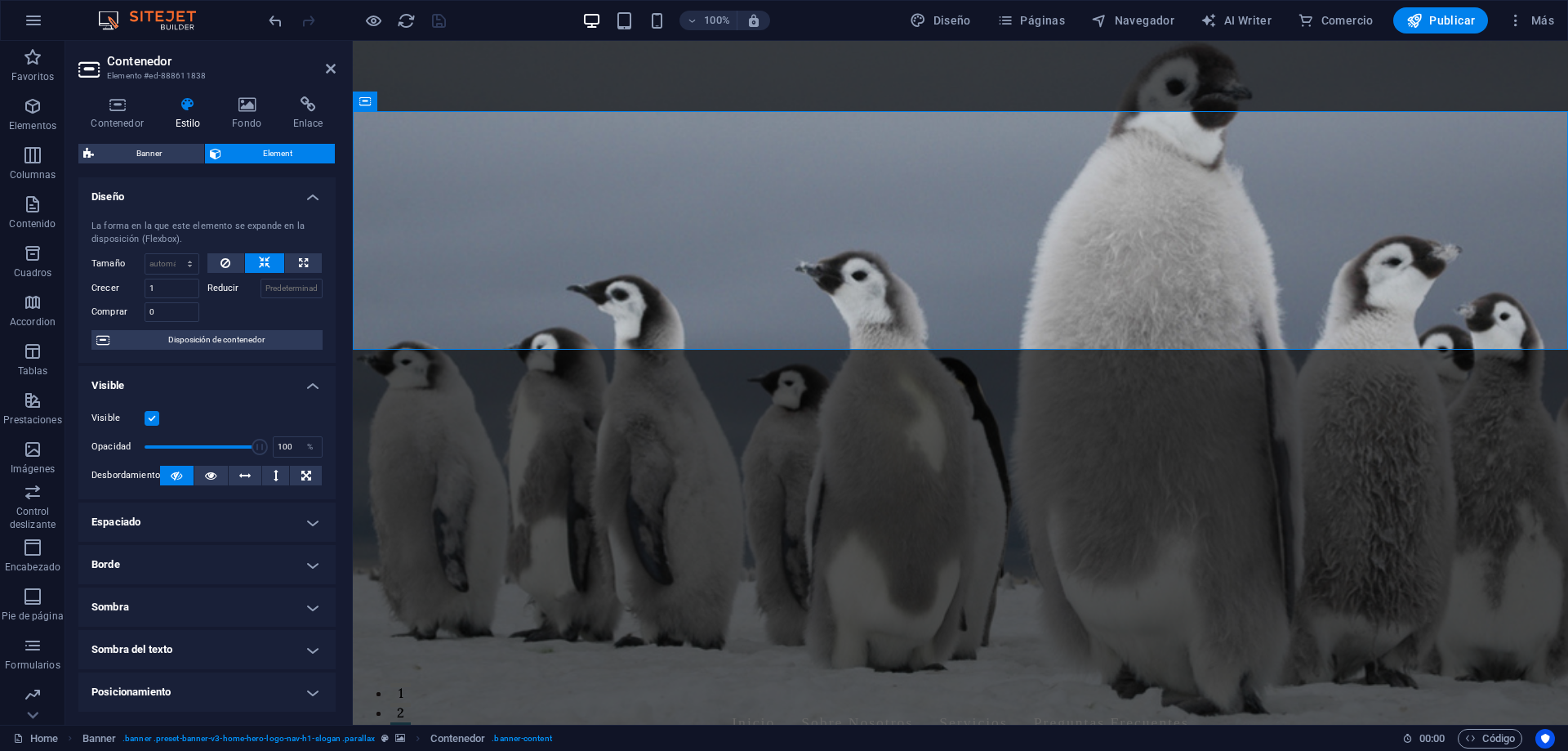
click at [1228, 374] on figure at bounding box center [960, 382] width 1215 height 684
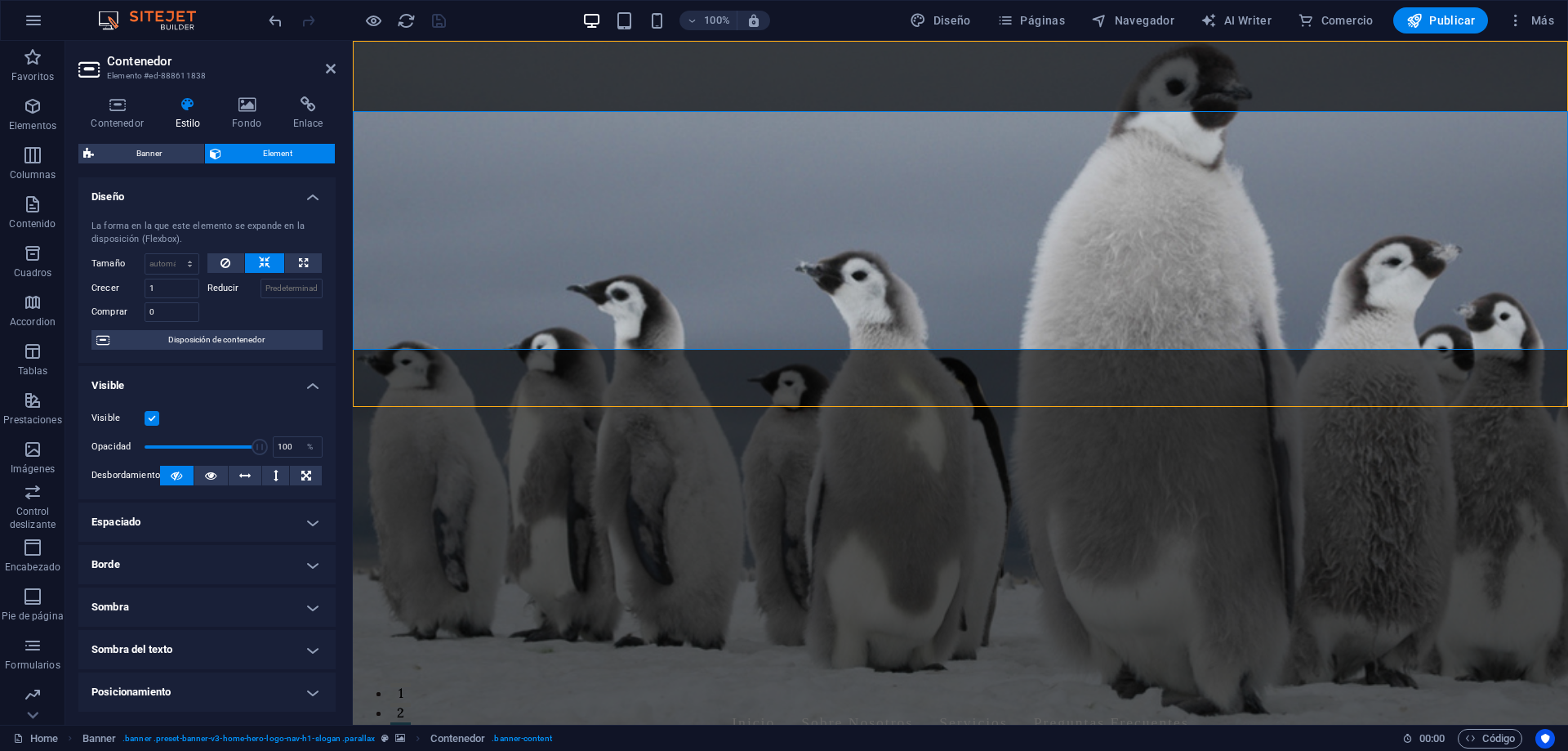
click at [1228, 374] on figure at bounding box center [960, 382] width 1215 height 684
select select "vh"
select select "header"
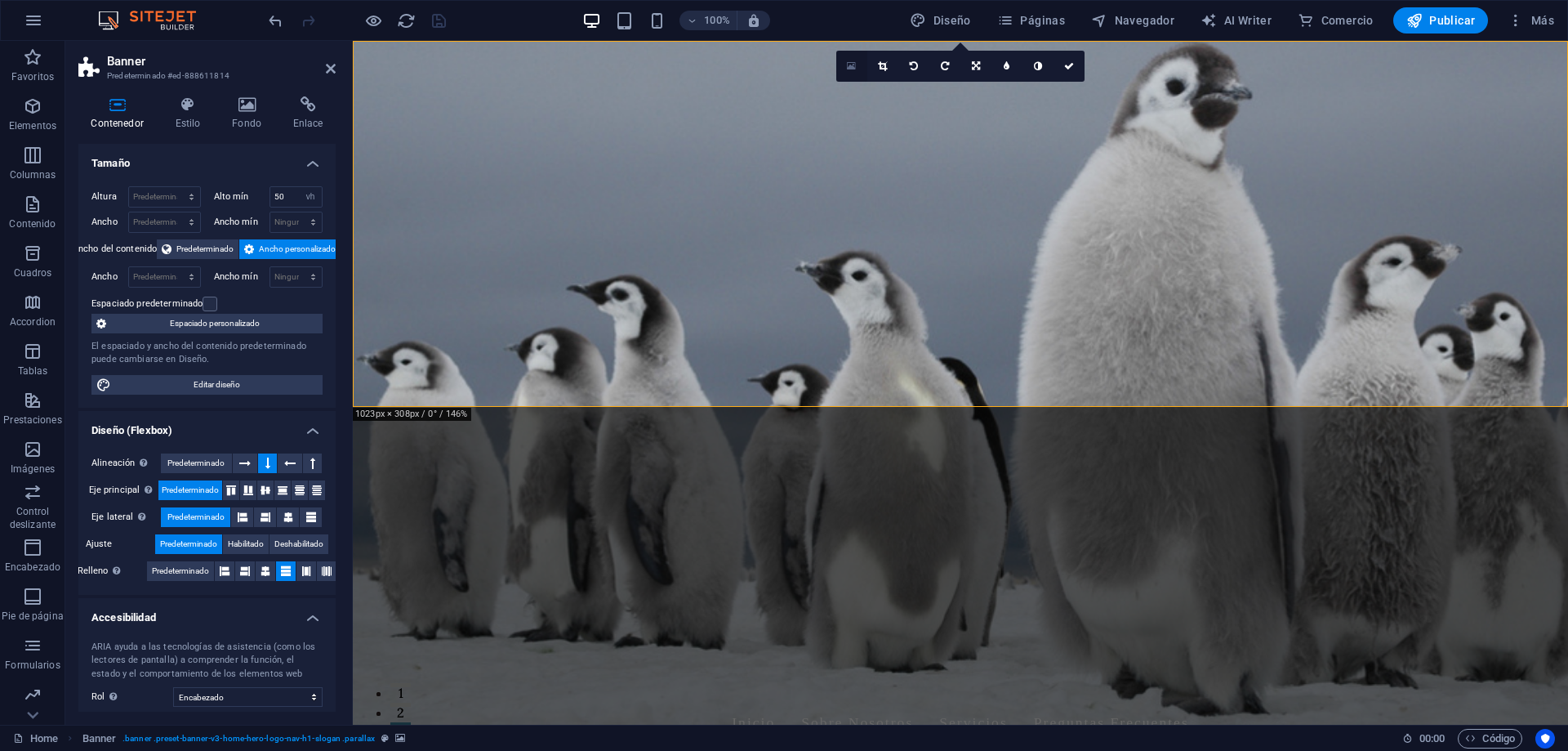
click at [856, 66] on icon at bounding box center [851, 65] width 9 height 11
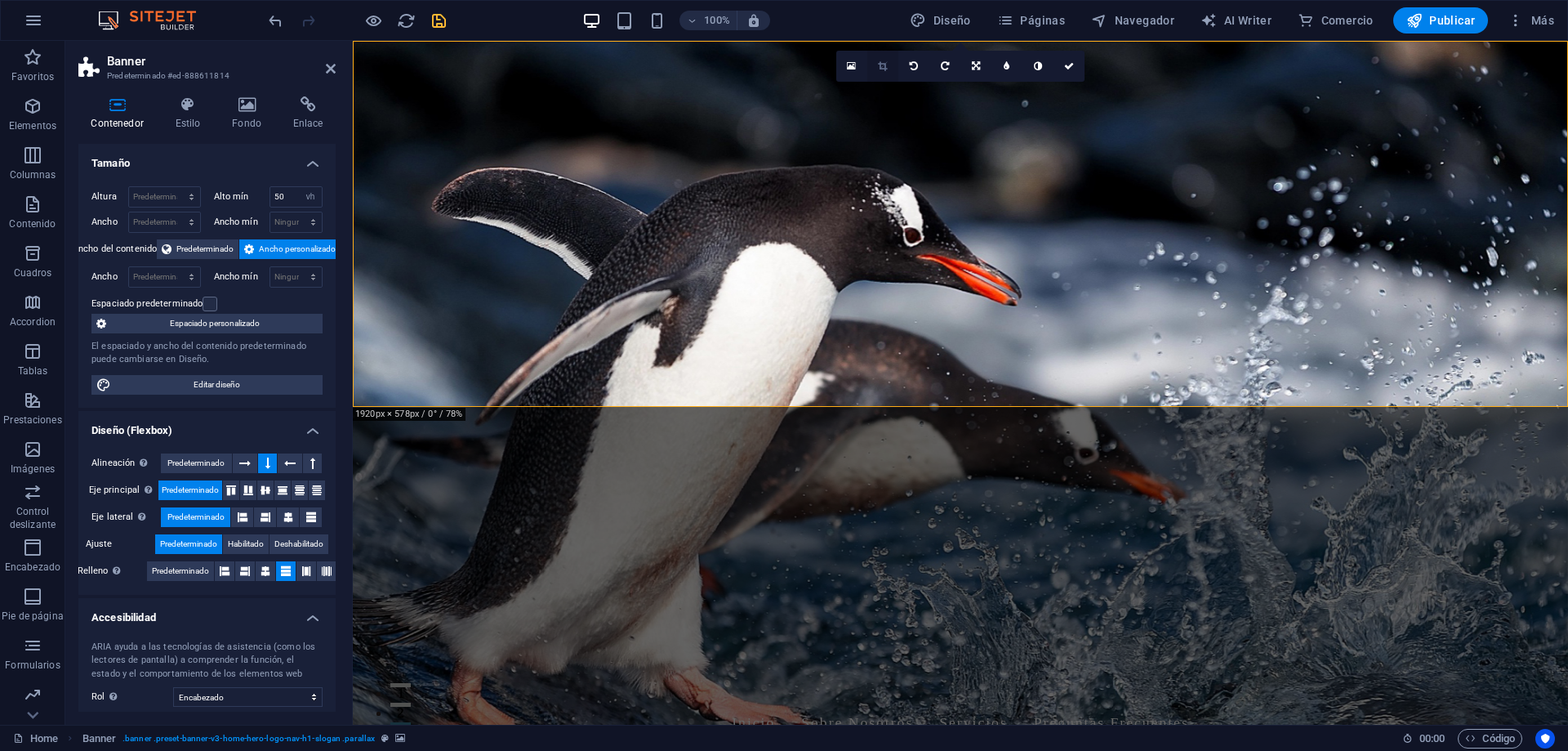
click at [883, 70] on icon at bounding box center [882, 65] width 9 height 10
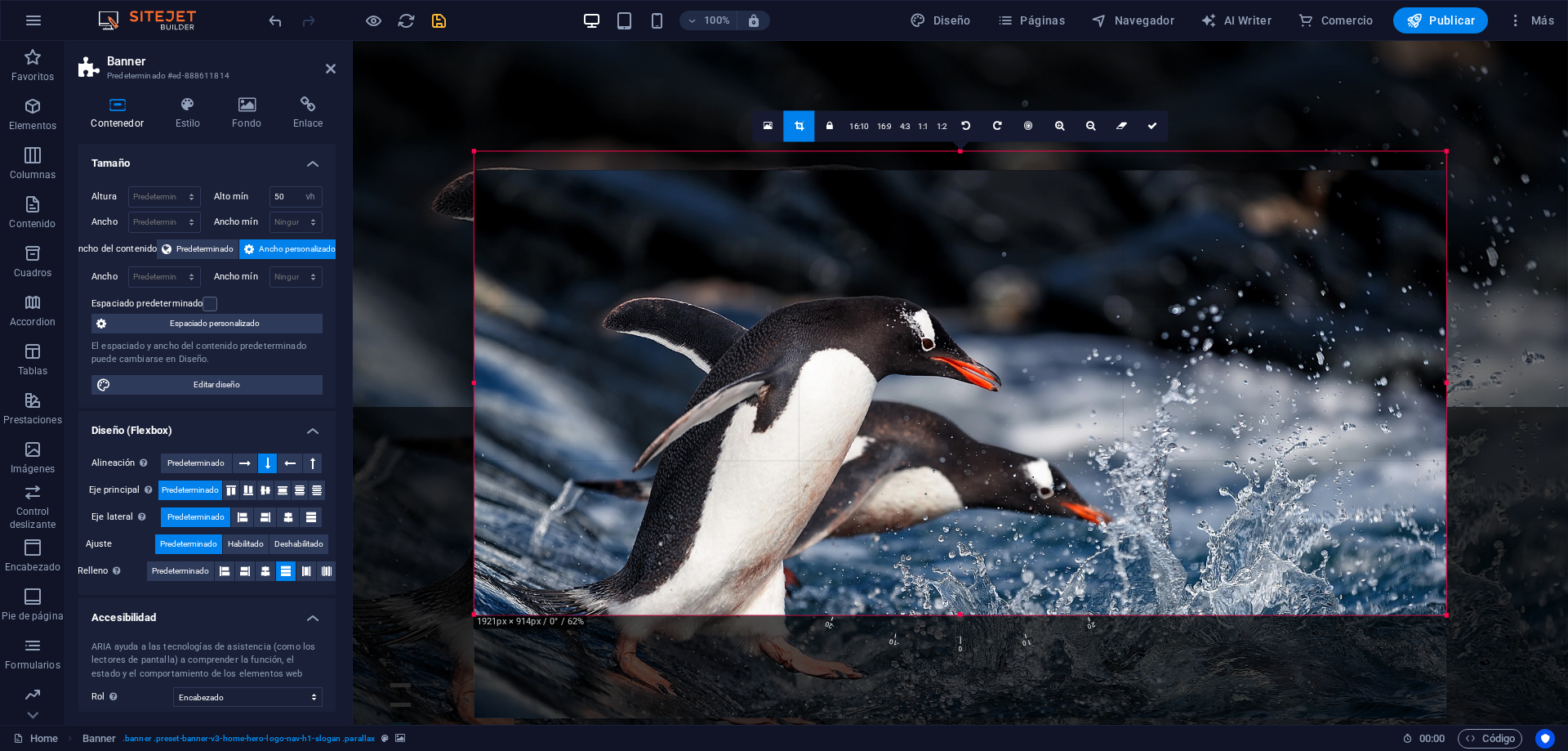
drag, startPoint x: 993, startPoint y: 456, endPoint x: 995, endPoint y: 517, distance: 61.0
click at [995, 517] on div at bounding box center [959, 444] width 972 height 547
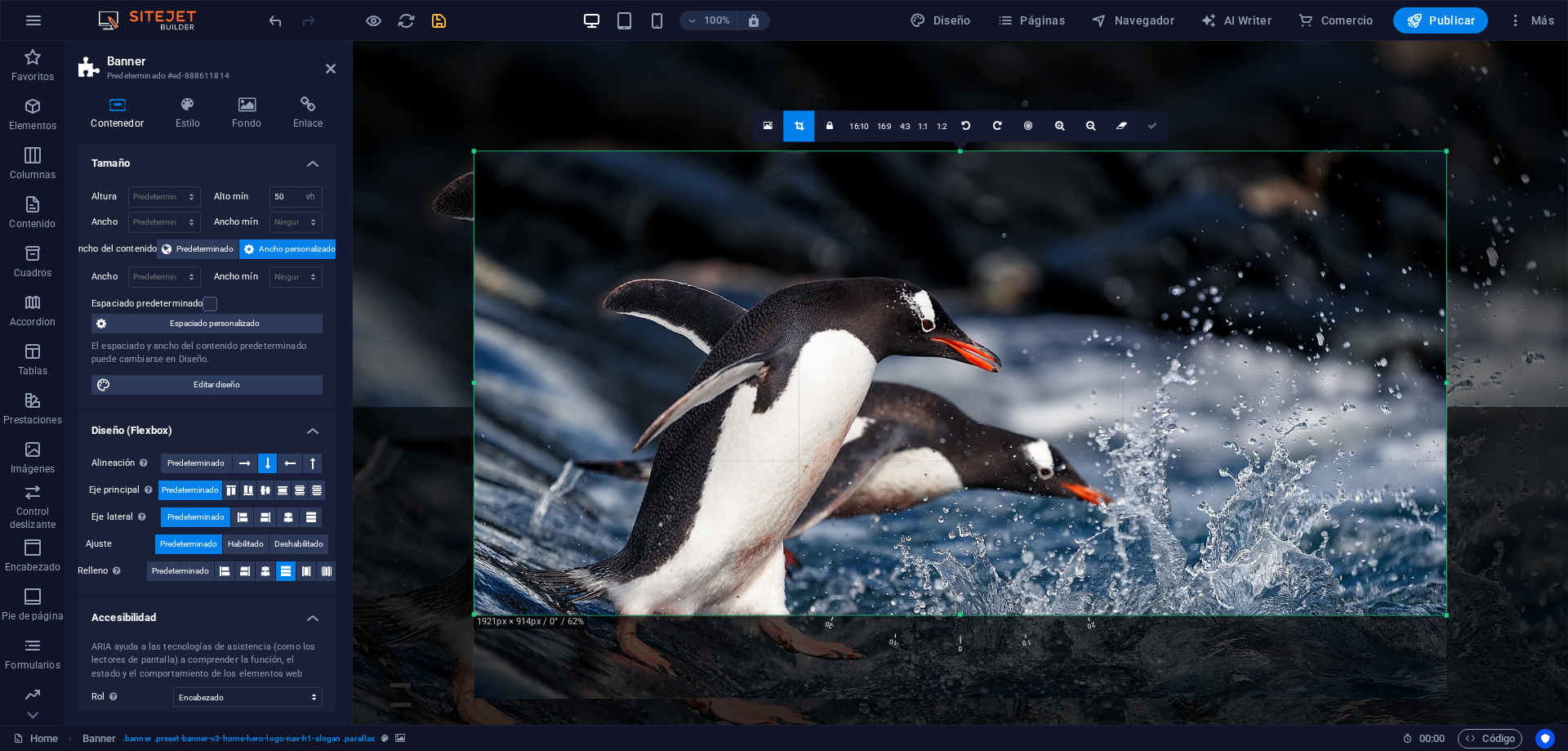
click at [1155, 130] on icon at bounding box center [1152, 125] width 10 height 10
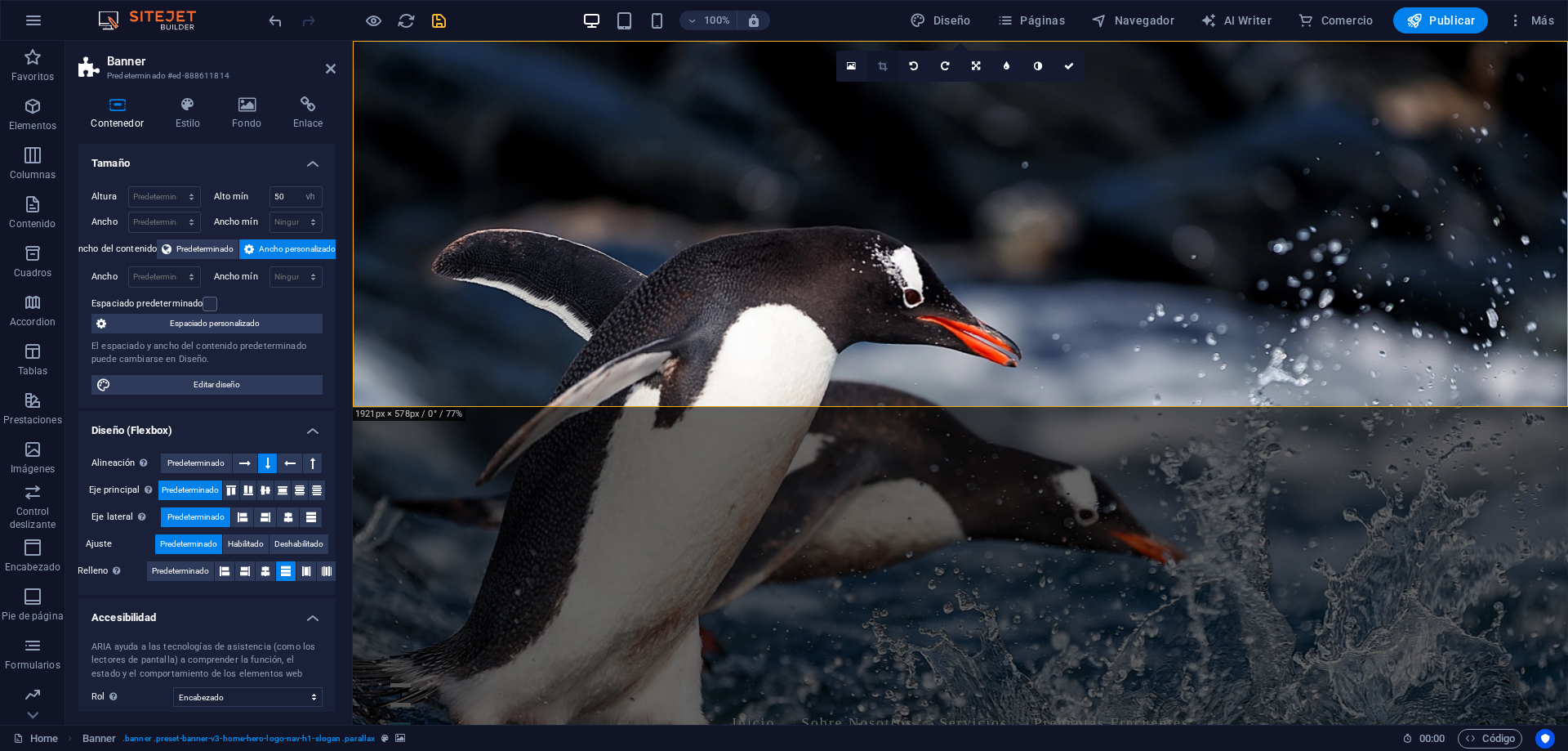
click at [878, 66] on icon at bounding box center [882, 65] width 9 height 10
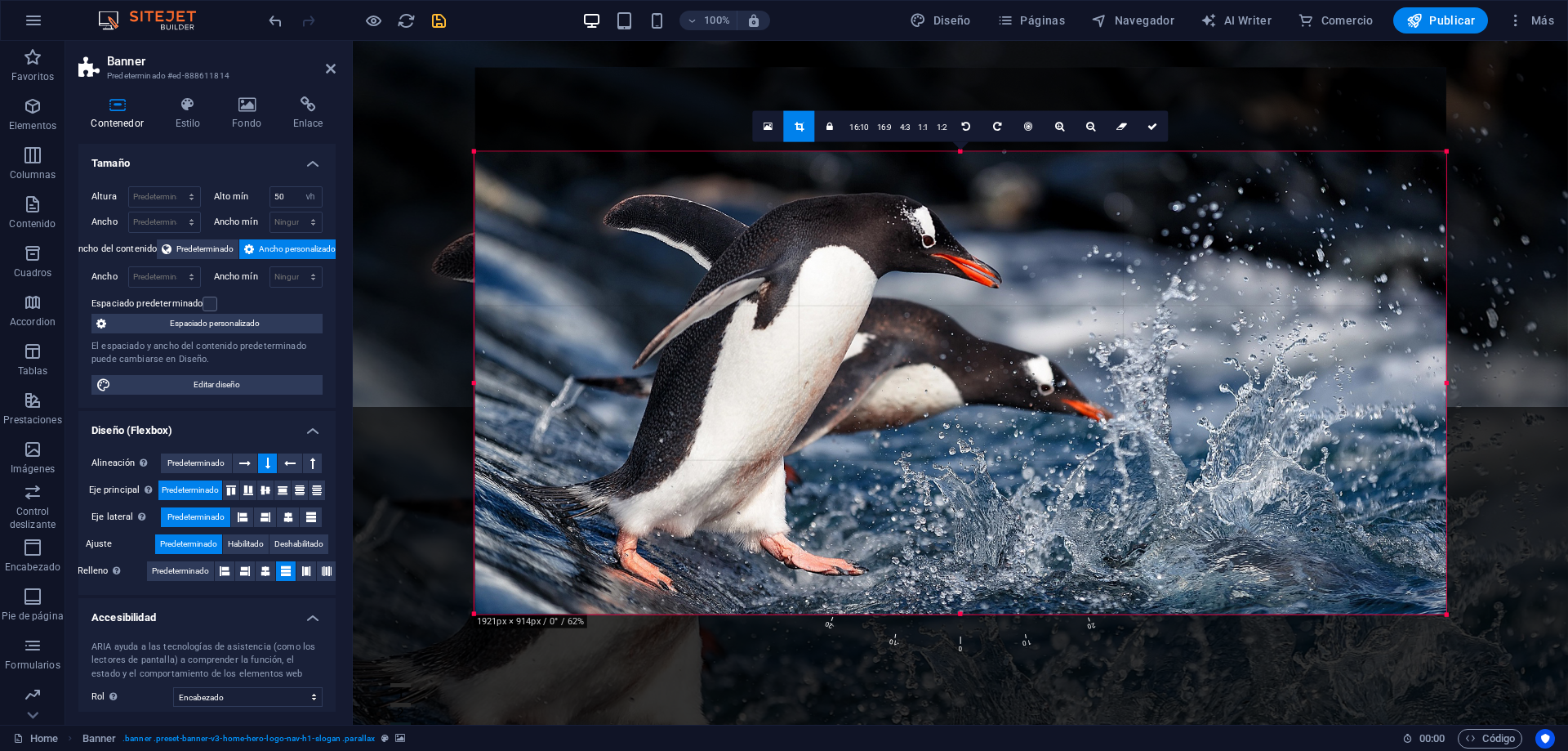
drag, startPoint x: 932, startPoint y: 400, endPoint x: 929, endPoint y: 318, distance: 82.1
click at [929, 318] on div at bounding box center [960, 341] width 972 height 547
click at [1152, 131] on icon at bounding box center [1152, 125] width 10 height 10
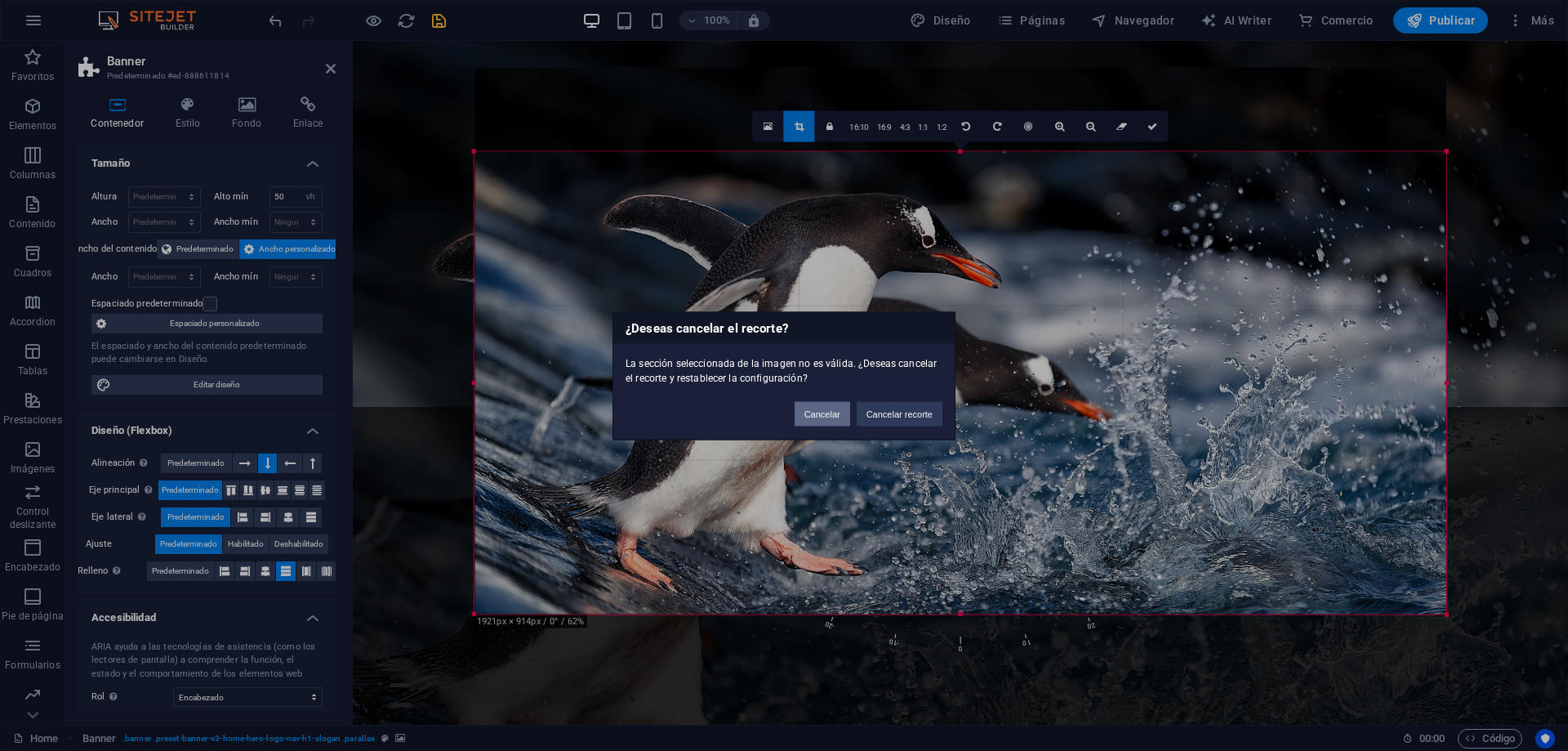
click at [832, 417] on button "Cancelar" at bounding box center [822, 413] width 56 height 24
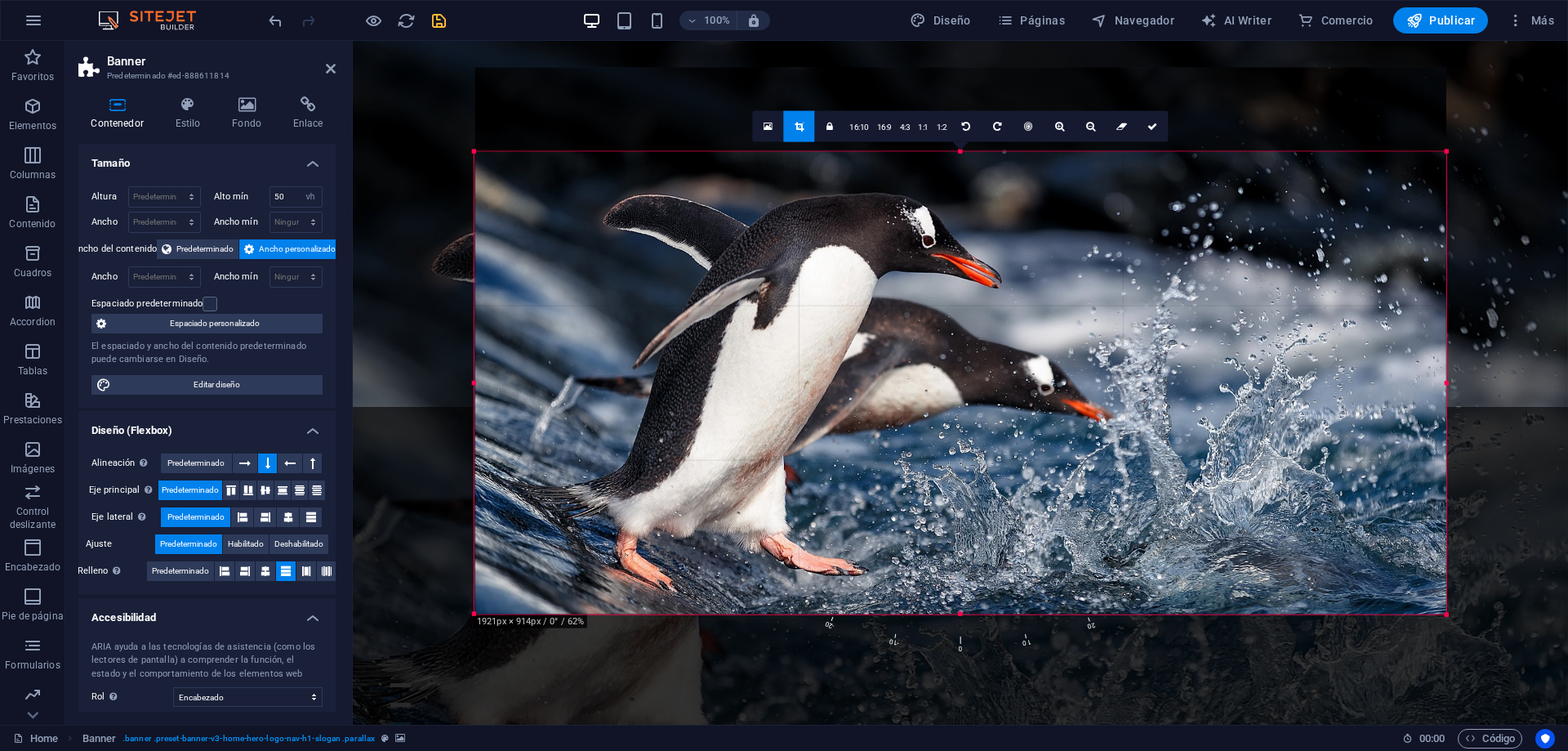
click at [836, 417] on div at bounding box center [960, 341] width 972 height 547
click at [847, 461] on div at bounding box center [960, 341] width 972 height 547
click at [1152, 134] on link at bounding box center [1152, 126] width 31 height 31
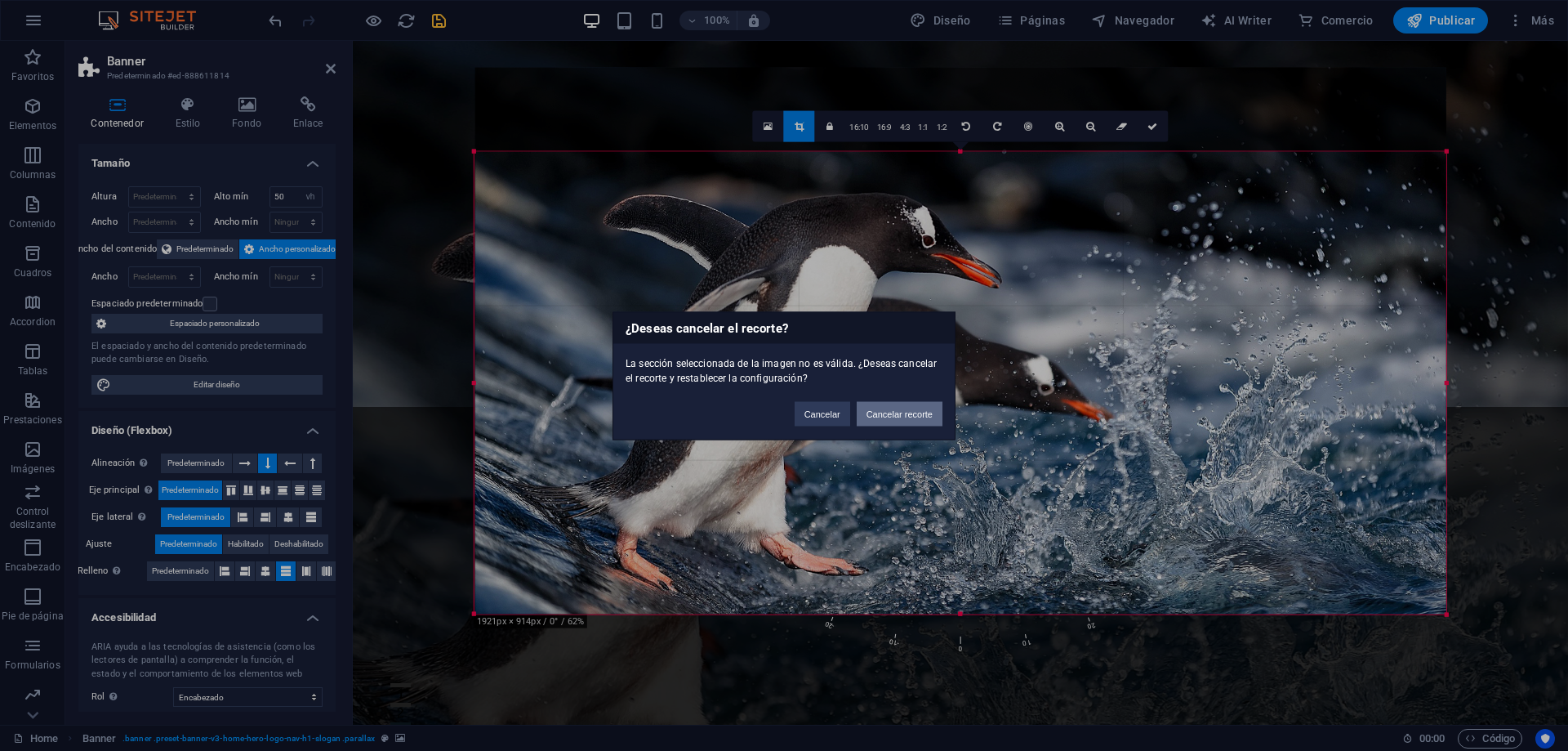
click at [896, 416] on button "Cancelar recorte" at bounding box center [899, 413] width 86 height 24
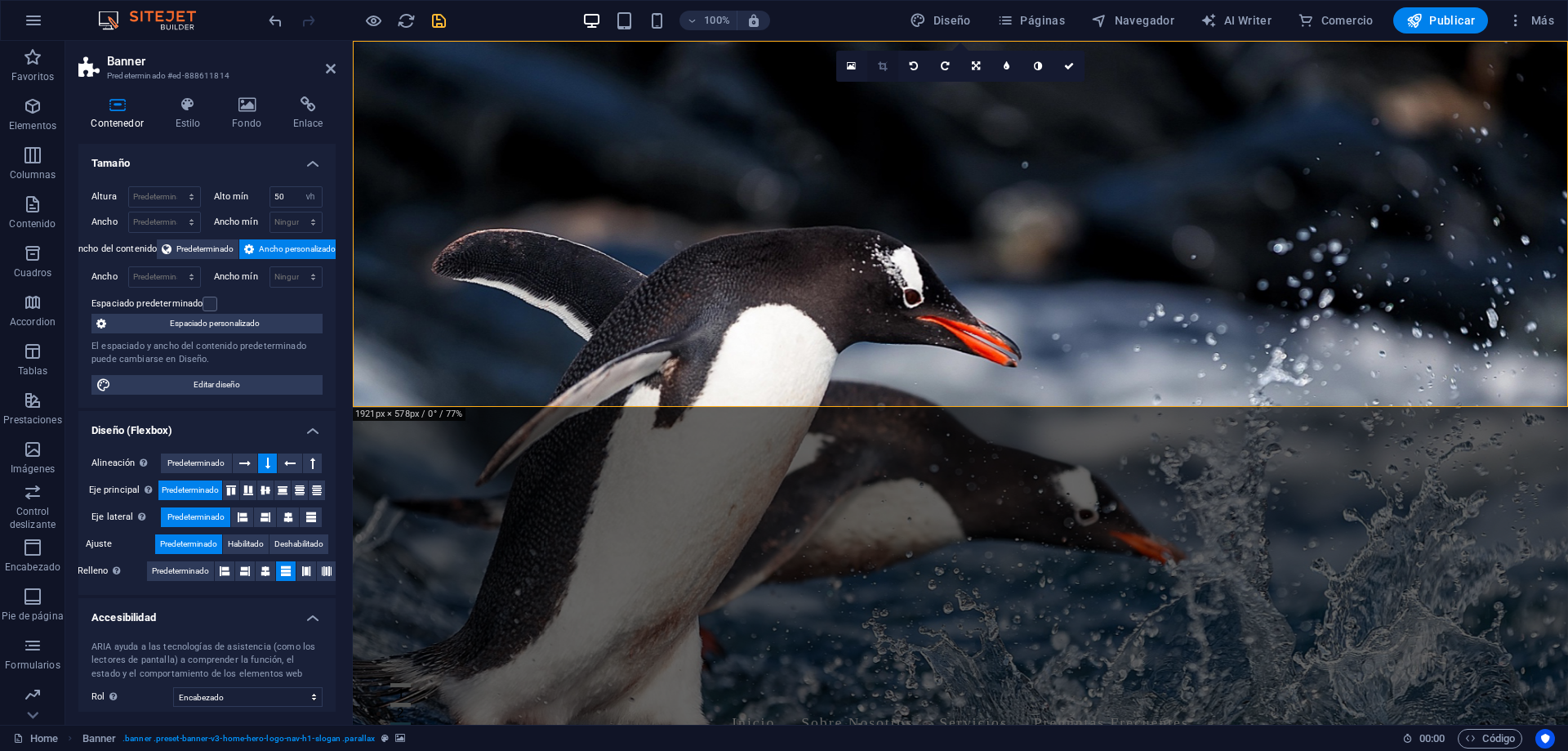
click at [891, 70] on link at bounding box center [883, 66] width 31 height 31
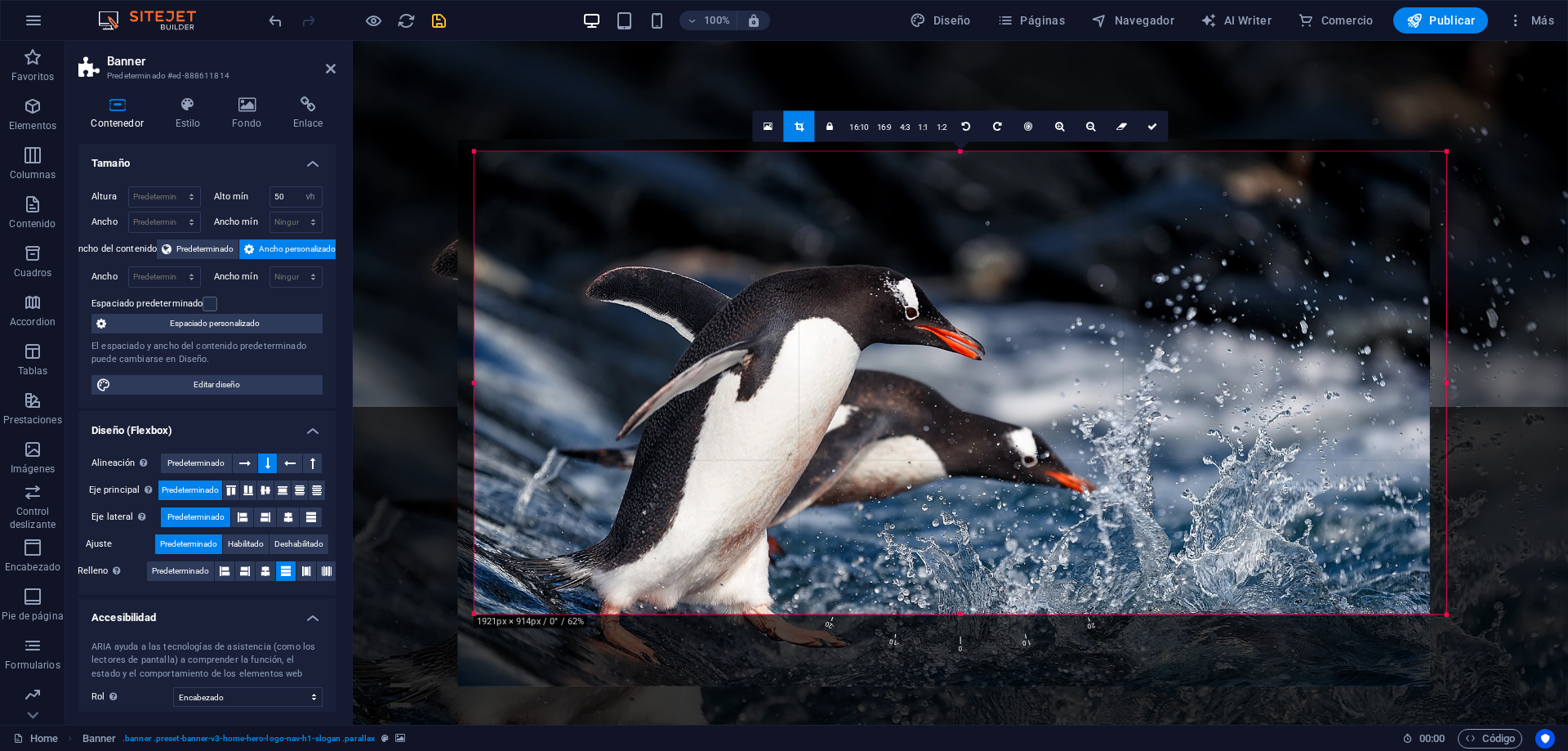
drag, startPoint x: 925, startPoint y: 367, endPoint x: 908, endPoint y: 355, distance: 20.8
click at [908, 355] on div at bounding box center [944, 412] width 972 height 547
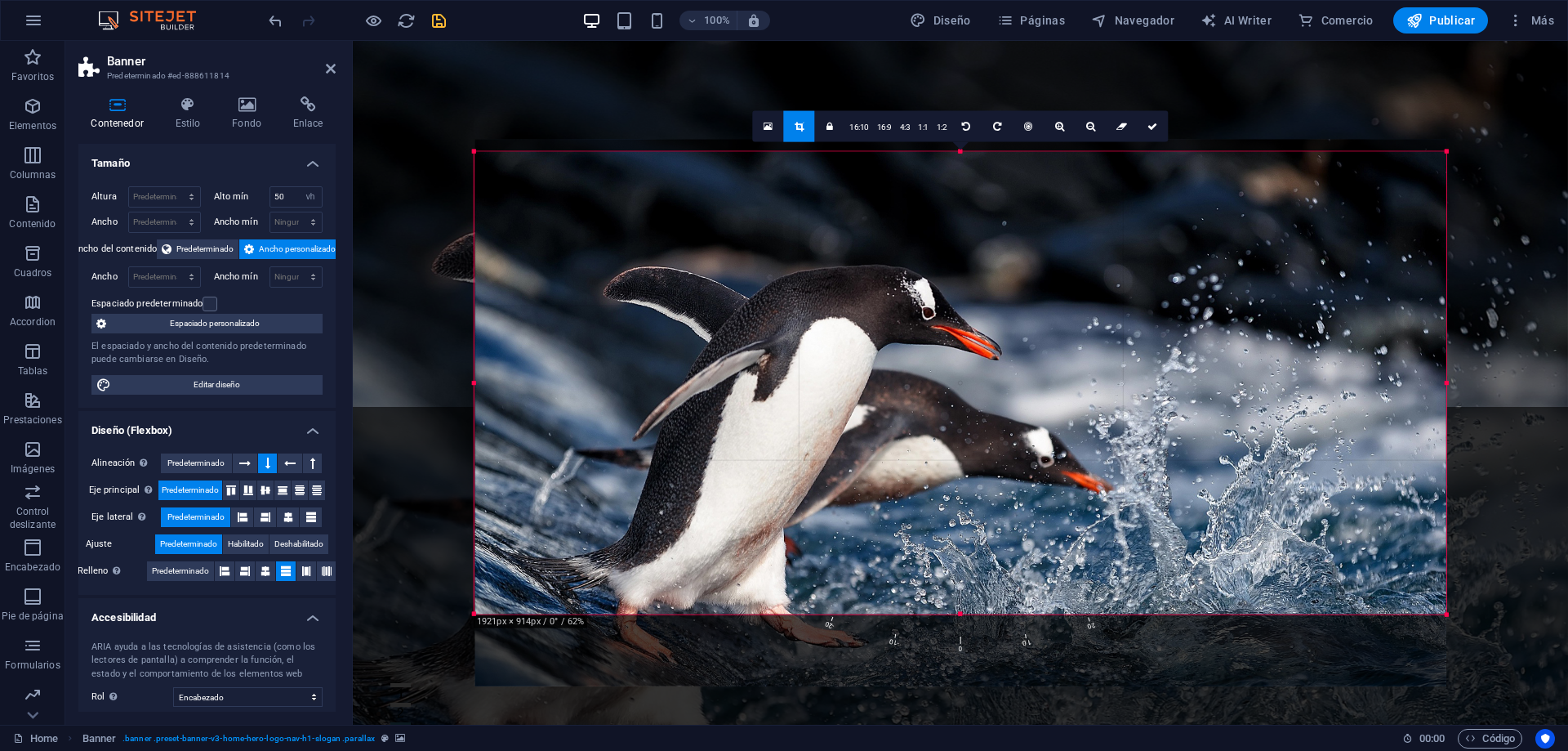
drag, startPoint x: 636, startPoint y: 640, endPoint x: 605, endPoint y: 651, distance: 32.9
click at [605, 651] on div "180 170 160 150 140 130 120 110 100 90 80 70 60 50 40 30 20 10 0 -10 -20 -30 -4…" at bounding box center [959, 634] width 972 height 41
click at [1243, 302] on div at bounding box center [960, 412] width 972 height 547
click at [851, 259] on div at bounding box center [960, 412] width 972 height 547
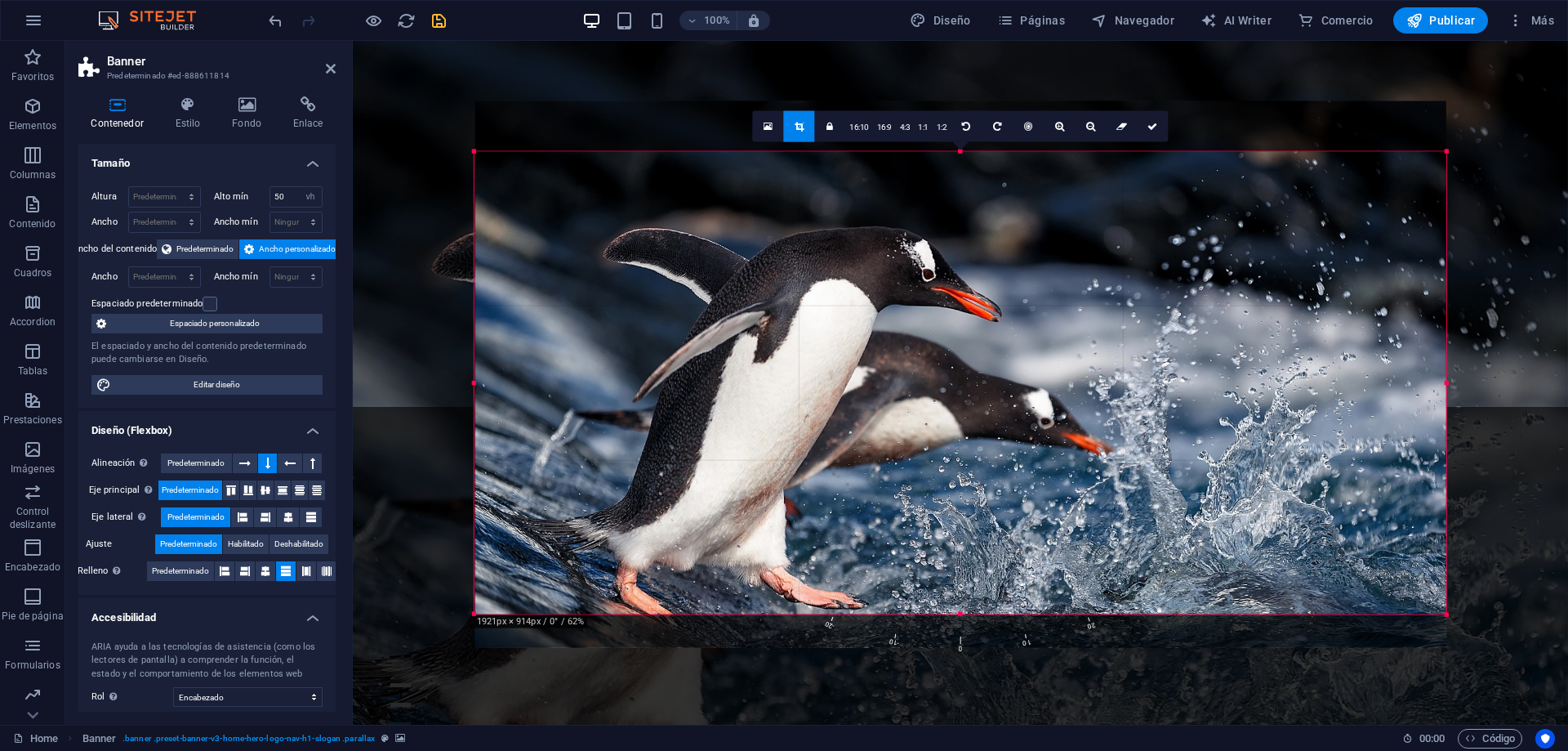
drag, startPoint x: 1327, startPoint y: 671, endPoint x: 1330, endPoint y: 632, distance: 39.1
click at [1330, 614] on div "180 170 160 150 140 130 120 110 100 90 80 70 60 50 40 30 20 10 0 -10 -20 -30 -4…" at bounding box center [959, 382] width 972 height 463
click at [1154, 134] on link at bounding box center [1152, 126] width 31 height 31
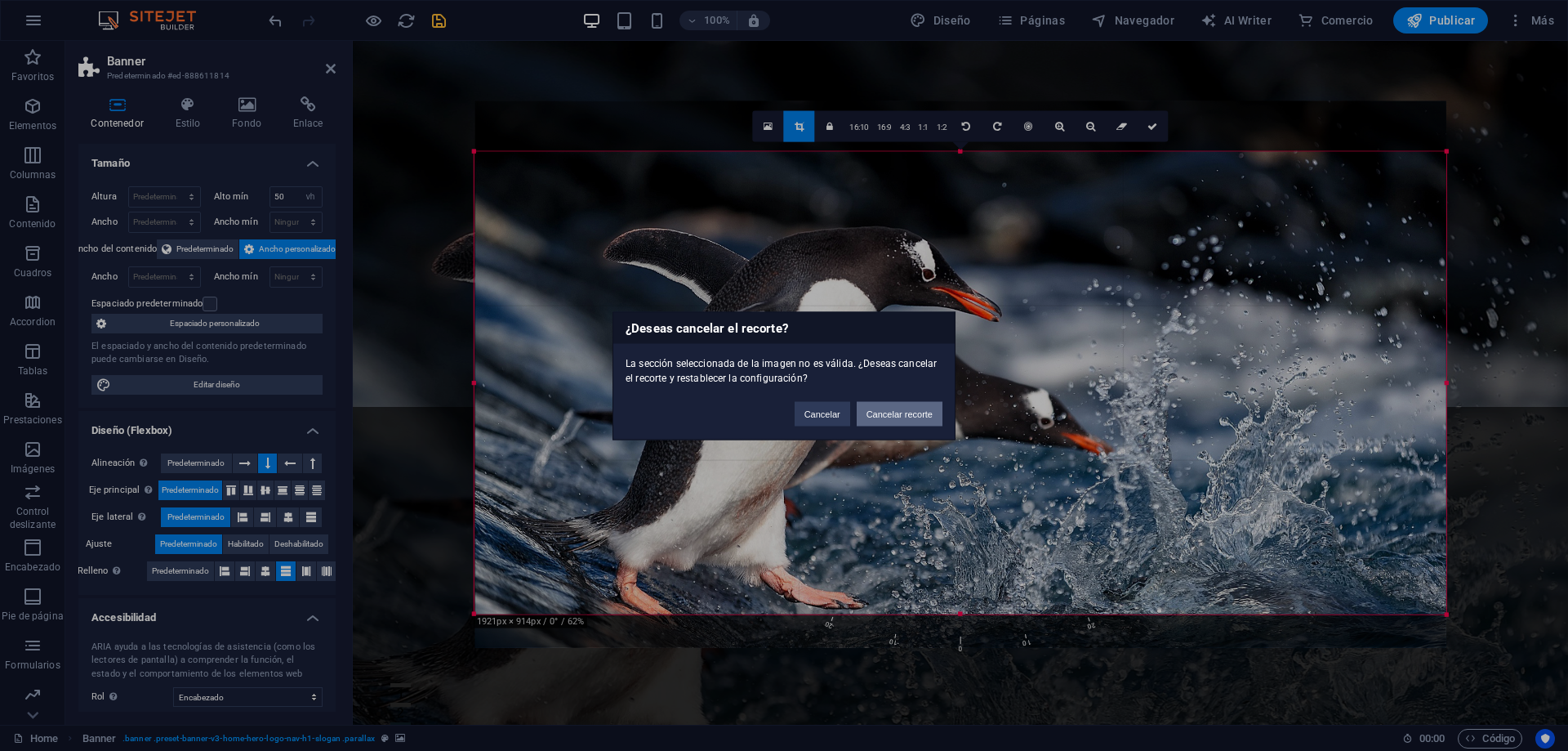
click at [911, 417] on button "Cancelar recorte" at bounding box center [899, 413] width 86 height 24
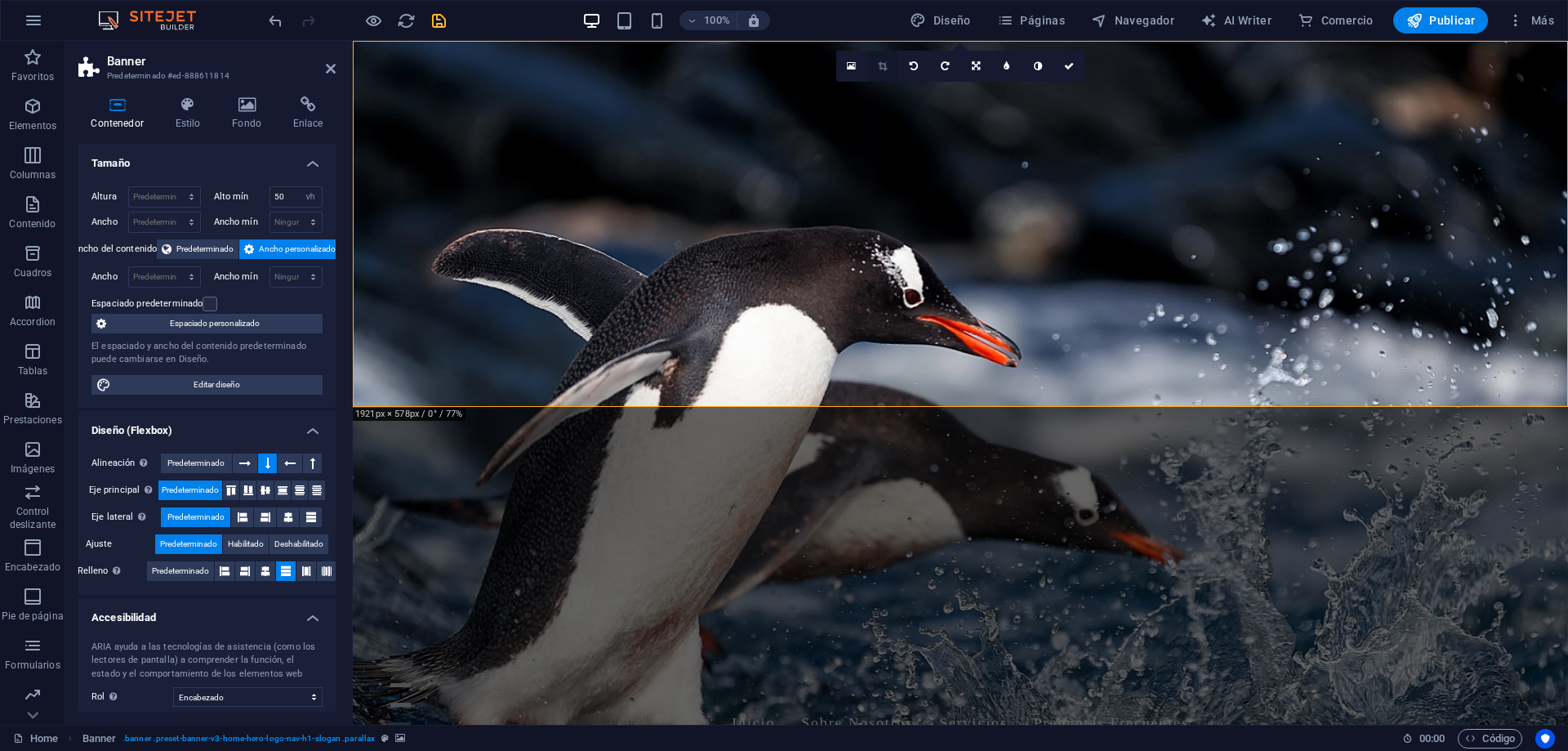
click at [884, 68] on icon at bounding box center [882, 65] width 9 height 10
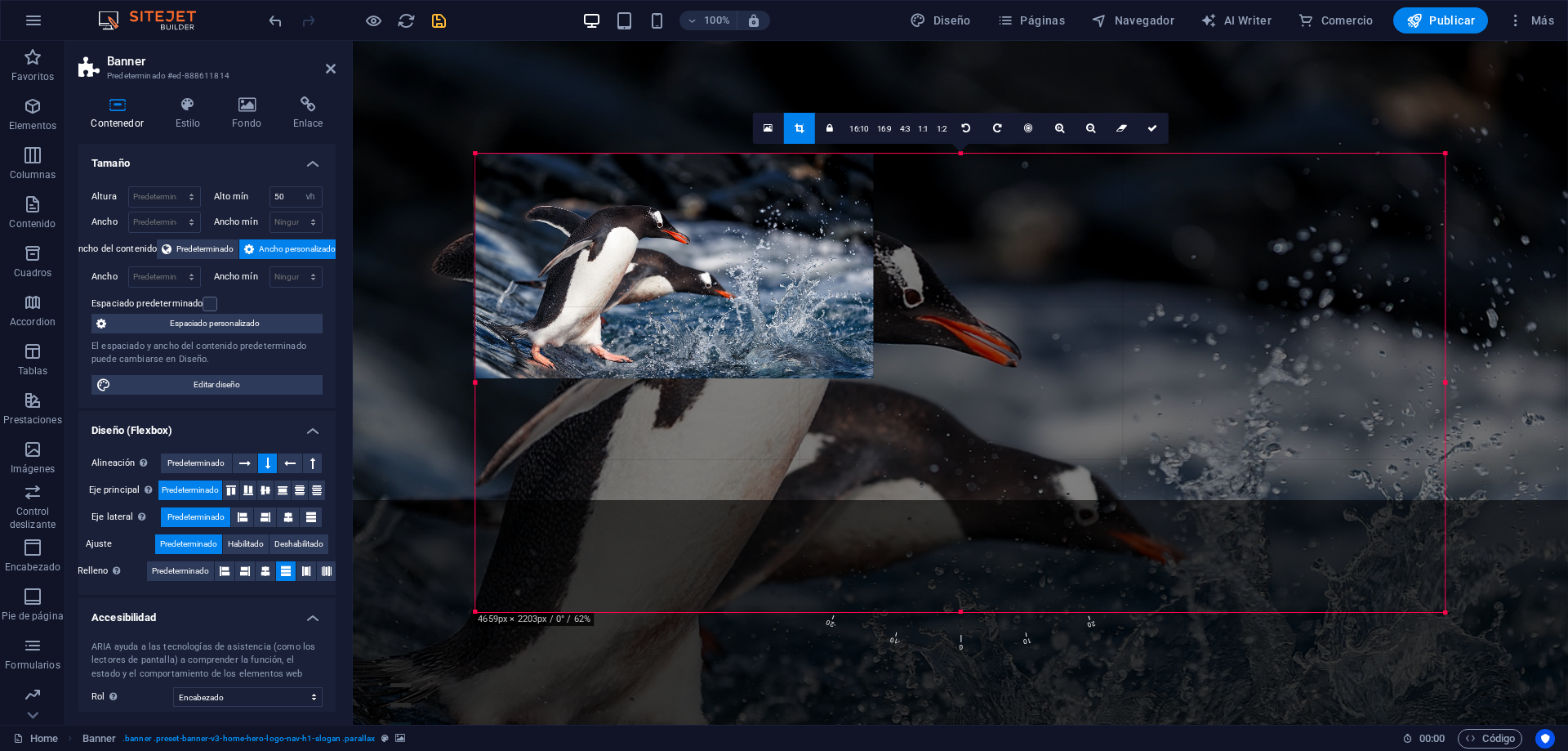
click at [478, 378] on div at bounding box center [476, 383] width 6 height 459
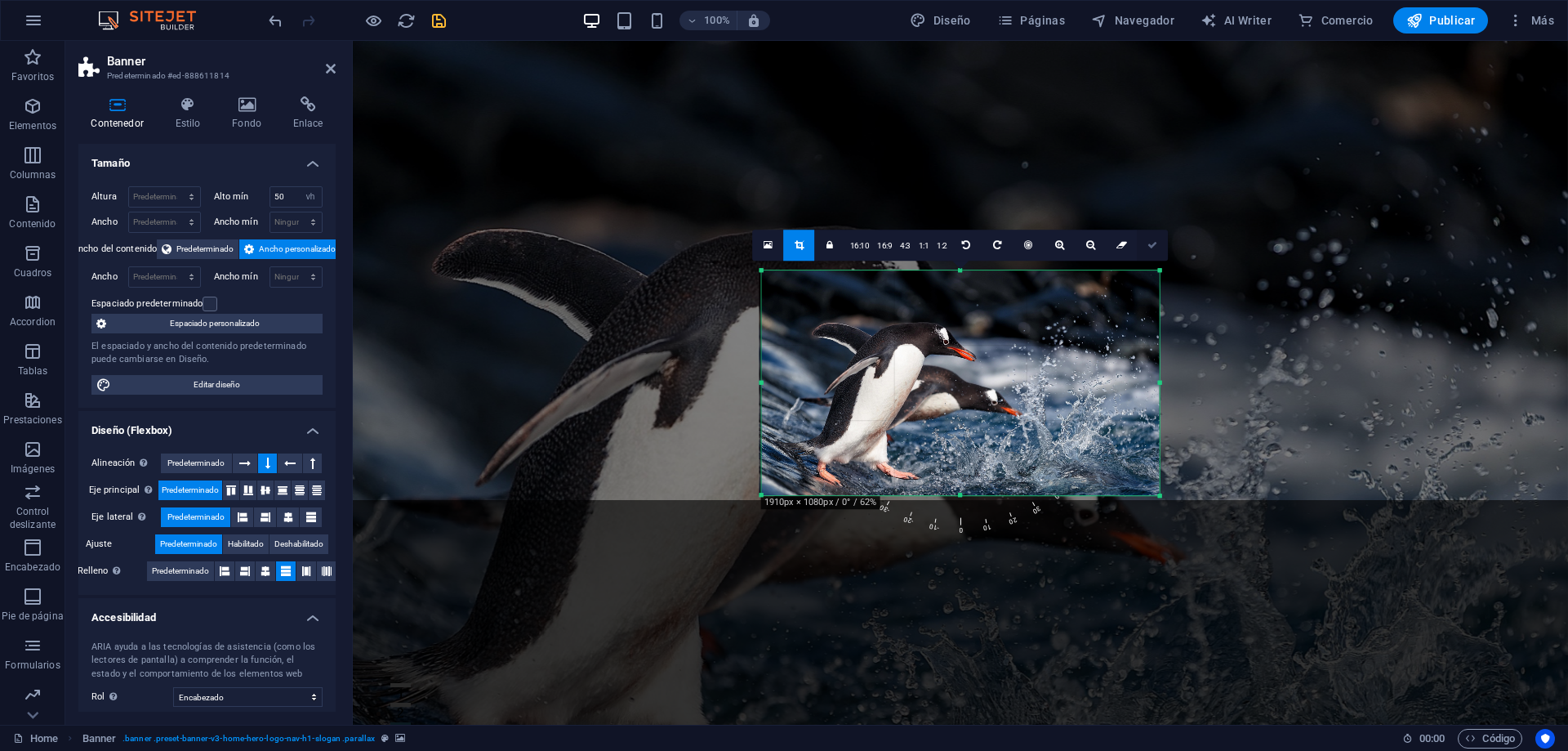
click at [1152, 251] on link at bounding box center [1153, 245] width 31 height 31
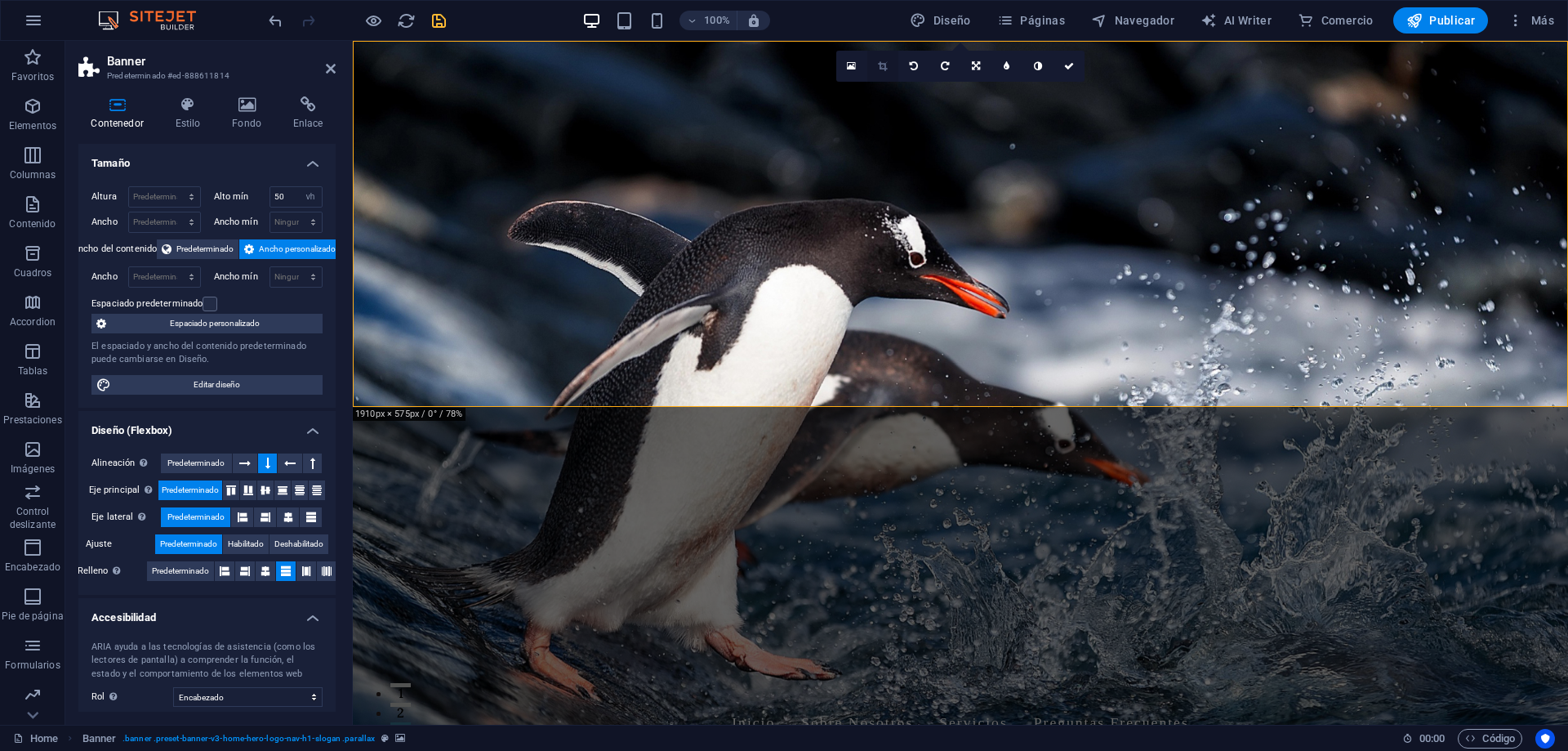
click at [885, 73] on link at bounding box center [883, 66] width 31 height 31
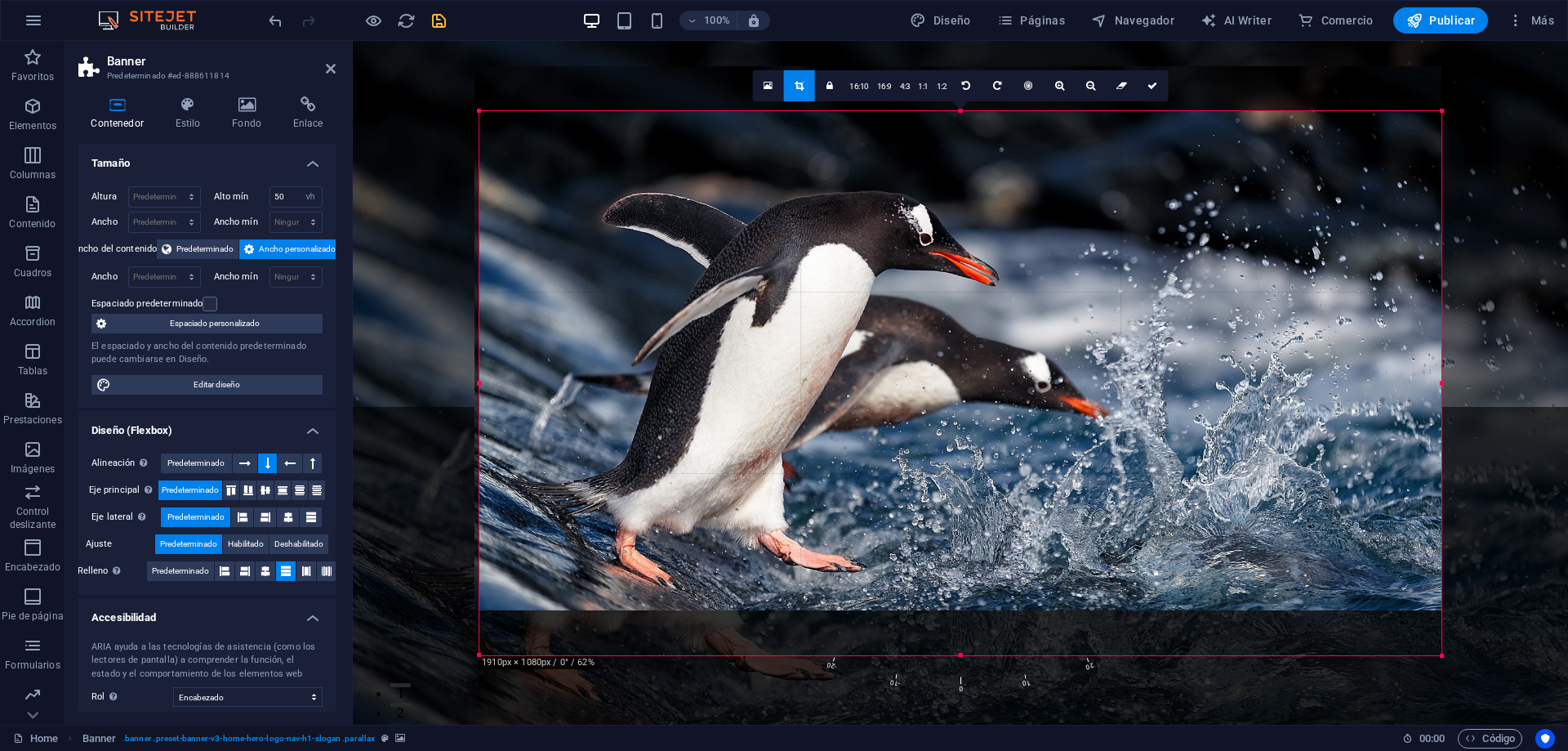
drag, startPoint x: 955, startPoint y: 213, endPoint x: 955, endPoint y: 168, distance: 45.0
click at [955, 168] on div at bounding box center [957, 337] width 966 height 544
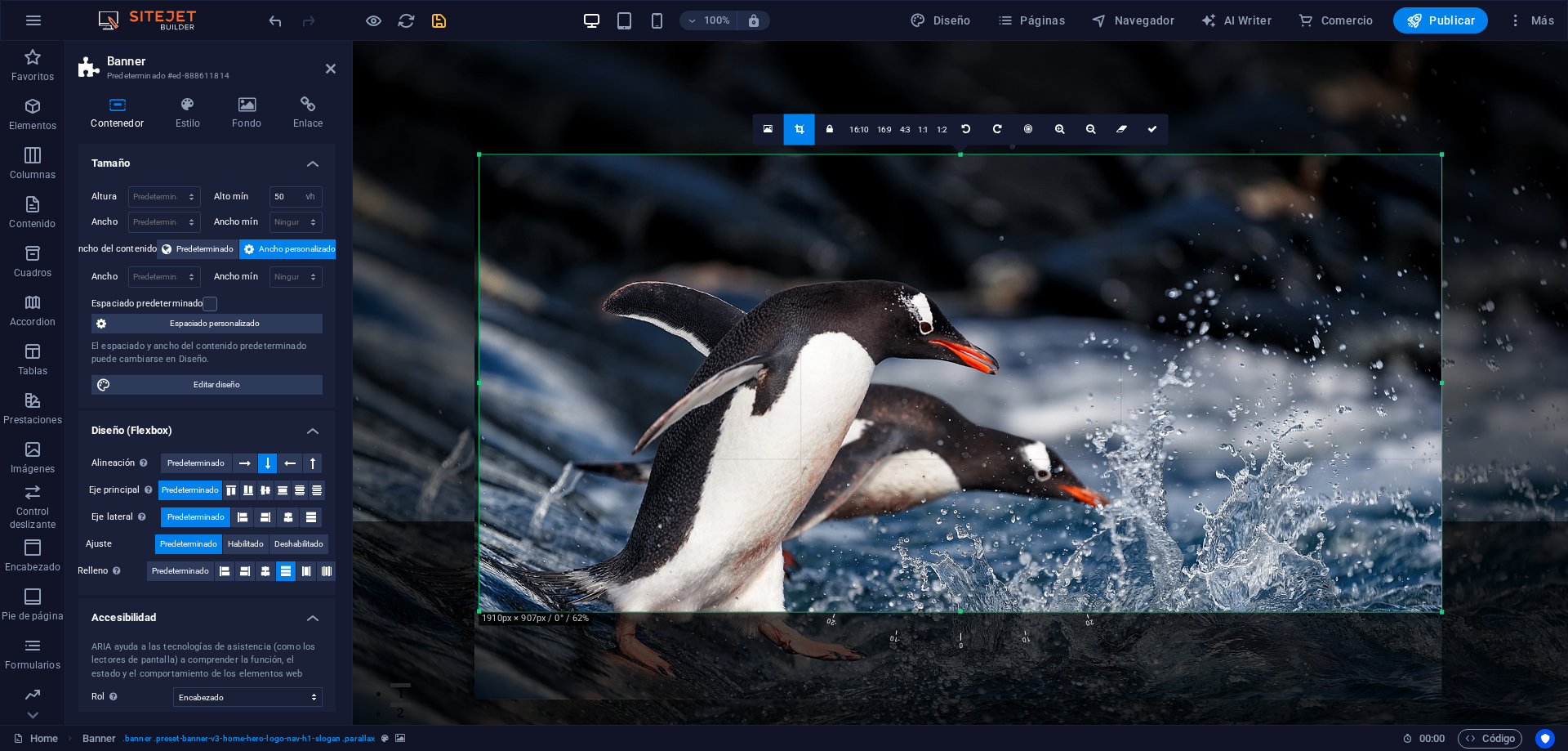
drag, startPoint x: 964, startPoint y: 656, endPoint x: 968, endPoint y: 568, distance: 88.1
click at [968, 568] on div "180 170 160 150 140 130 120 110 100 90 80 70 60 50 40 30 20 10 0 -10 -20 -30 -4…" at bounding box center [960, 382] width 962 height 457
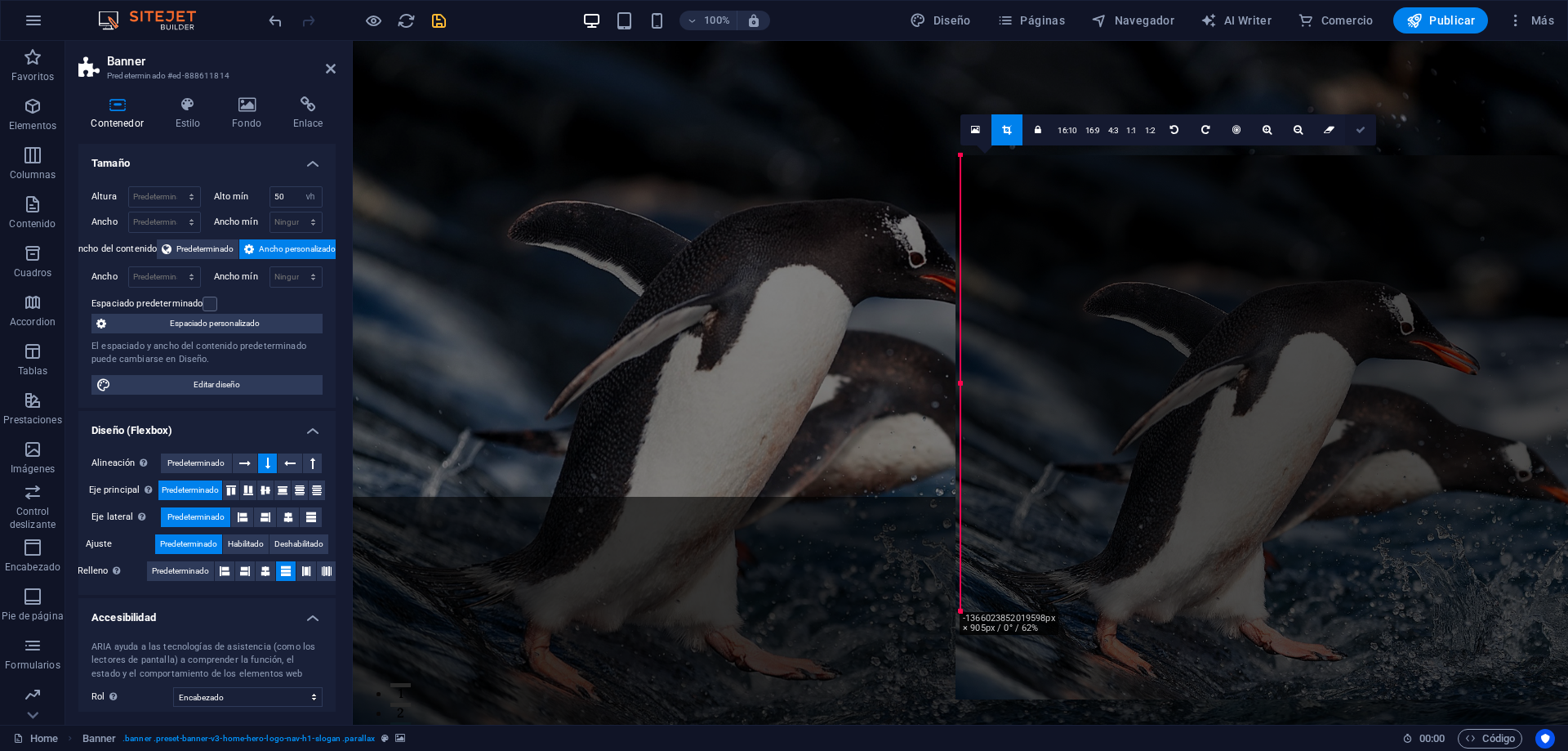
click at [1364, 136] on link at bounding box center [1360, 129] width 31 height 31
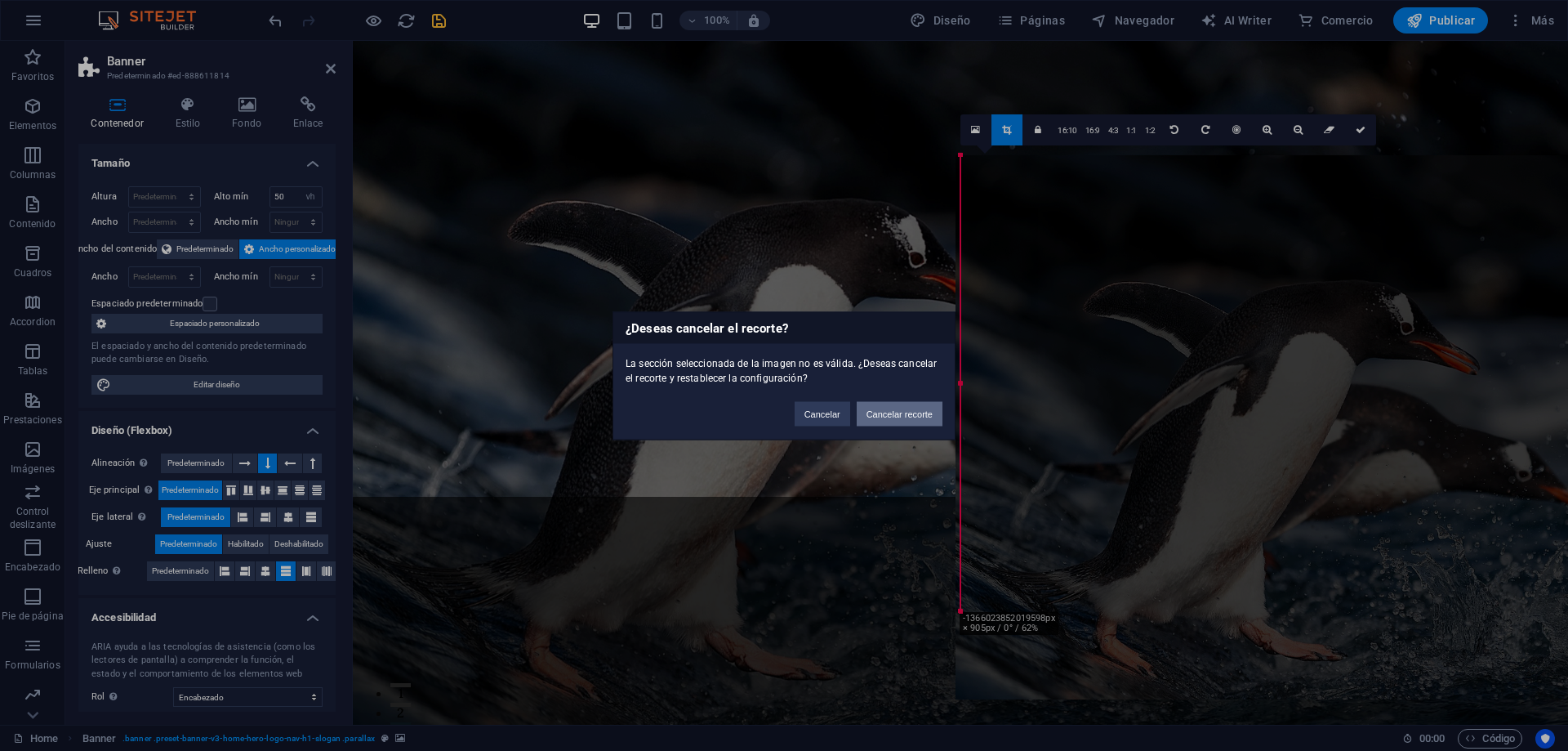
drag, startPoint x: 907, startPoint y: 410, endPoint x: 560, endPoint y: 370, distance: 349.3
click at [907, 410] on button "Cancelar recorte" at bounding box center [899, 413] width 86 height 24
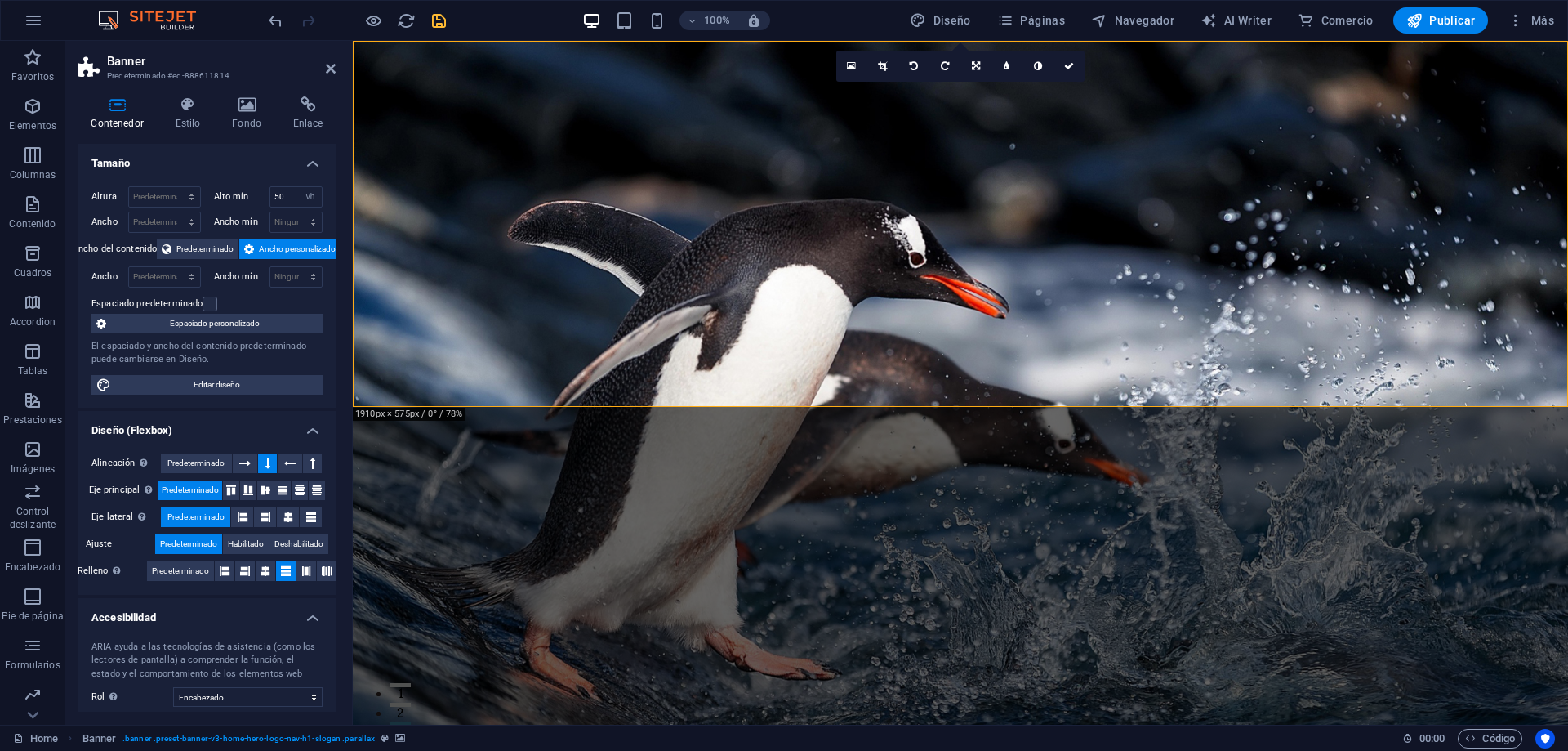
click at [886, 70] on icon at bounding box center [882, 65] width 9 height 10
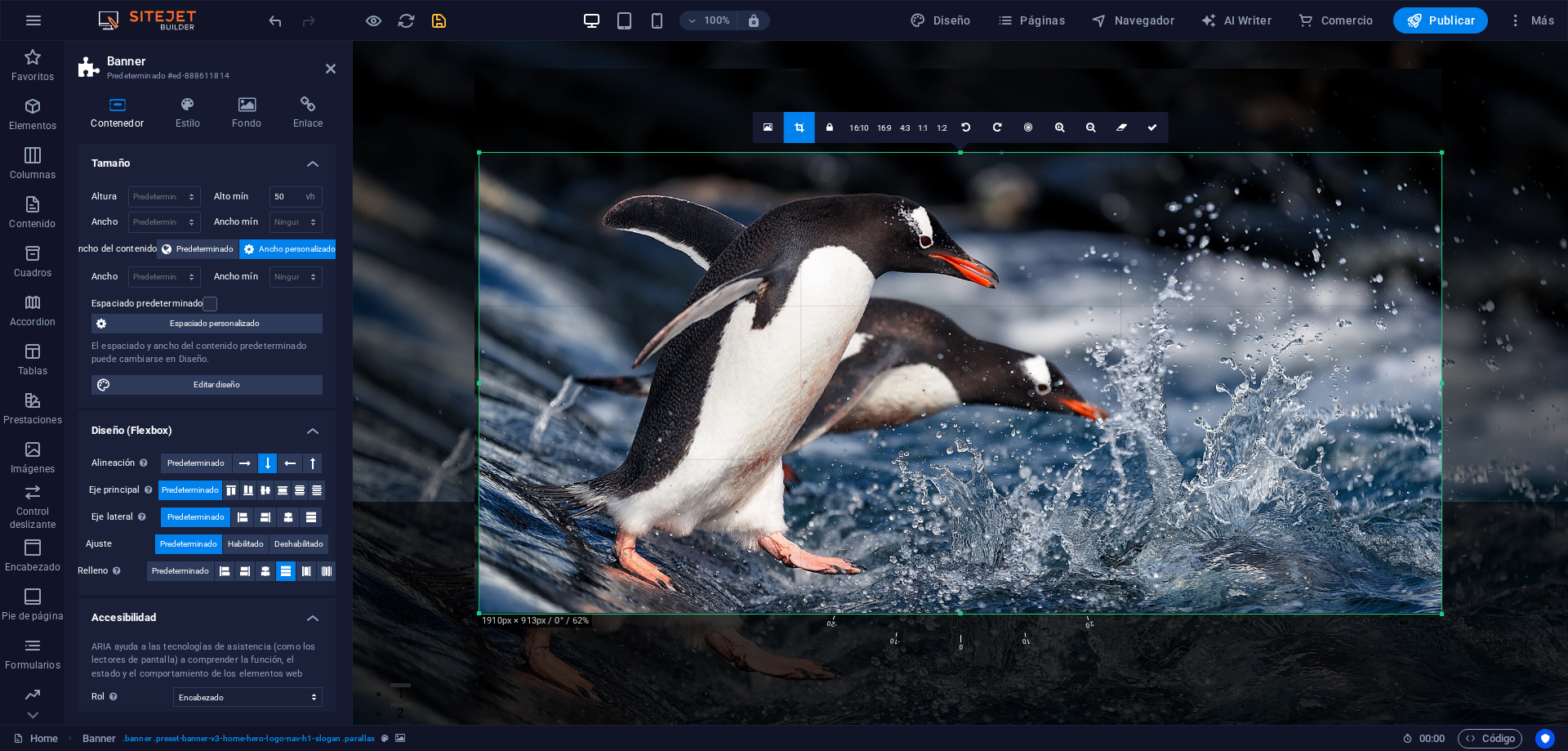
drag, startPoint x: 960, startPoint y: 112, endPoint x: 961, endPoint y: 196, distance: 84.0
click at [961, 196] on div "180 170 160 150 140 130 120 110 100 90 80 70 60 50 40 30 20 10 0 -10 -20 -30 -4…" at bounding box center [960, 382] width 962 height 461
click at [1153, 128] on icon at bounding box center [1152, 127] width 10 height 10
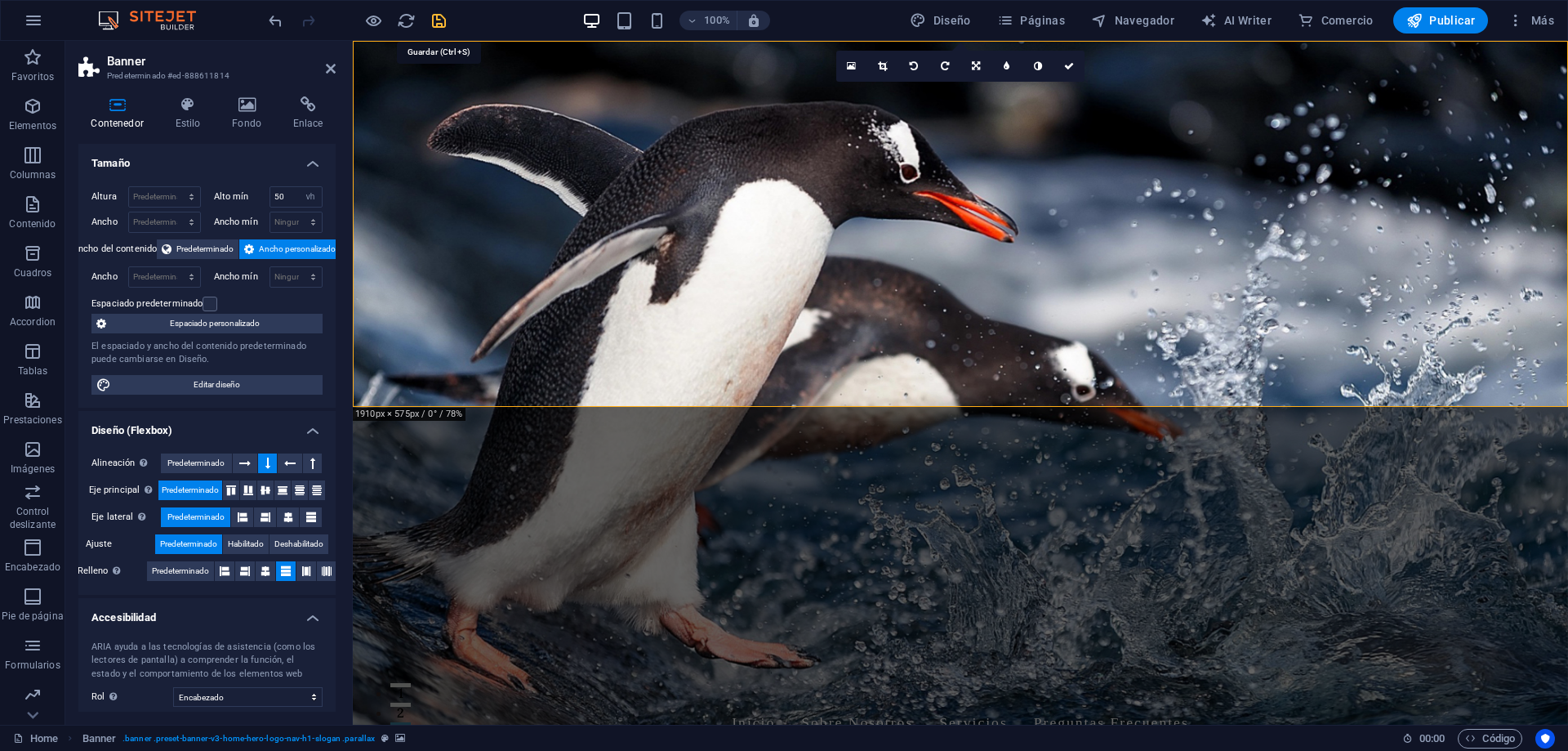
click at [443, 26] on icon "save" at bounding box center [439, 21] width 19 height 19
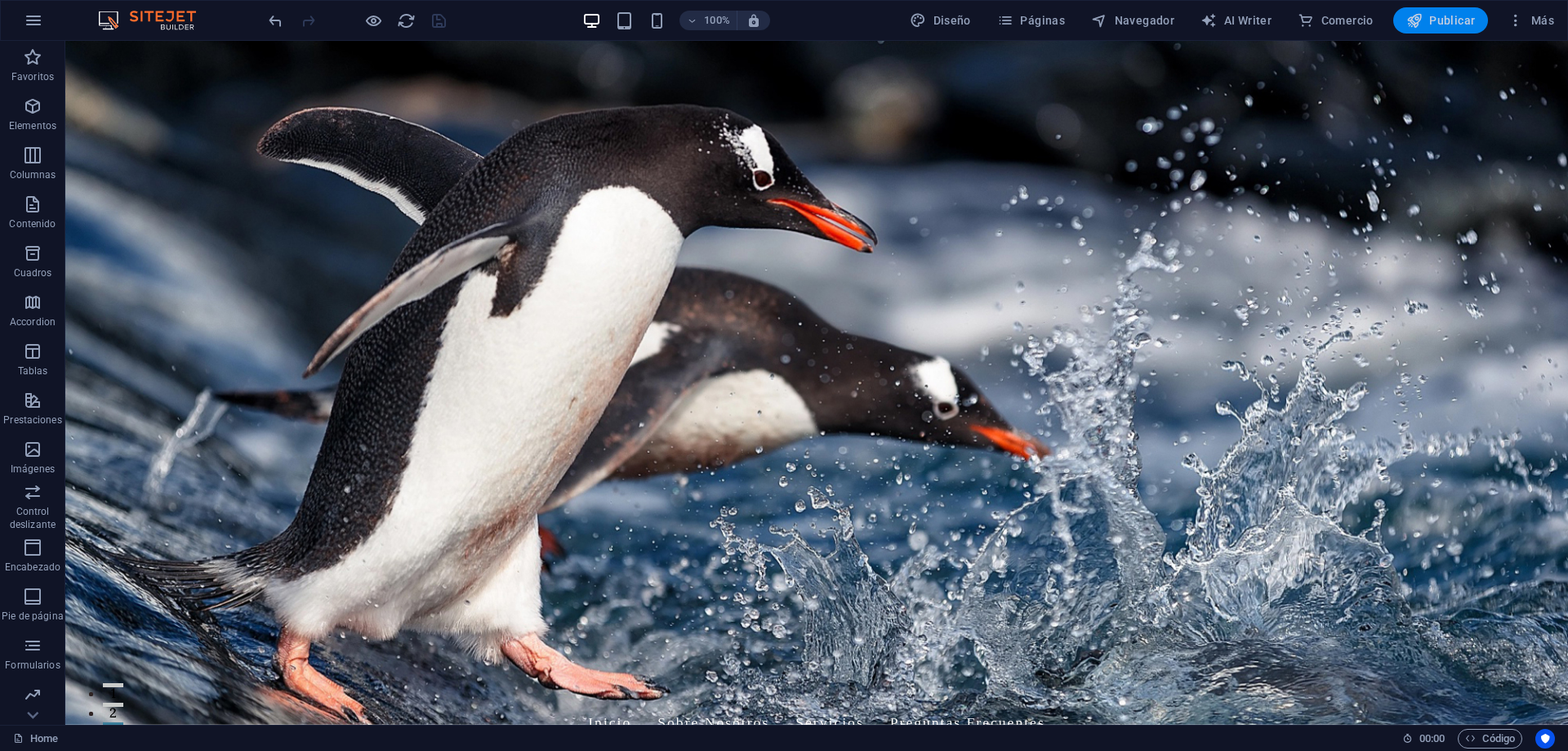
click at [1446, 22] on span "Publicar" at bounding box center [1441, 20] width 70 height 17
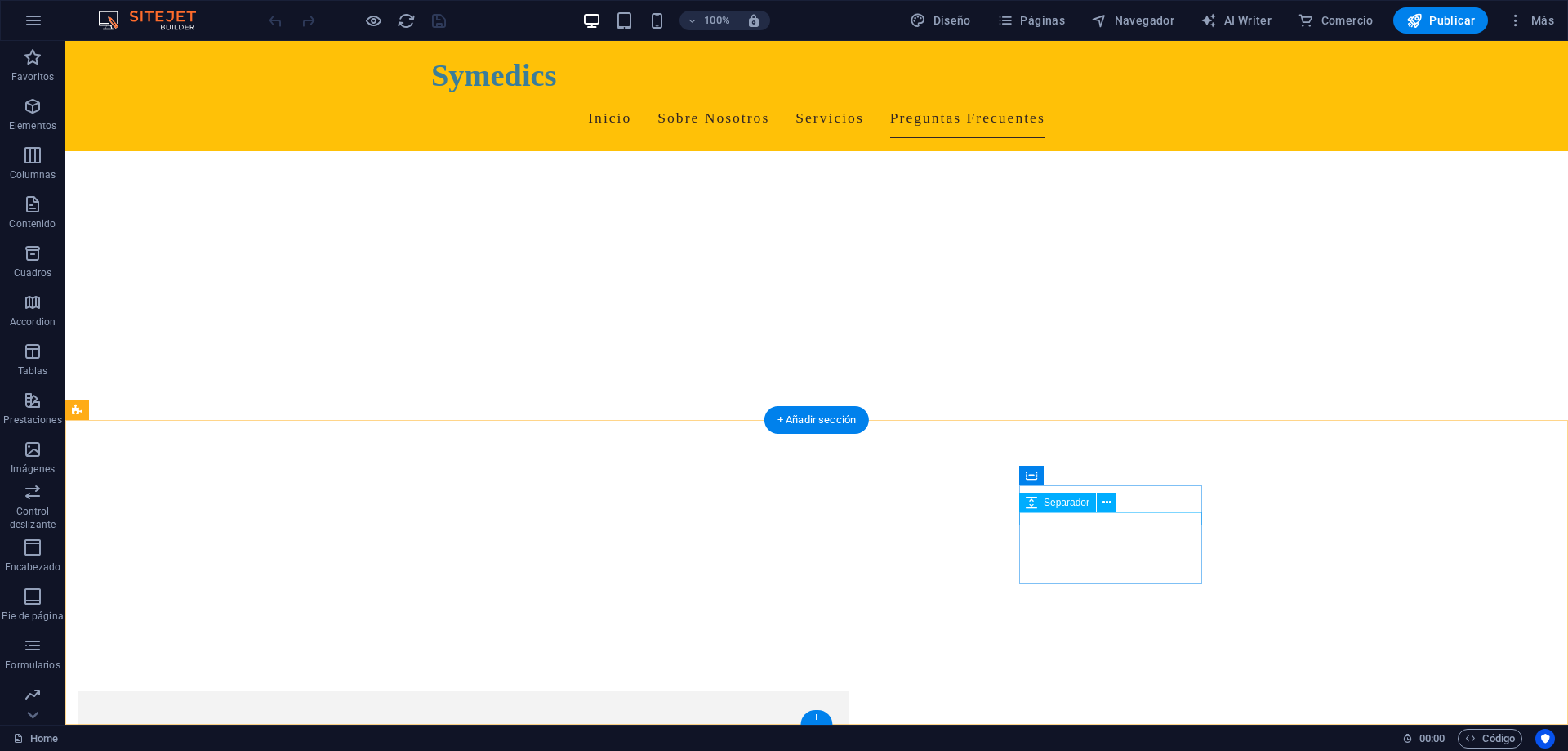
scroll to position [6462, 0]
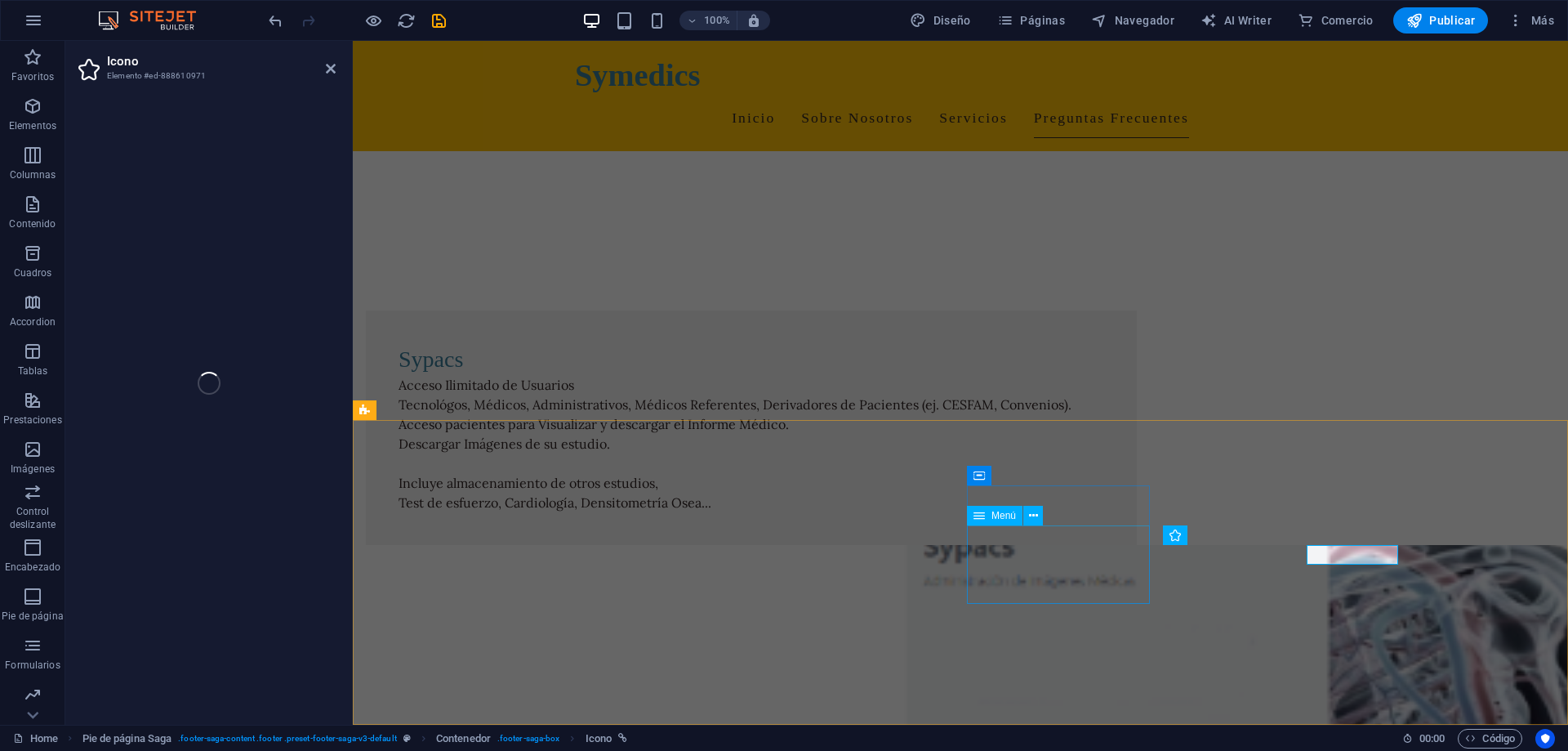
select select "xMidYMid"
select select "px"
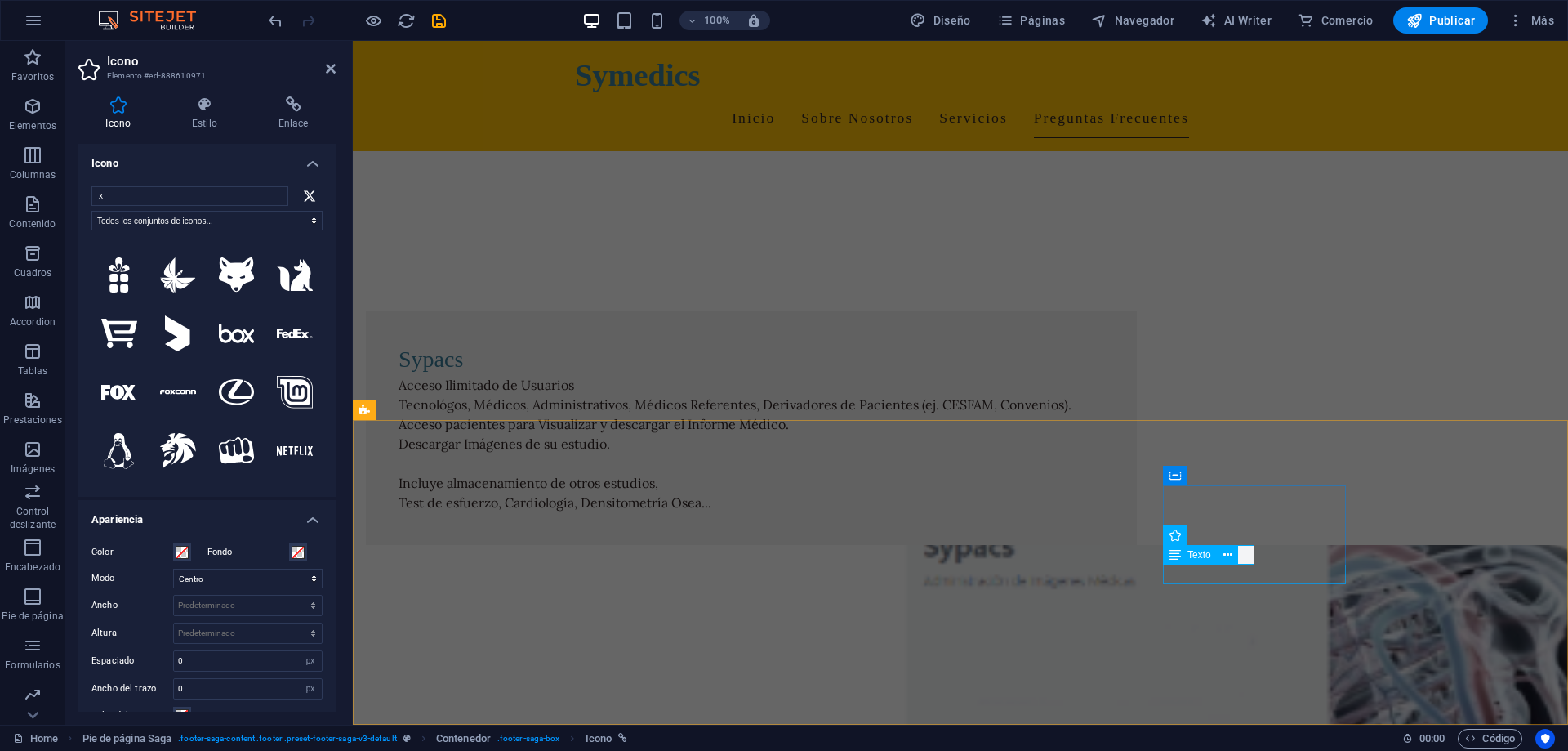
click at [1182, 562] on div "Texto" at bounding box center [1190, 555] width 55 height 19
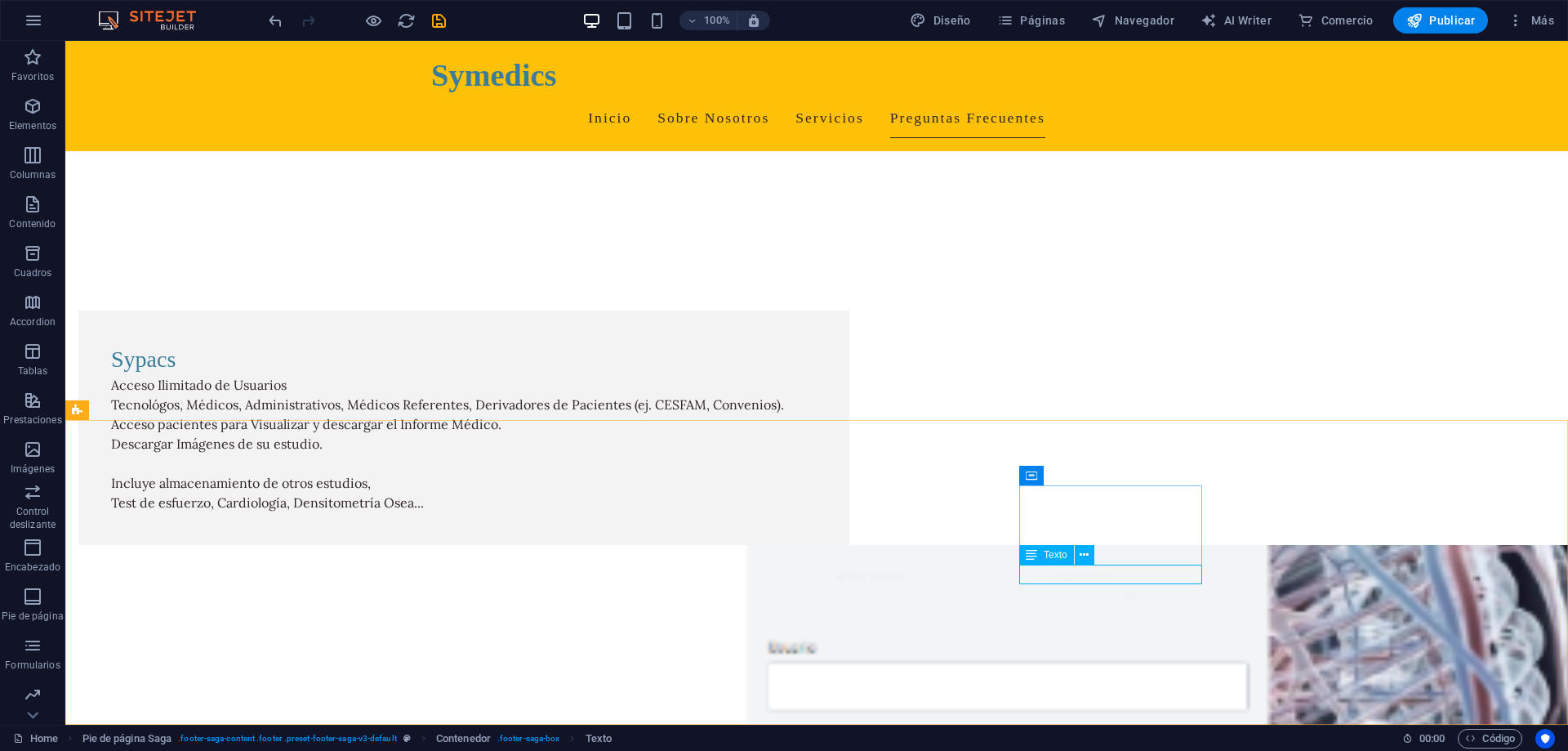
click at [1040, 555] on div "Texto" at bounding box center [1046, 555] width 55 height 19
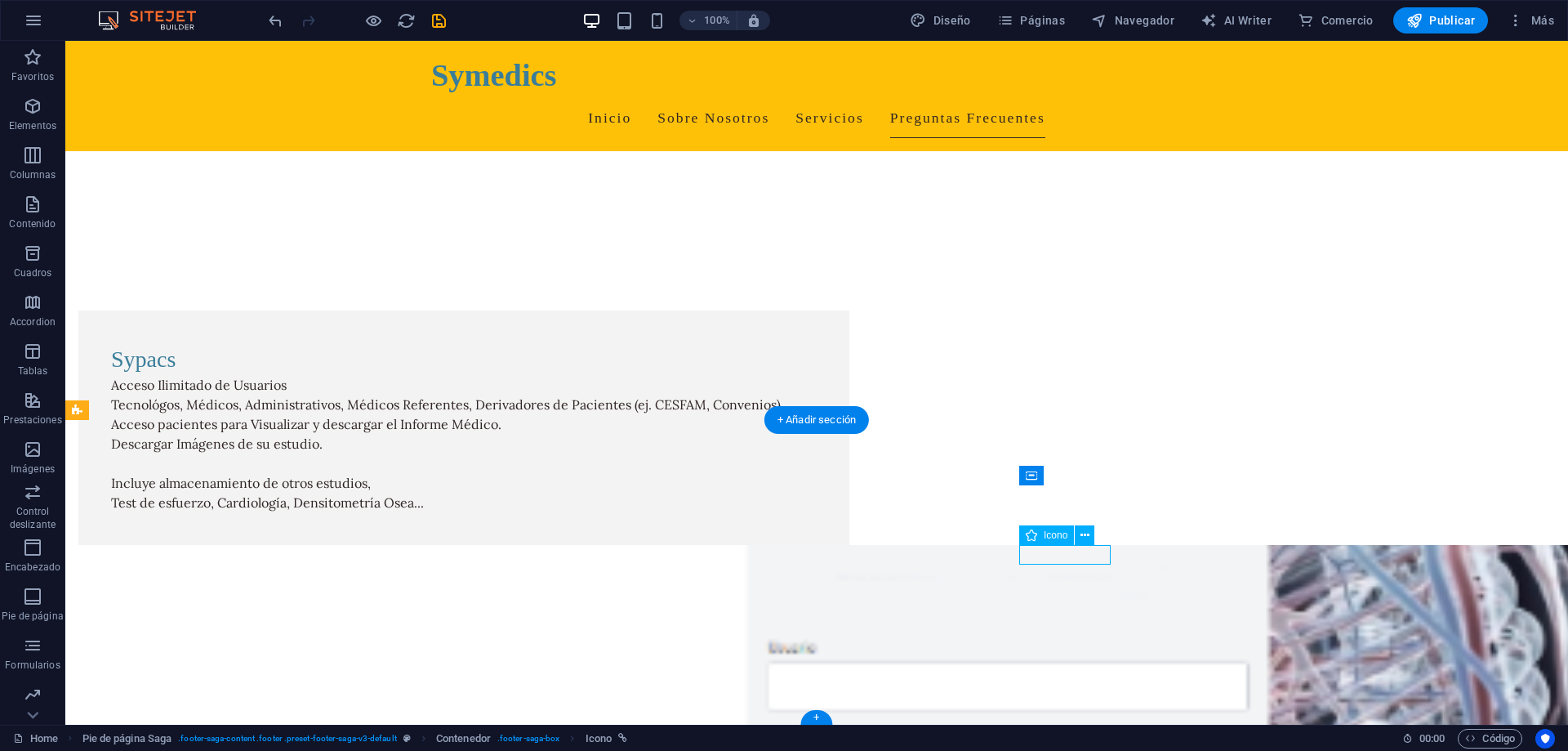
select select "xMidYMid"
select select "px"
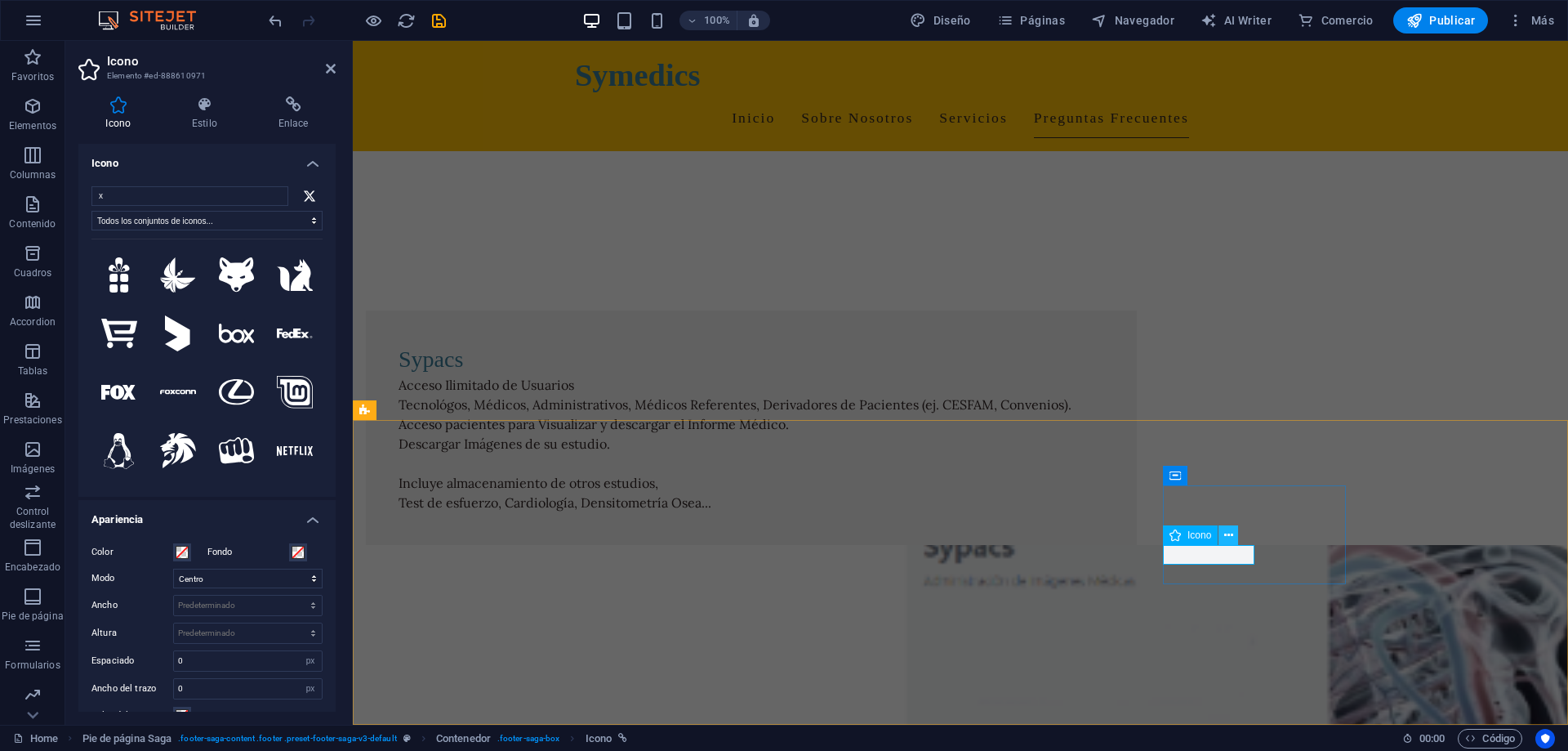
click at [1223, 534] on button at bounding box center [1228, 534] width 19 height 19
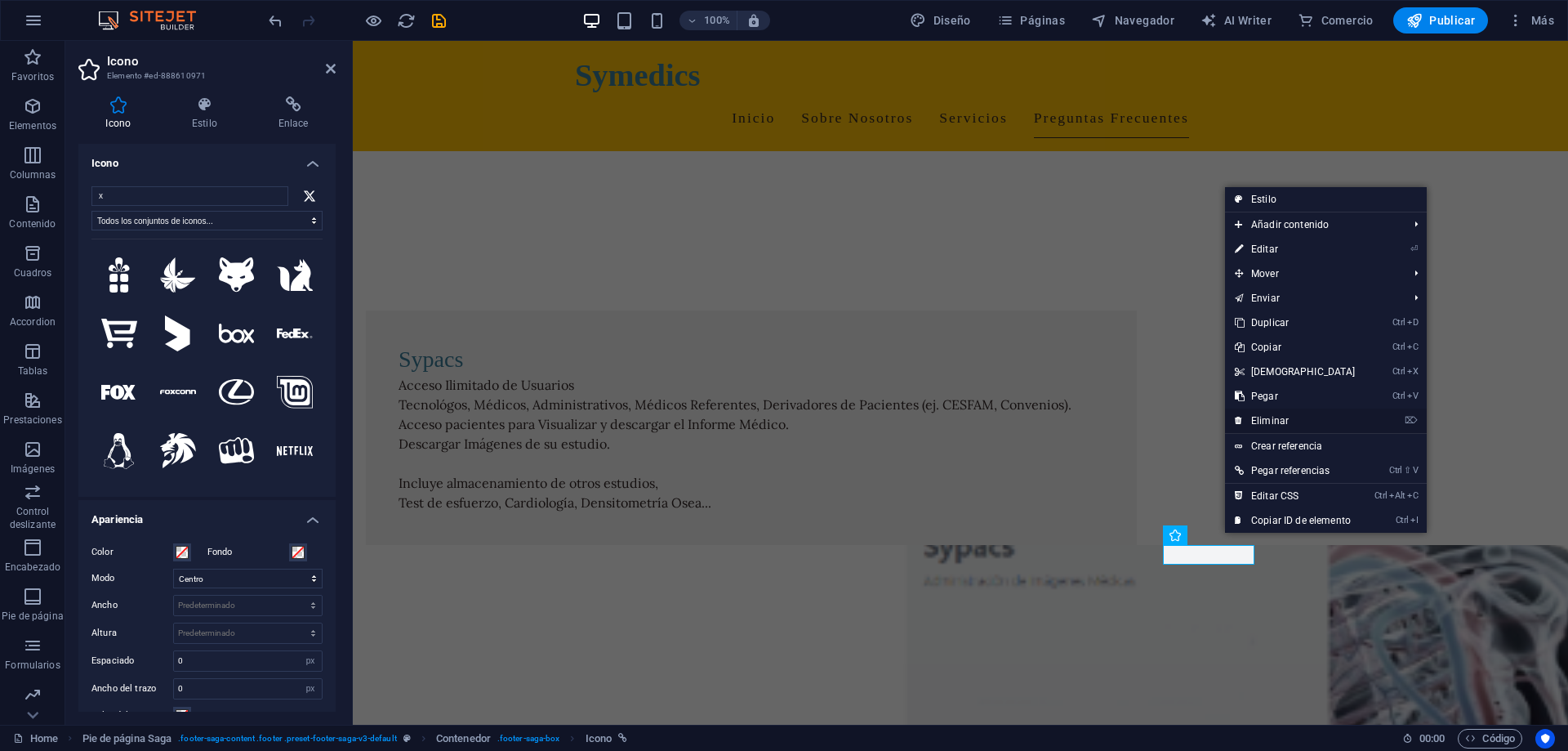
click at [1272, 417] on link "⌦ Eliminar" at bounding box center [1295, 421] width 141 height 24
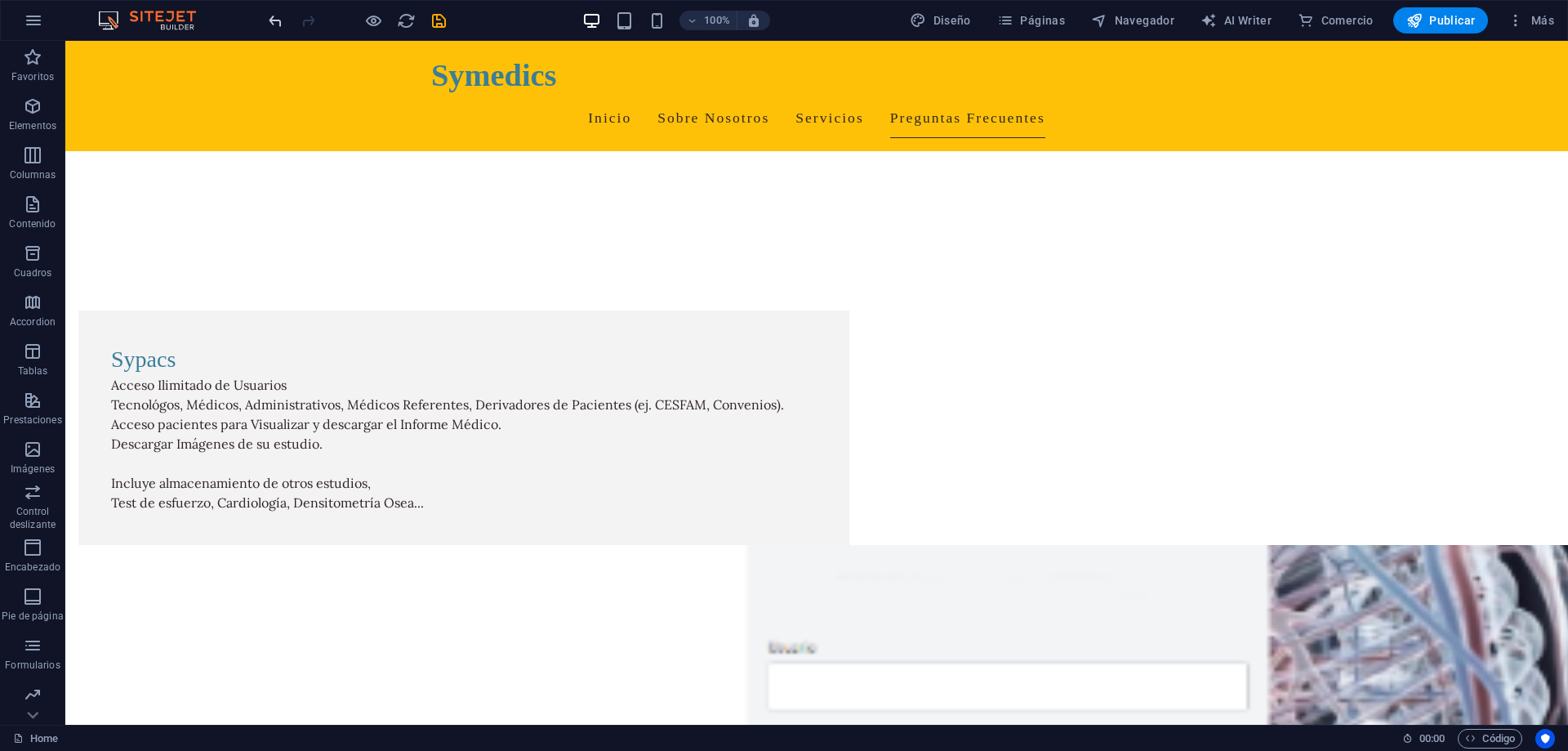
click at [279, 24] on icon "undo" at bounding box center [276, 21] width 19 height 19
click at [1080, 537] on icon at bounding box center [1084, 535] width 9 height 17
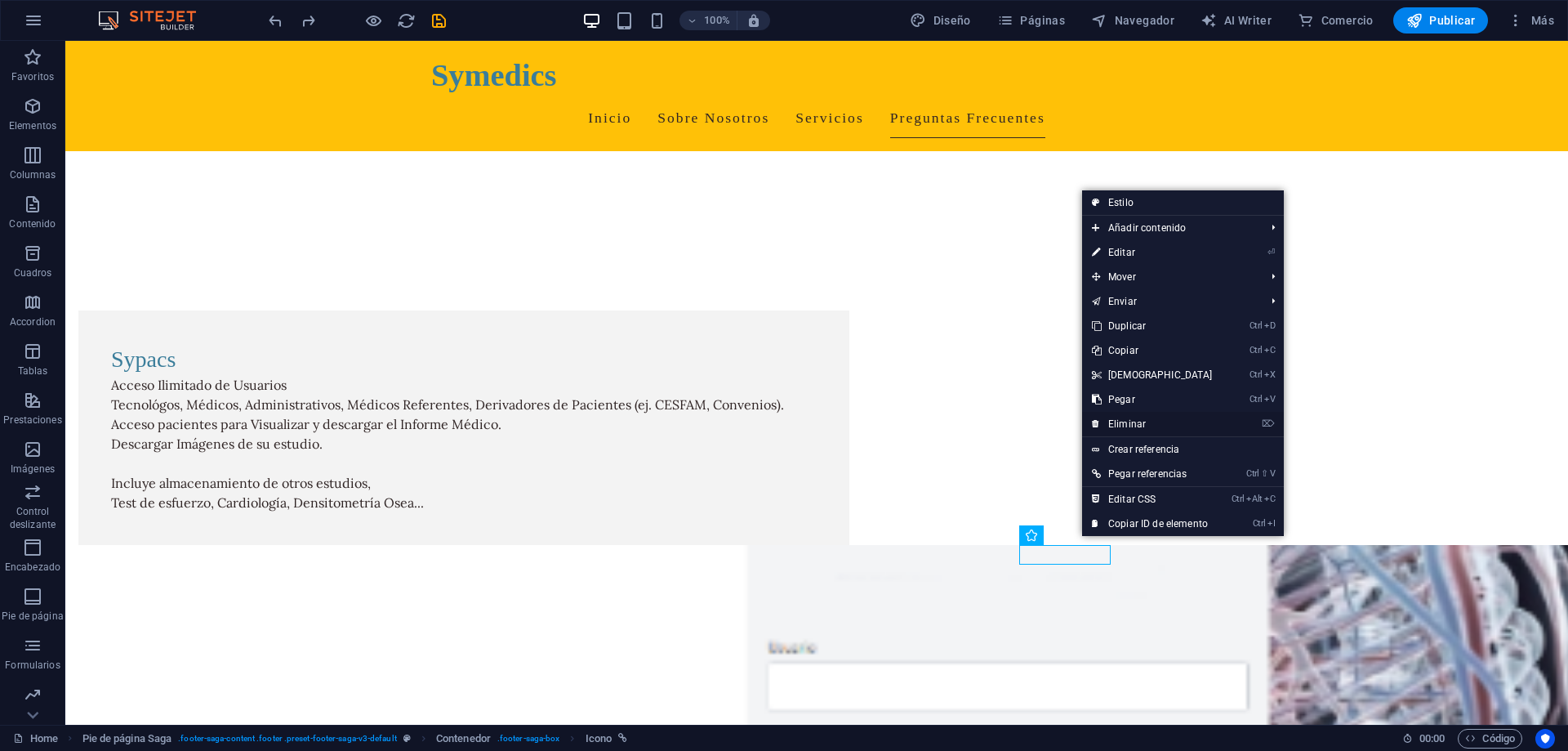
click at [1123, 424] on link "⌦ Eliminar" at bounding box center [1152, 424] width 141 height 24
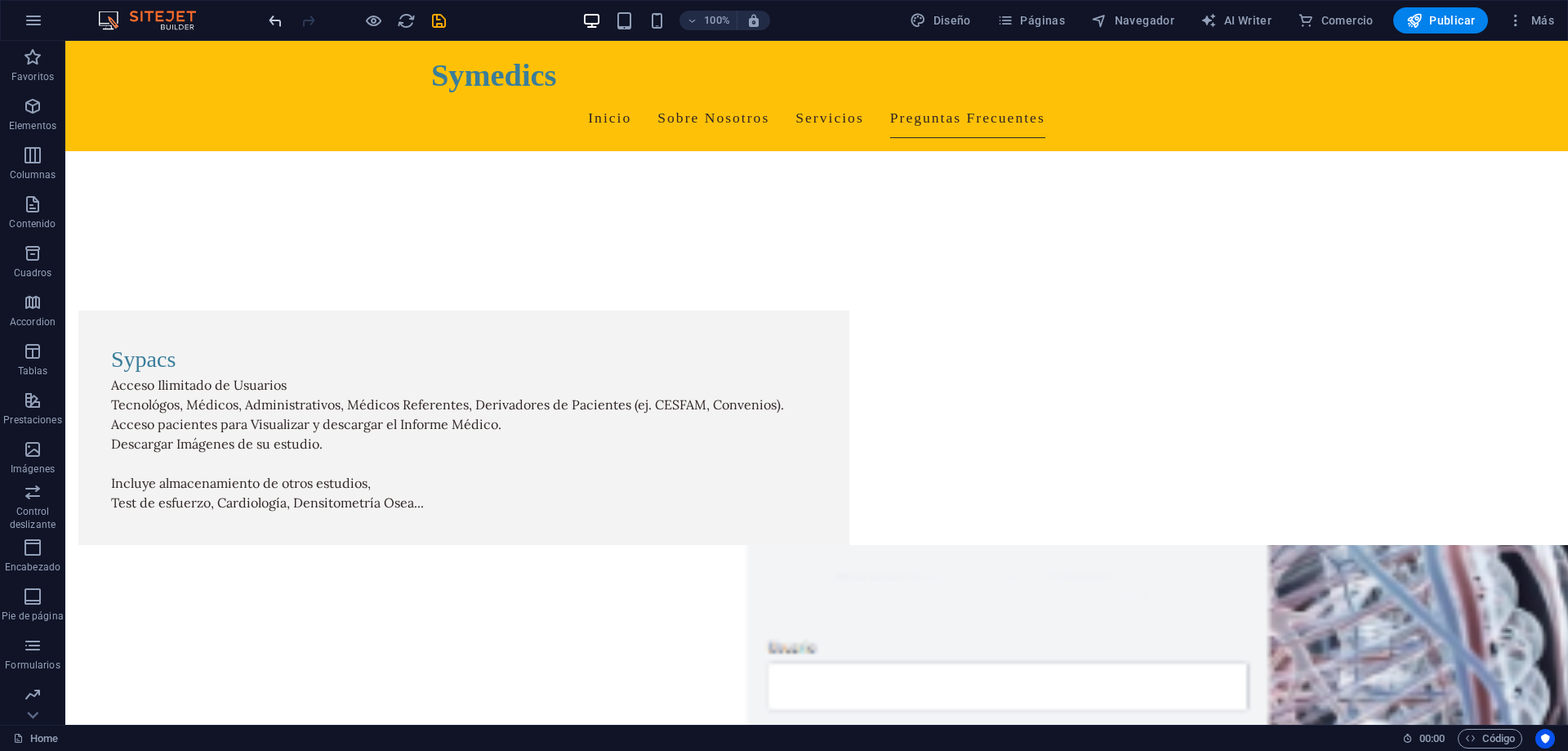
click at [277, 20] on icon "undo" at bounding box center [276, 21] width 19 height 19
click at [1055, 561] on div "Texto" at bounding box center [1046, 555] width 55 height 19
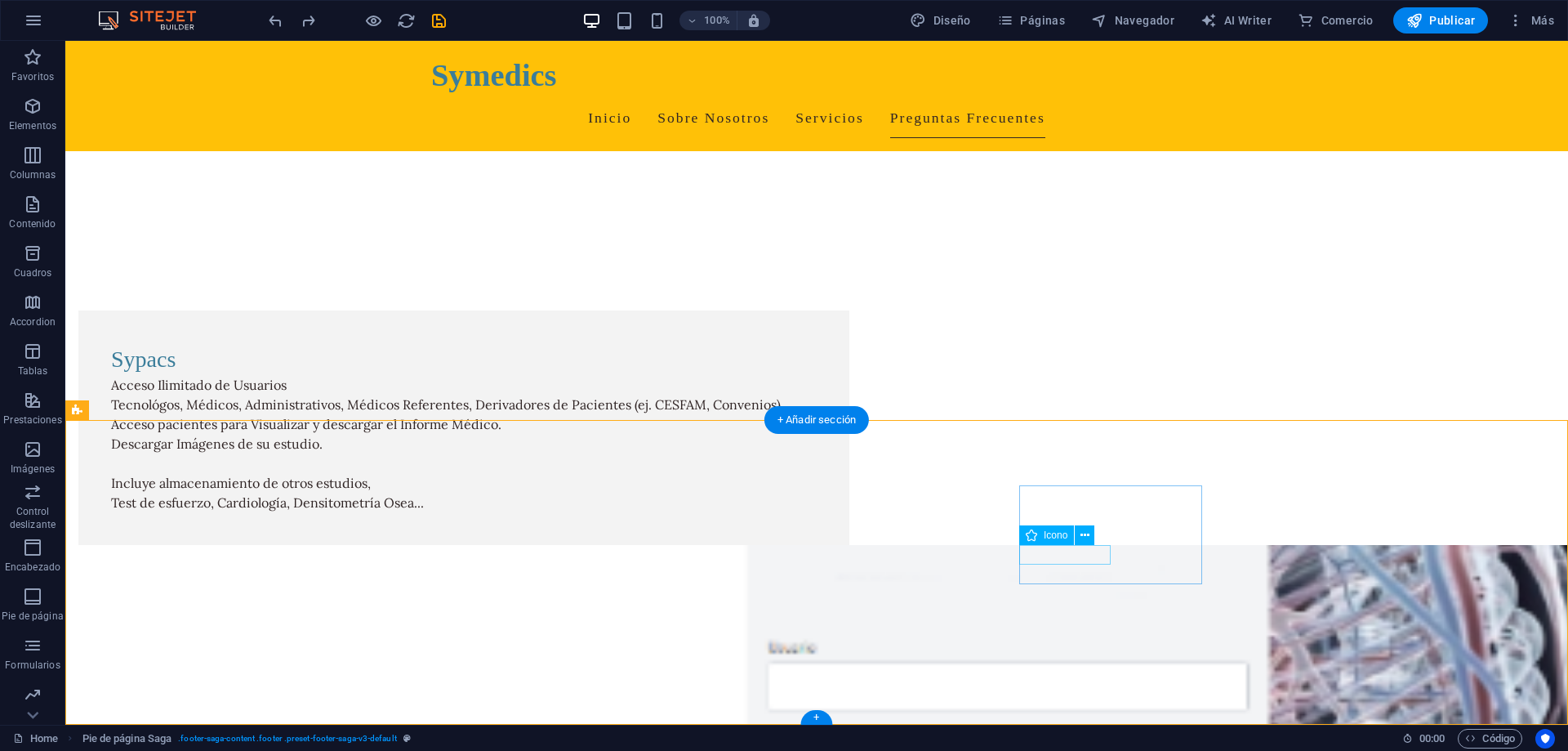
click at [1084, 538] on icon at bounding box center [1084, 535] width 9 height 17
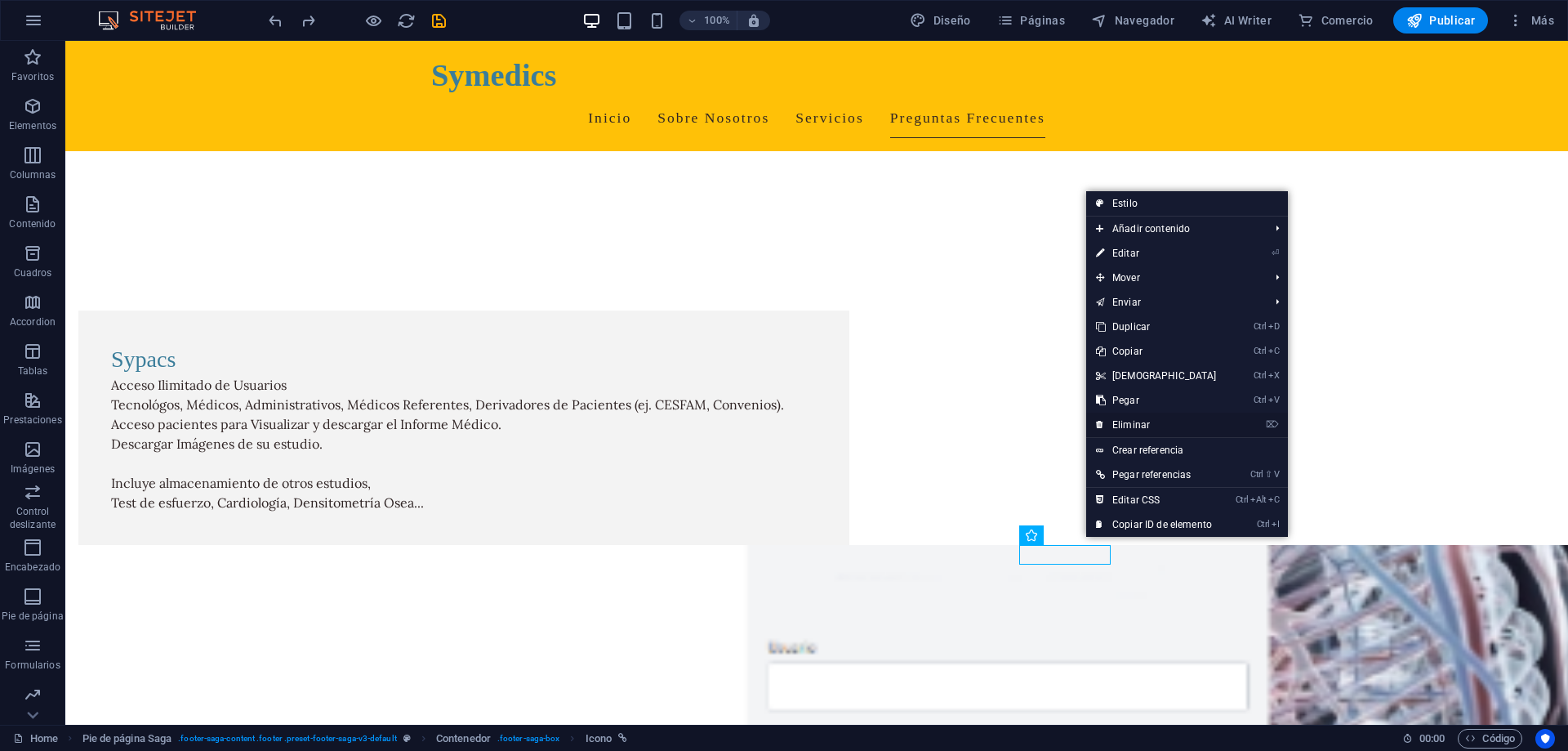
click at [1128, 424] on link "⌦ Eliminar" at bounding box center [1156, 424] width 141 height 24
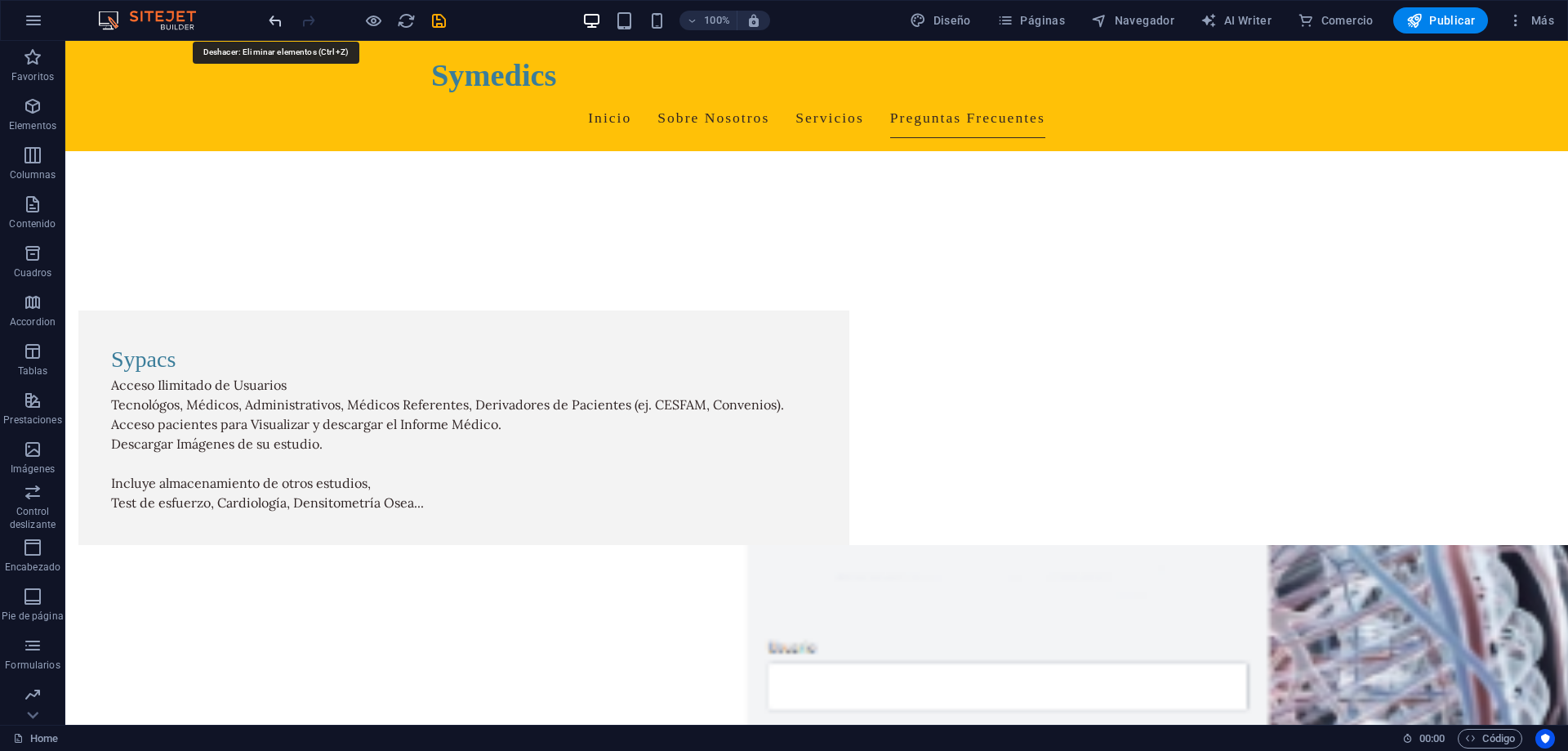
click at [275, 16] on icon "undo" at bounding box center [276, 21] width 19 height 19
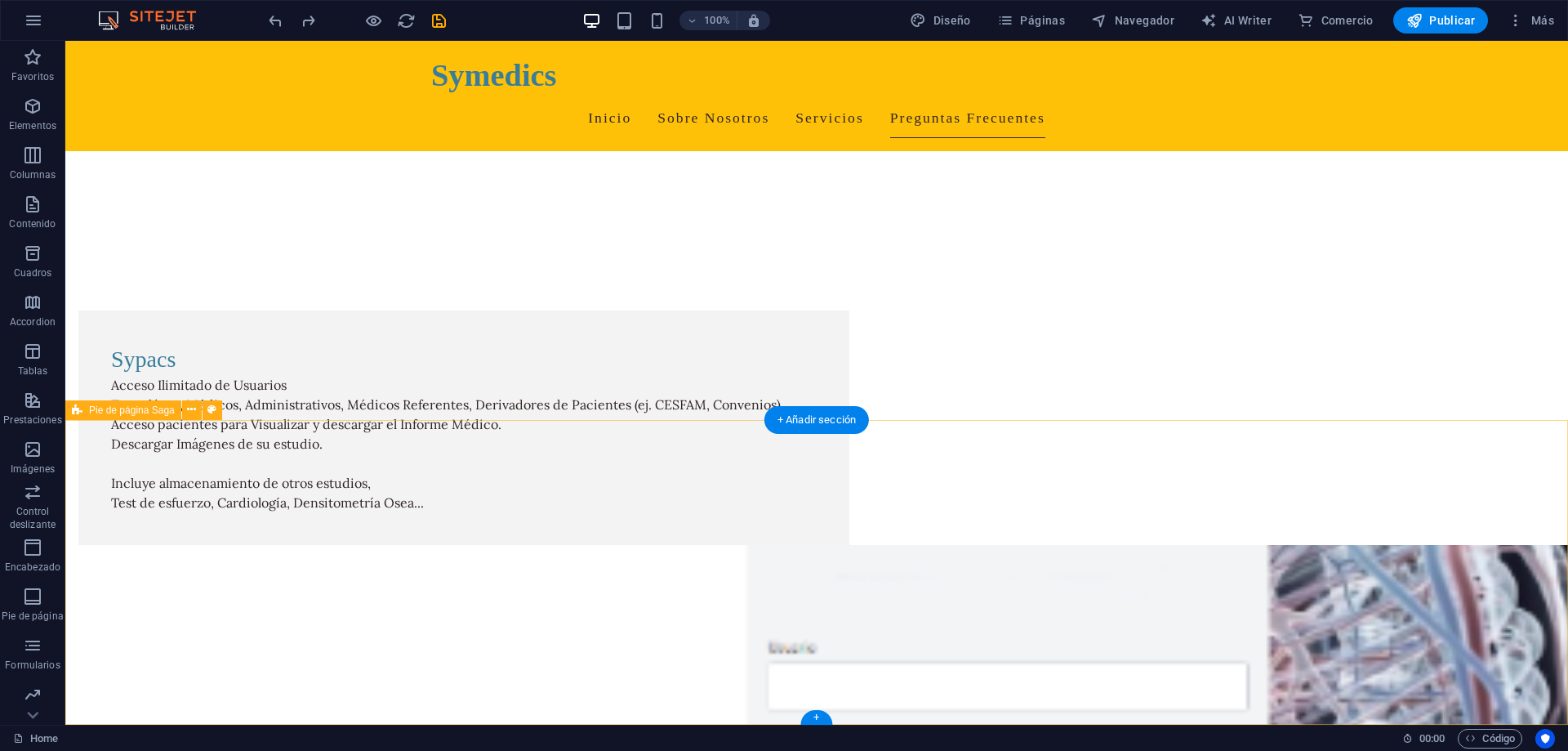
select select "footer"
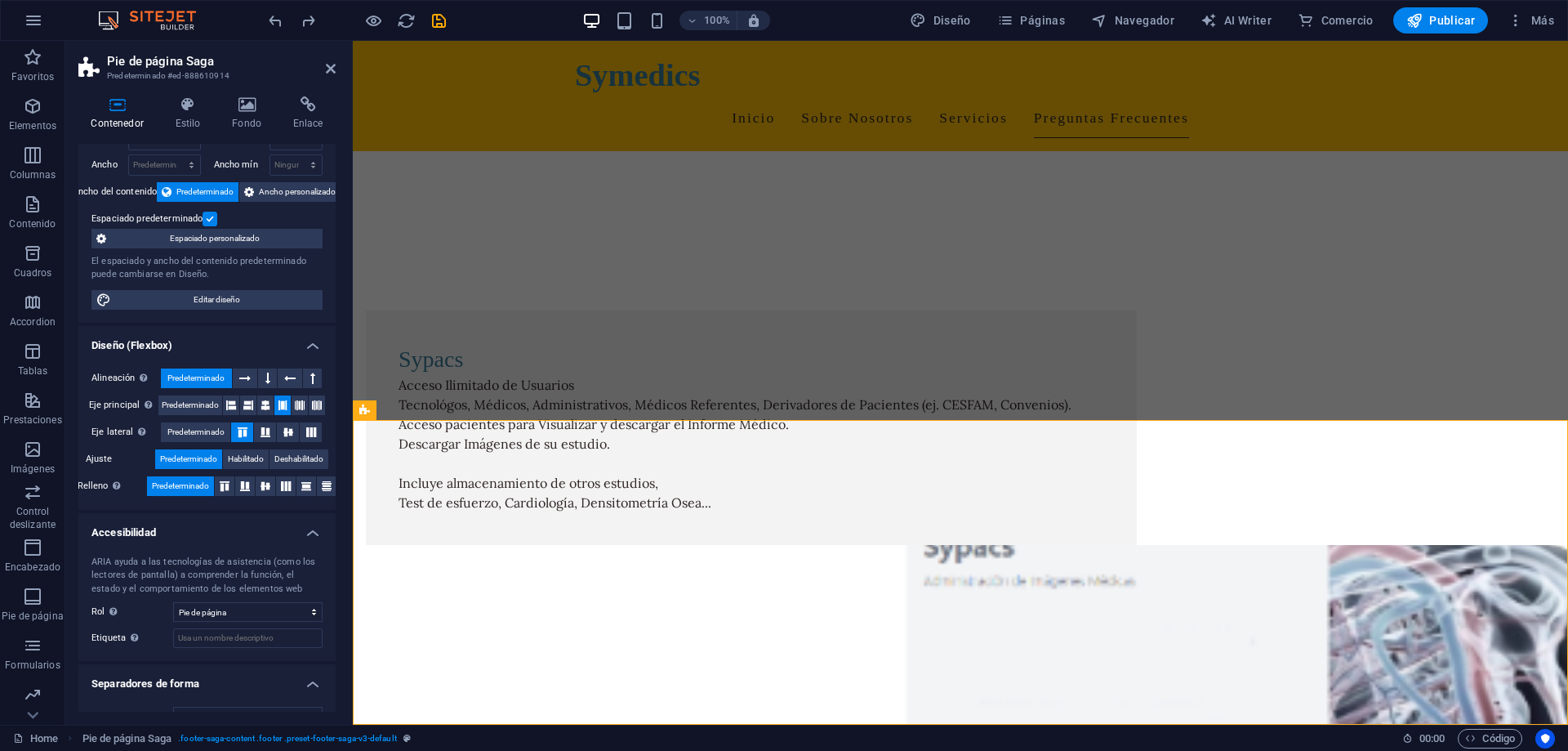
scroll to position [85, 0]
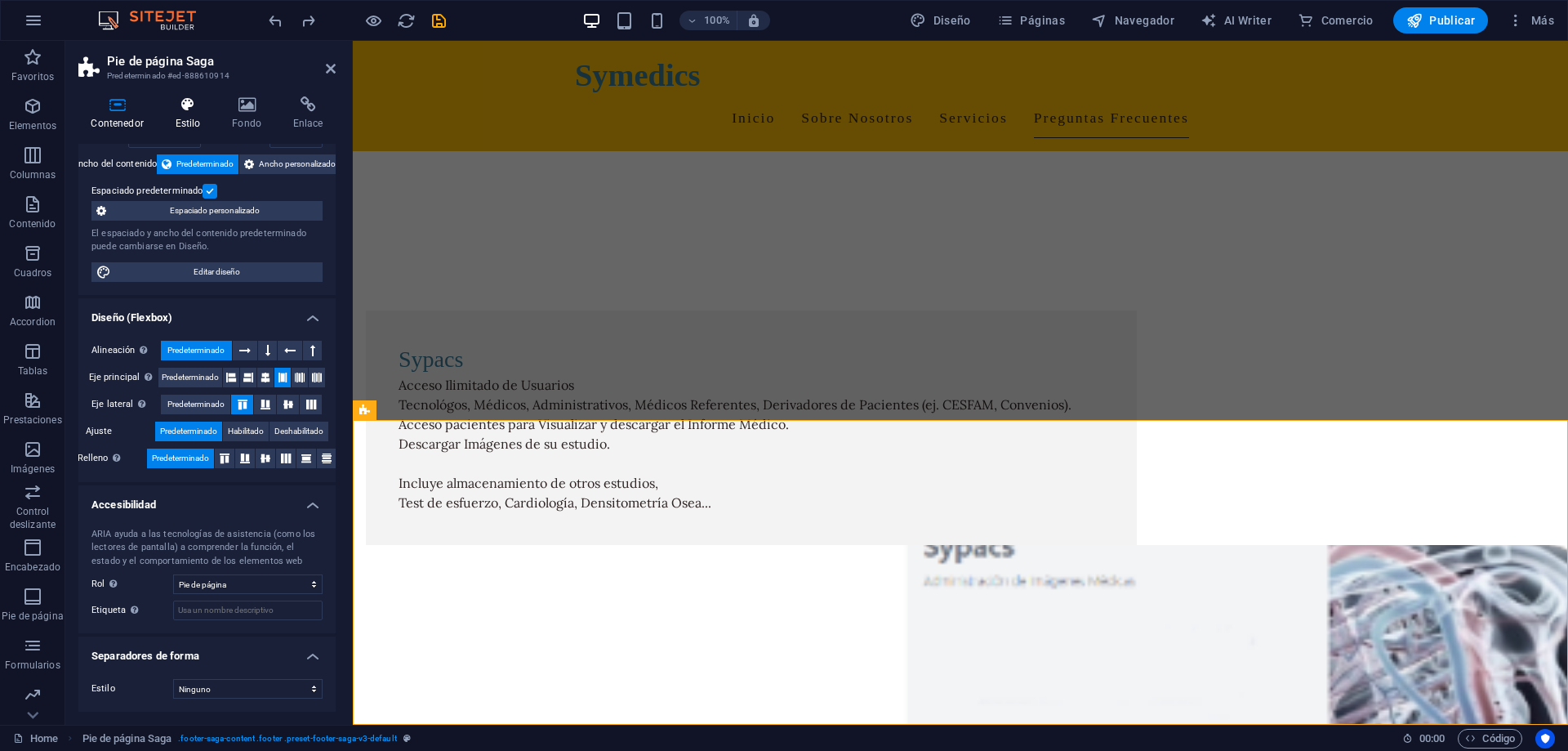
click at [193, 115] on h4 "Estilo" at bounding box center [190, 113] width 57 height 34
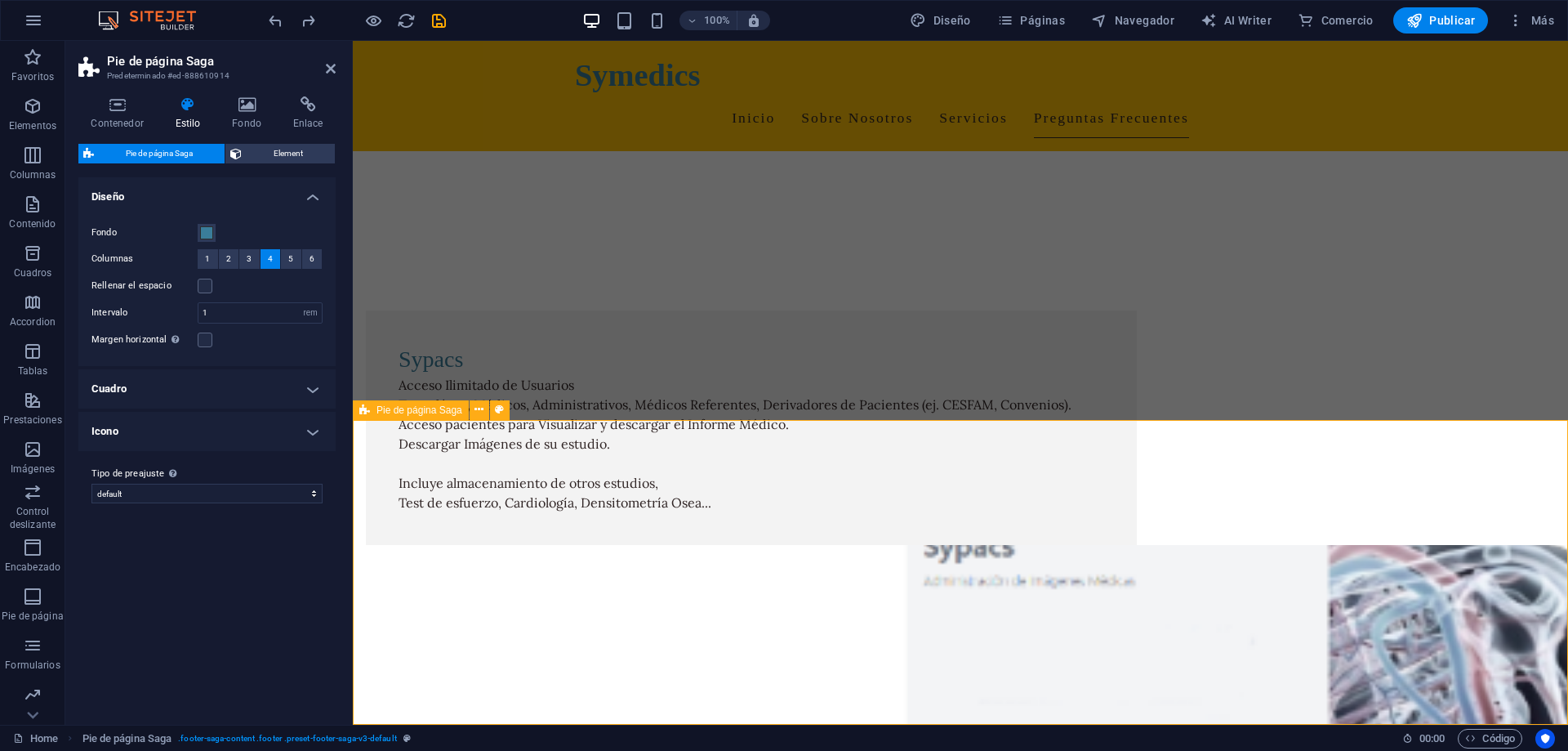
click at [121, 123] on h4 "Contenedor" at bounding box center [120, 113] width 84 height 34
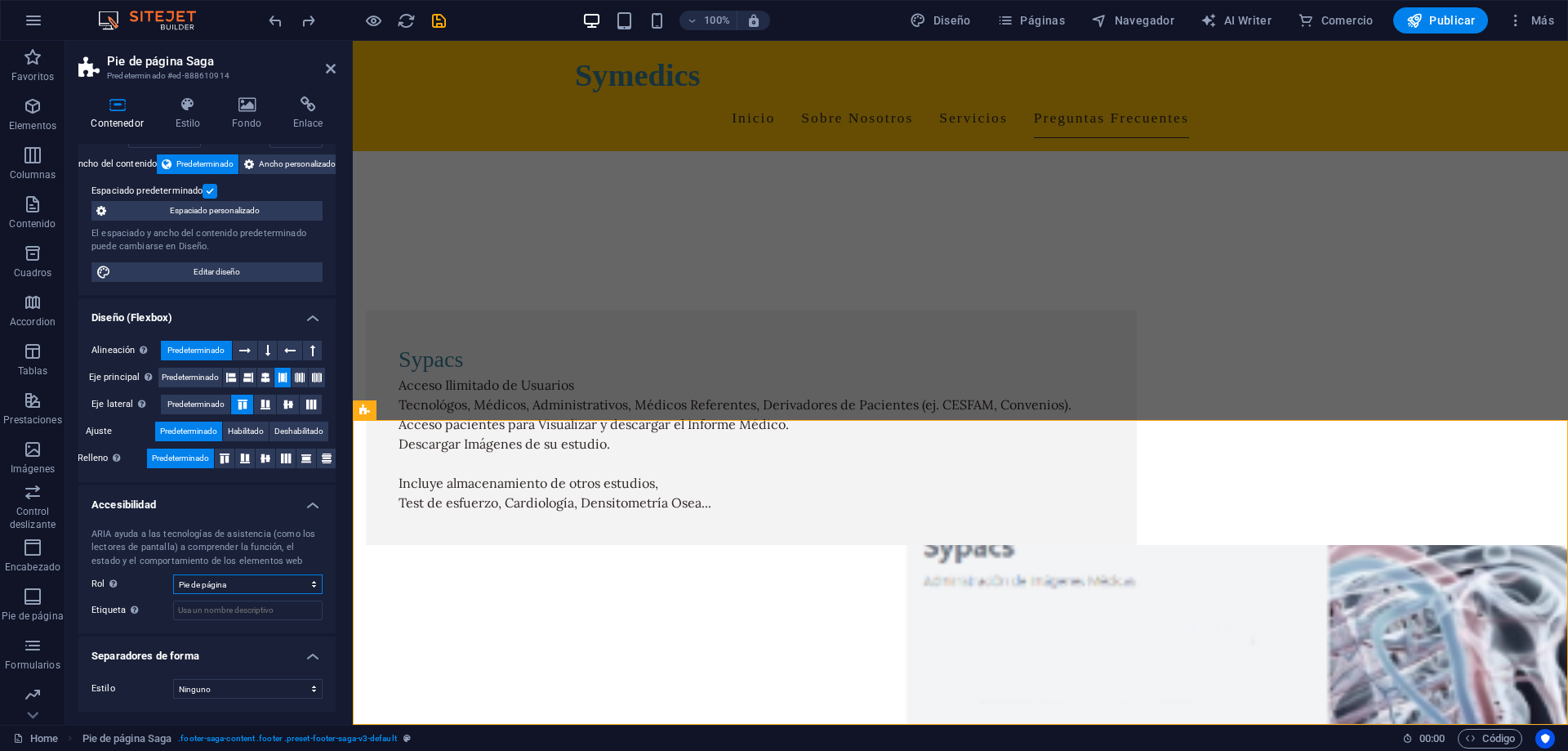
click at [299, 585] on select "Ninguno Alert Article Banner Comment Complementary Dialog Encabezado Marquee Pi…" at bounding box center [247, 584] width 149 height 19
click at [1186, 558] on div "Texto" at bounding box center [1190, 555] width 55 height 19
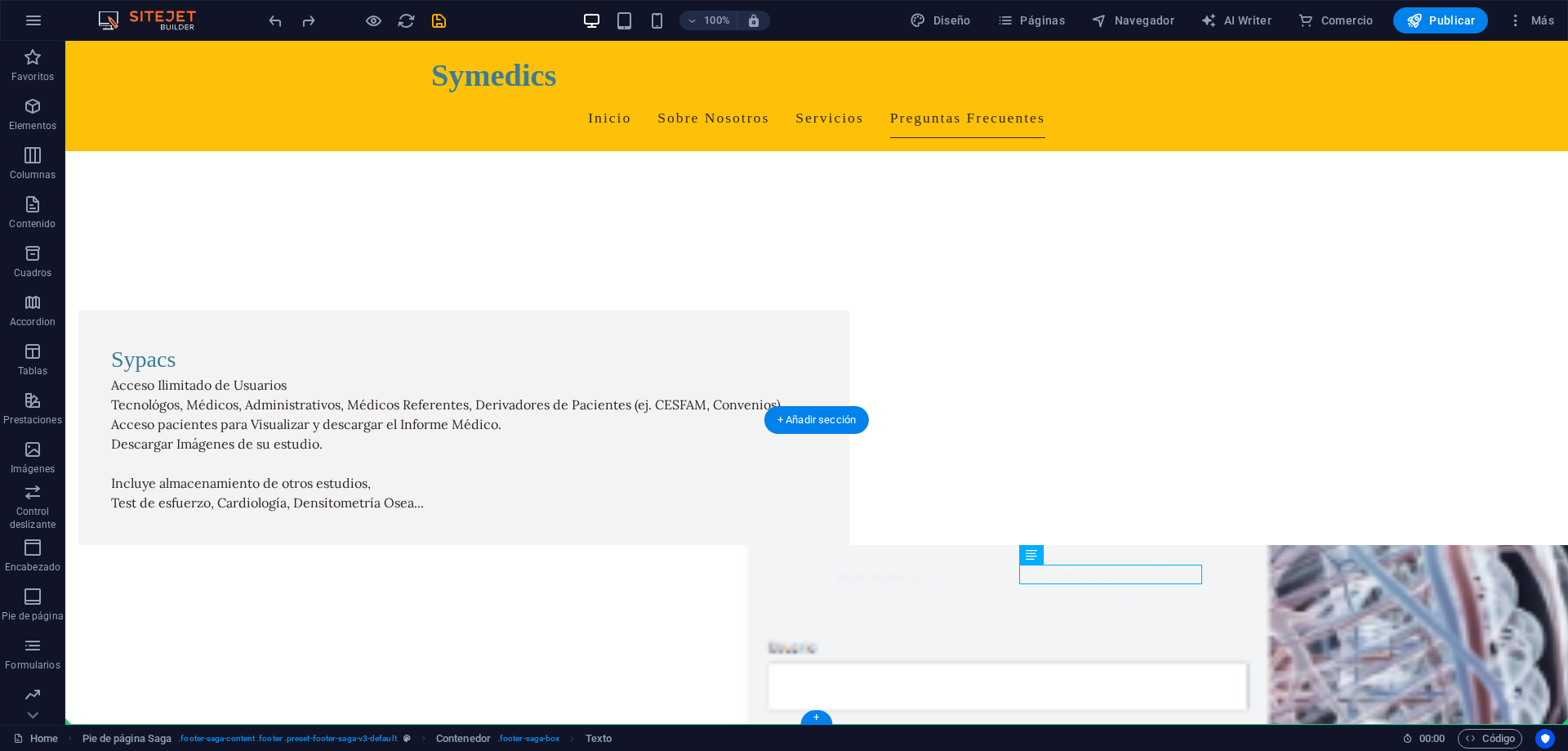
drag, startPoint x: 1252, startPoint y: 599, endPoint x: 1048, endPoint y: 621, distance: 205.2
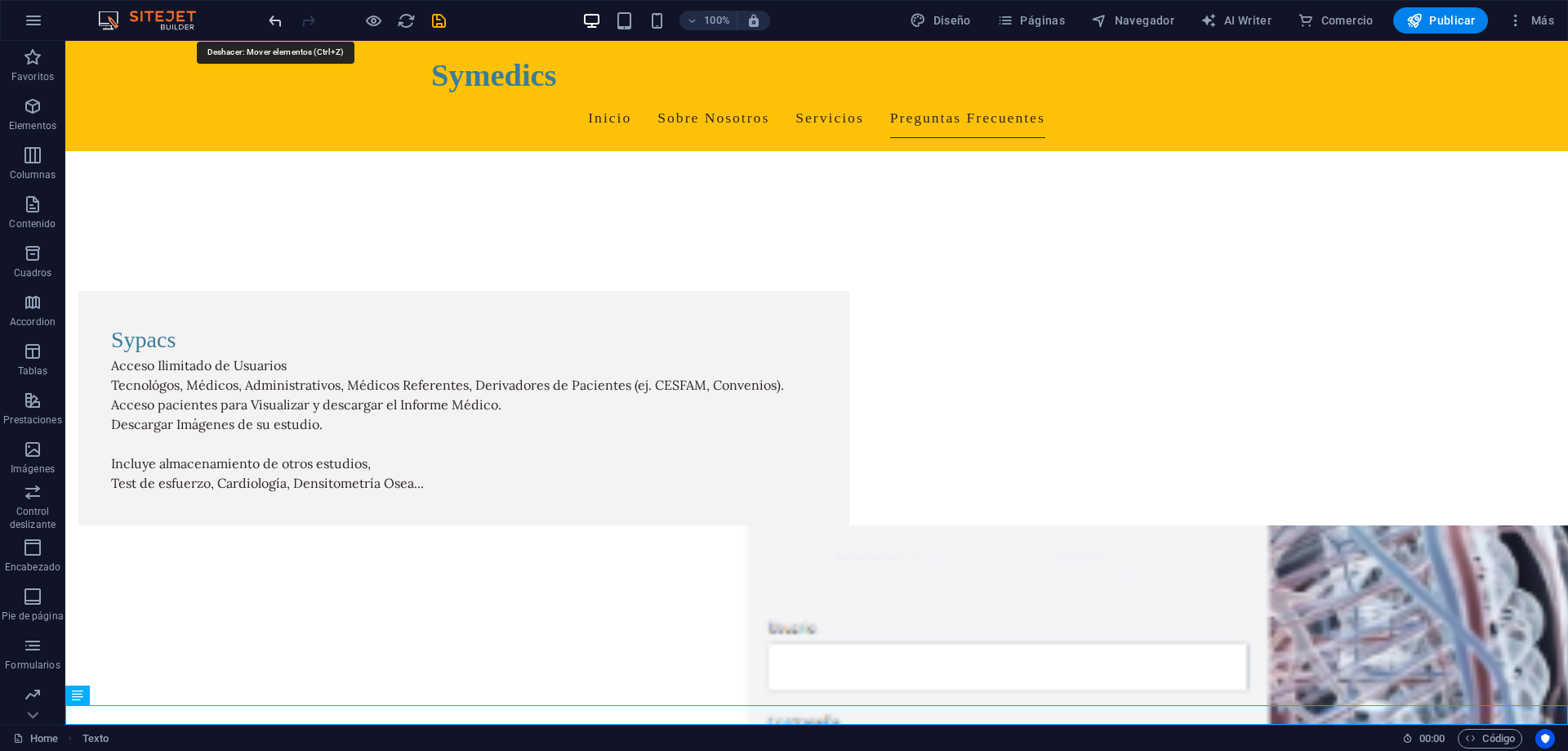
click at [272, 18] on icon "undo" at bounding box center [276, 21] width 19 height 19
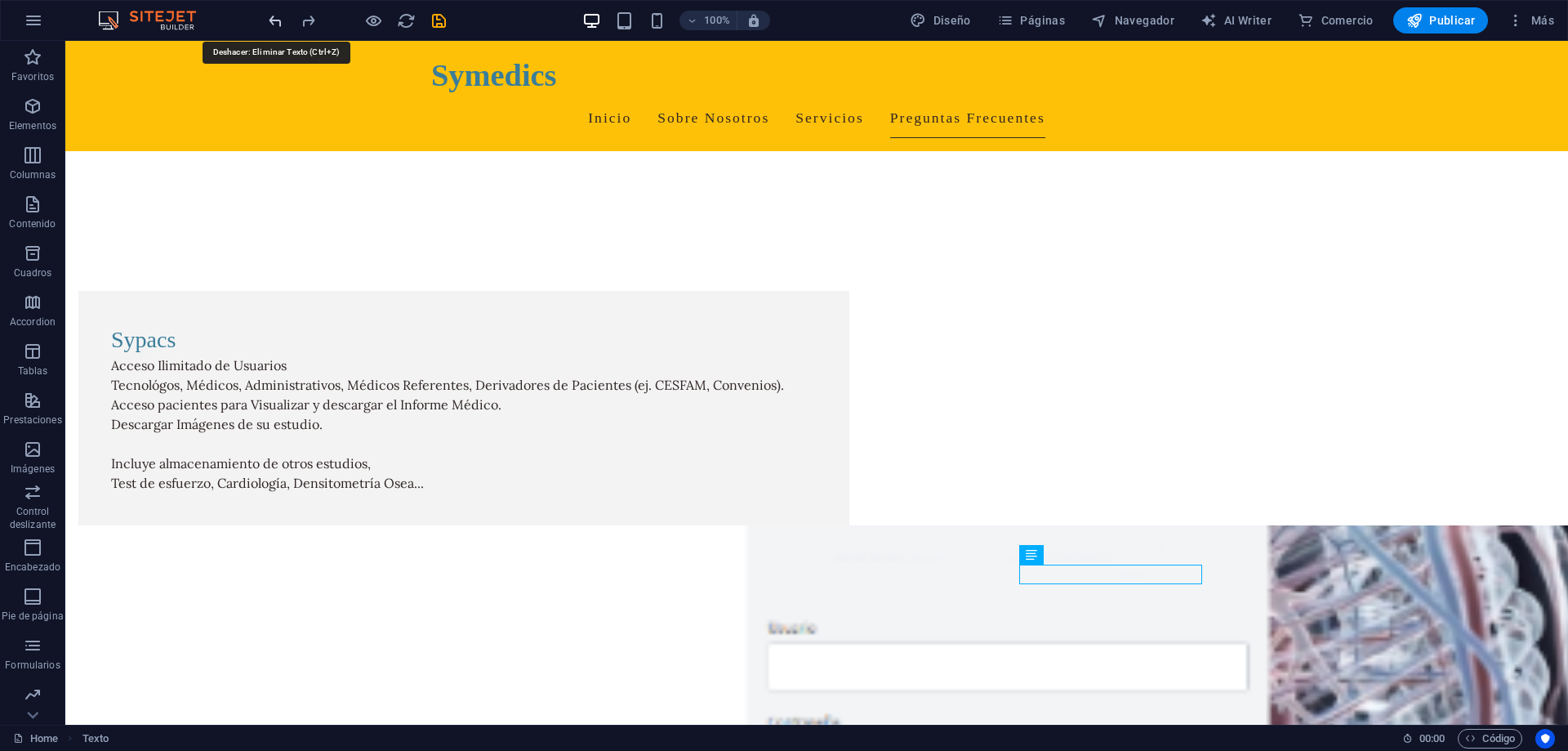
scroll to position [6462, 0]
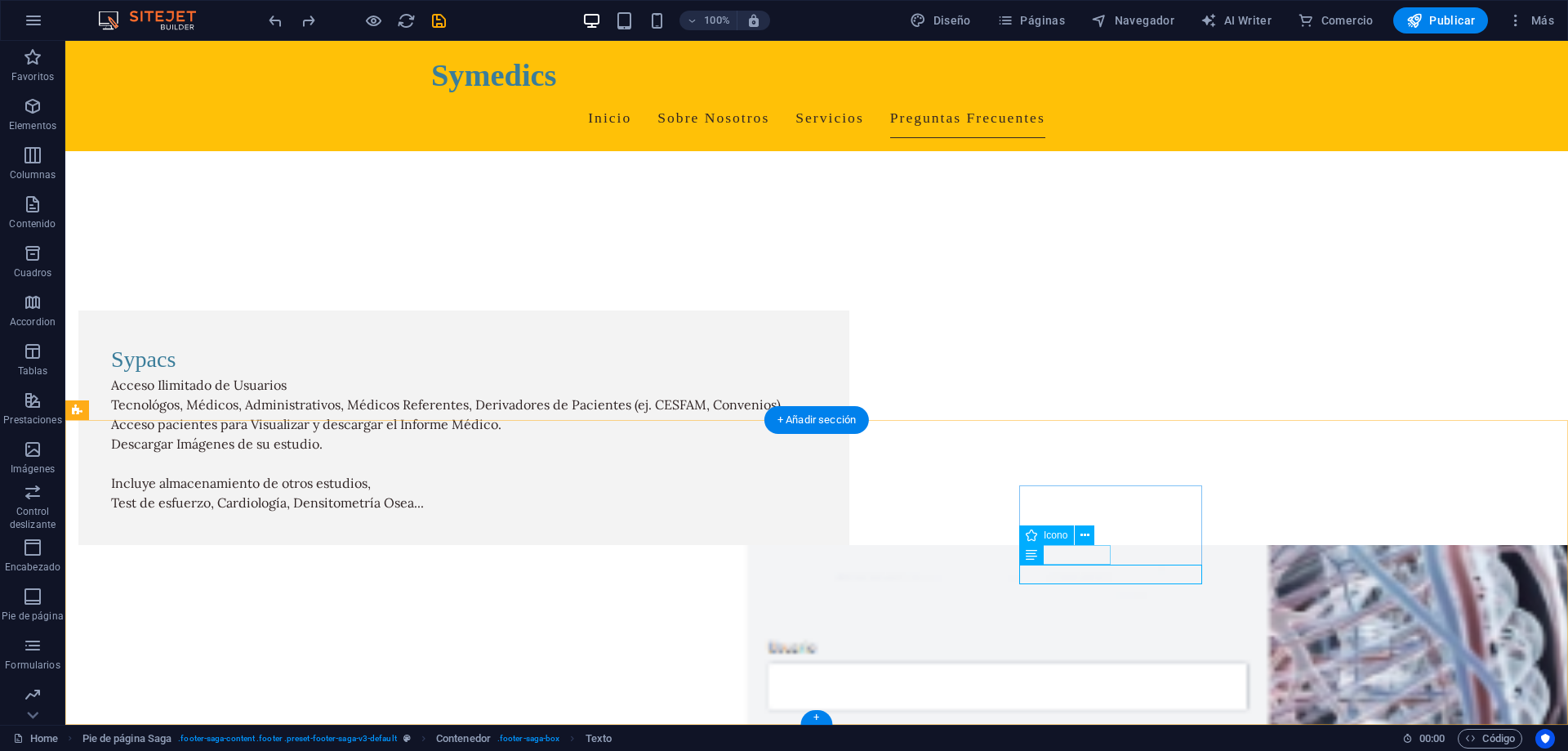
drag, startPoint x: 1149, startPoint y: 551, endPoint x: 1114, endPoint y: 578, distance: 44.2
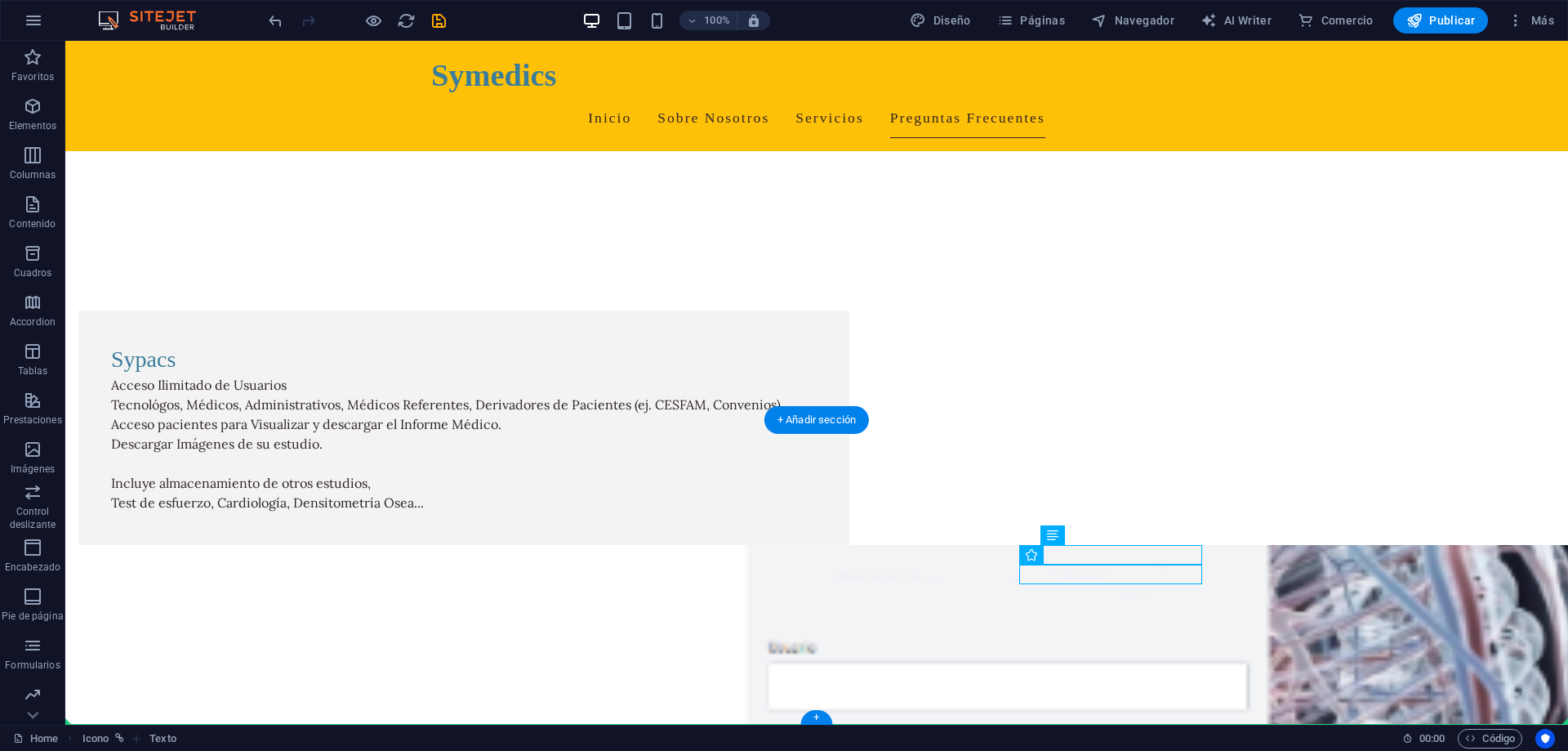
drag, startPoint x: 1124, startPoint y: 555, endPoint x: 1099, endPoint y: 605, distance: 55.9
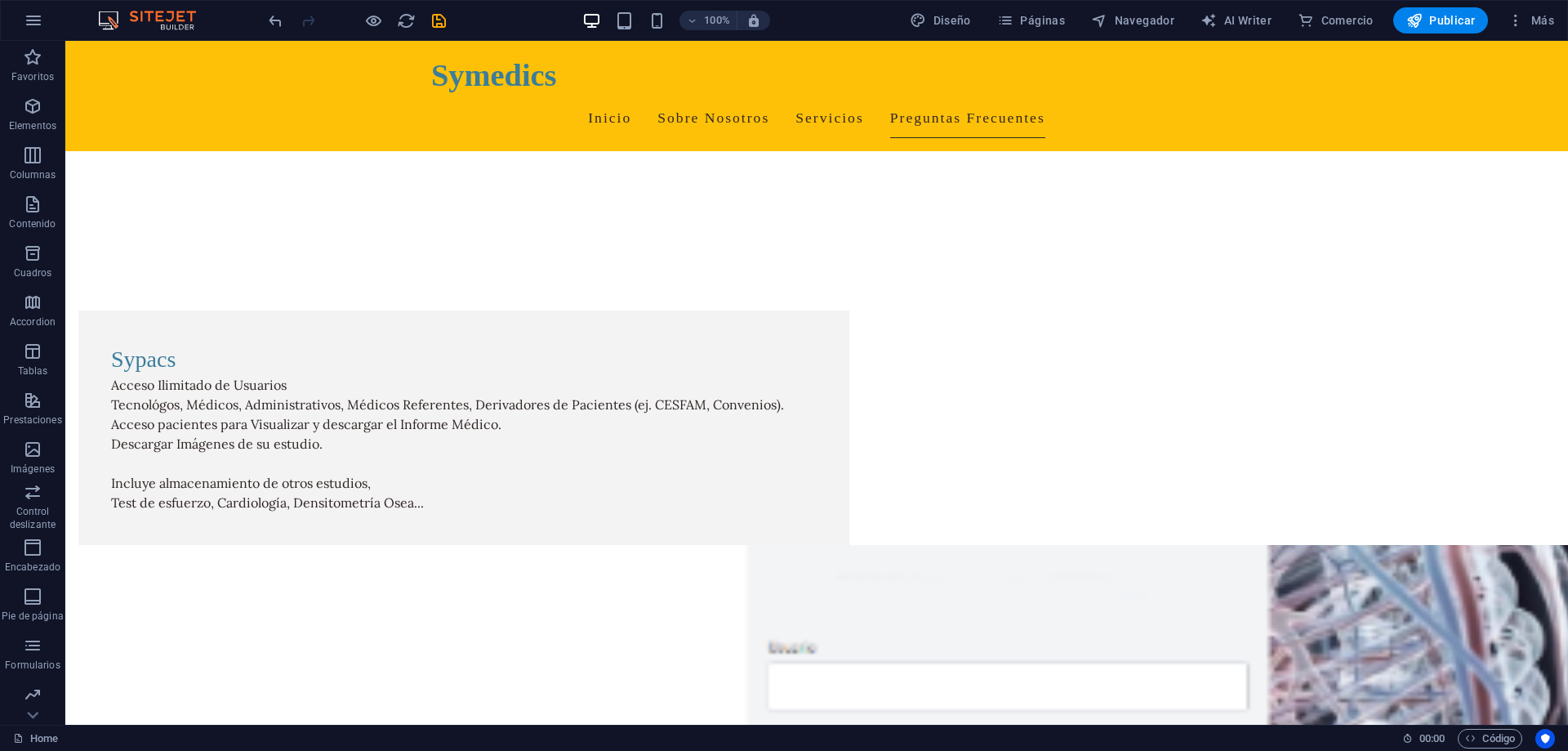
click at [285, 24] on div at bounding box center [357, 20] width 183 height 26
click at [280, 23] on icon "undo" at bounding box center [276, 21] width 19 height 19
click at [279, 22] on icon "undo" at bounding box center [276, 21] width 19 height 19
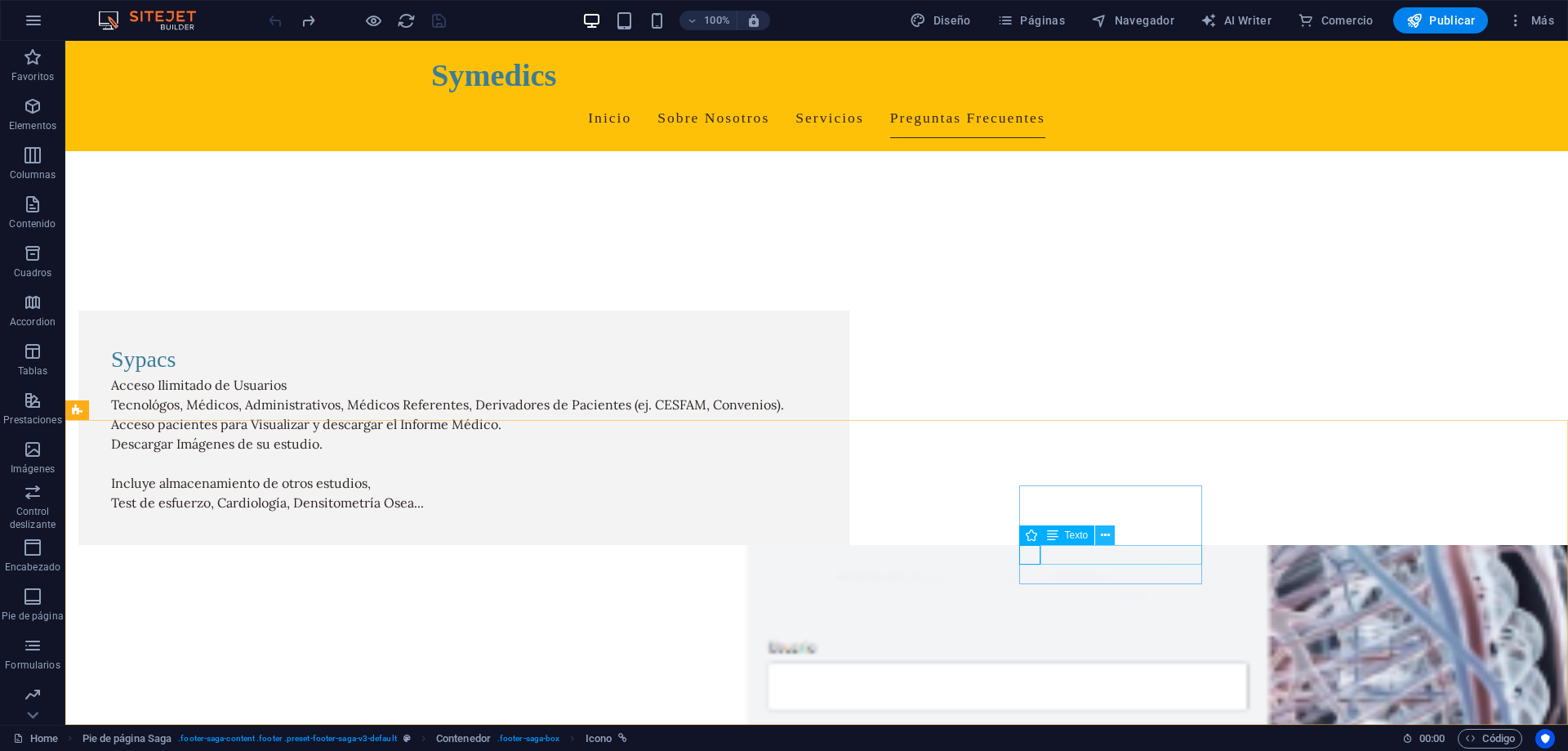
click at [1103, 535] on icon at bounding box center [1105, 535] width 9 height 17
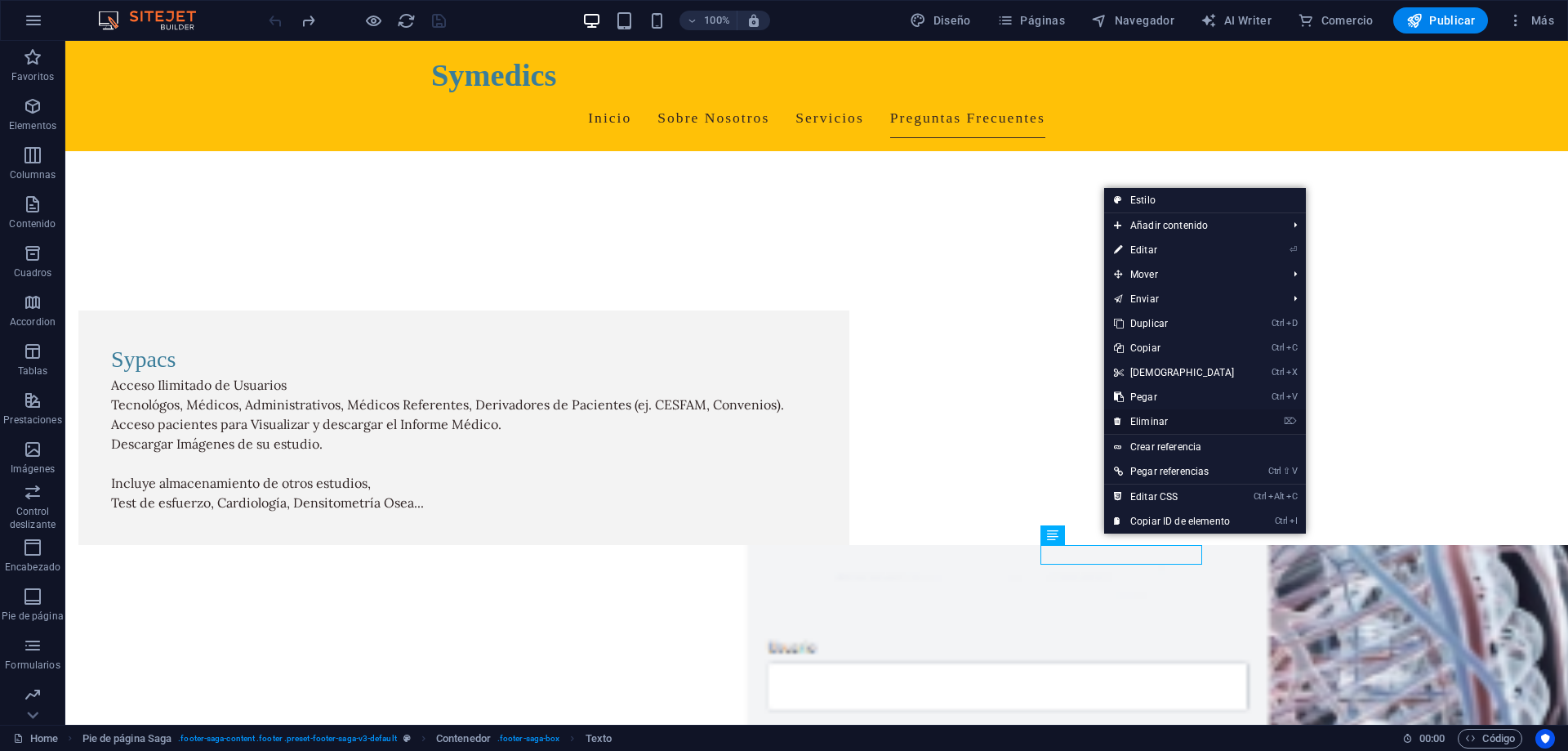
click at [1149, 420] on link "⌦ Eliminar" at bounding box center [1174, 422] width 141 height 24
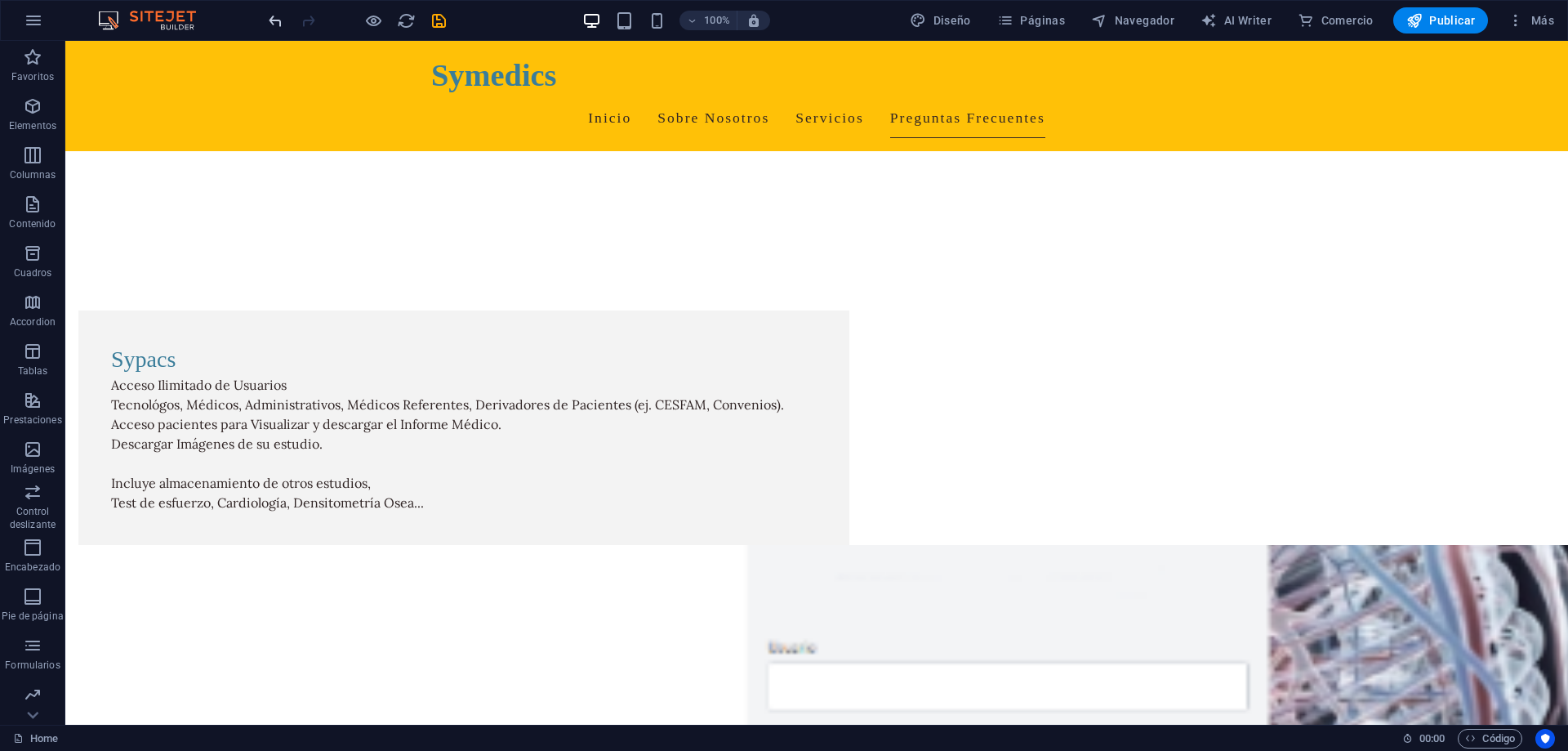
click at [278, 21] on icon "undo" at bounding box center [276, 21] width 19 height 19
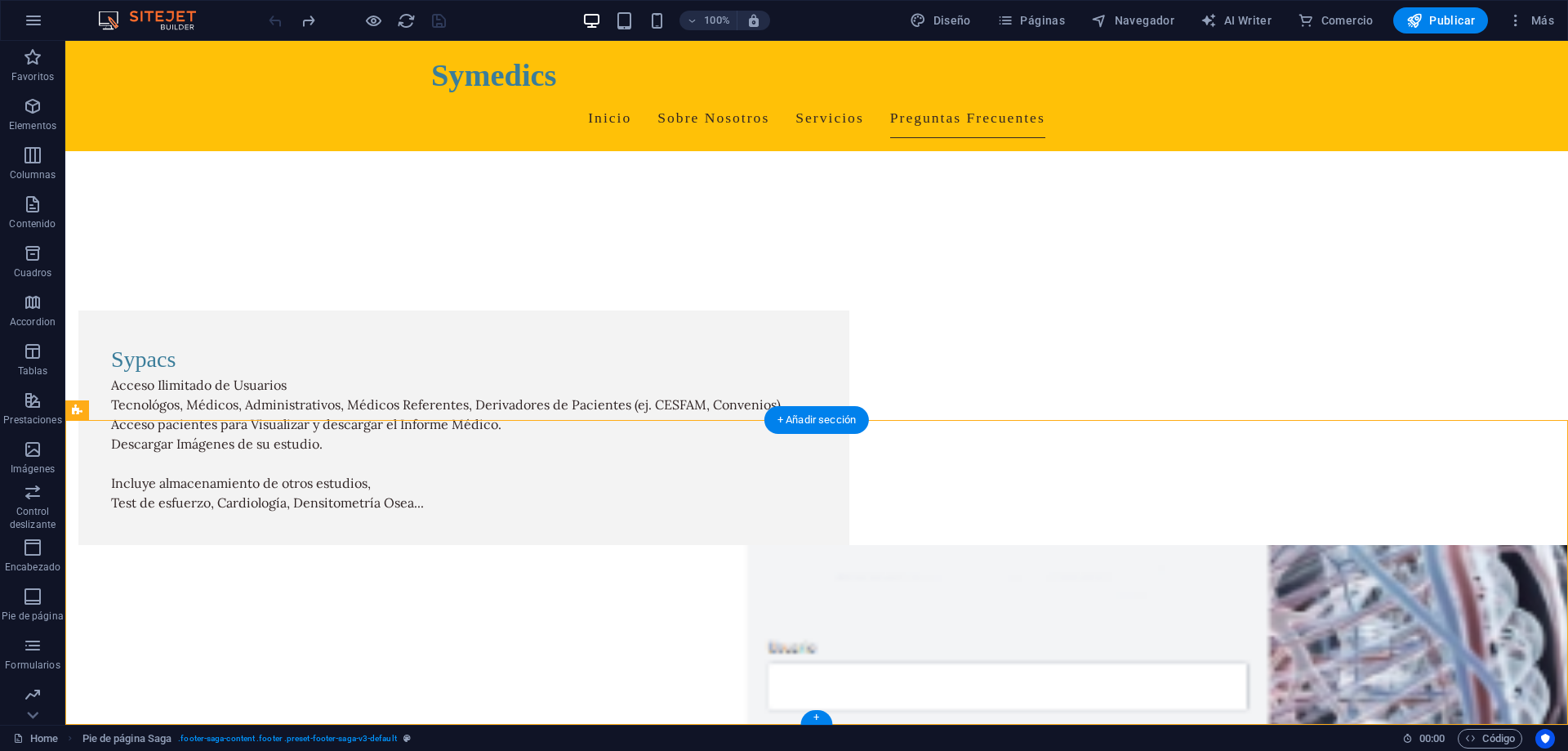
drag, startPoint x: 1051, startPoint y: 554, endPoint x: 1088, endPoint y: 637, distance: 90.9
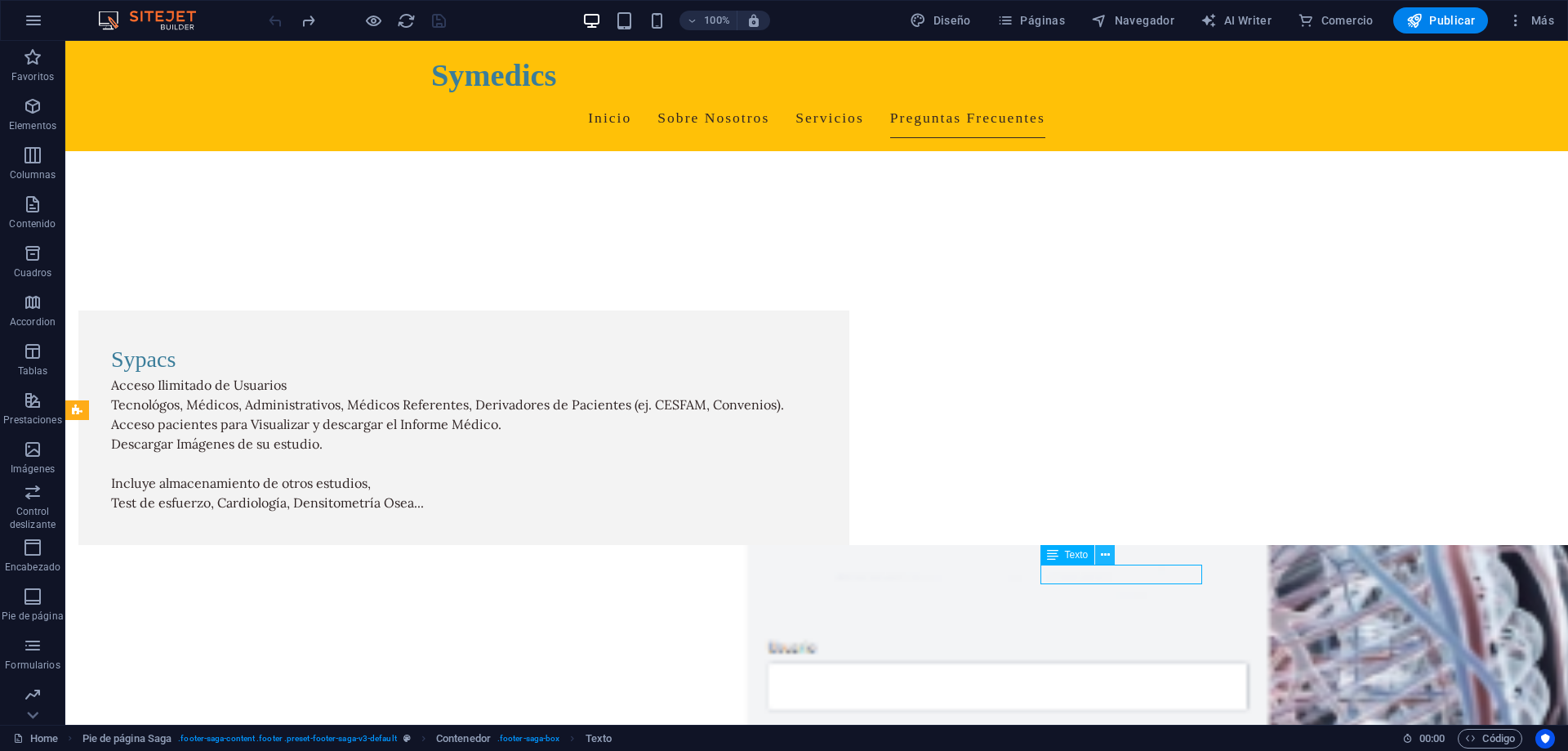
drag, startPoint x: 1049, startPoint y: 555, endPoint x: 1097, endPoint y: 553, distance: 48.0
click at [1097, 553] on div "Texto" at bounding box center [1083, 555] width 86 height 20
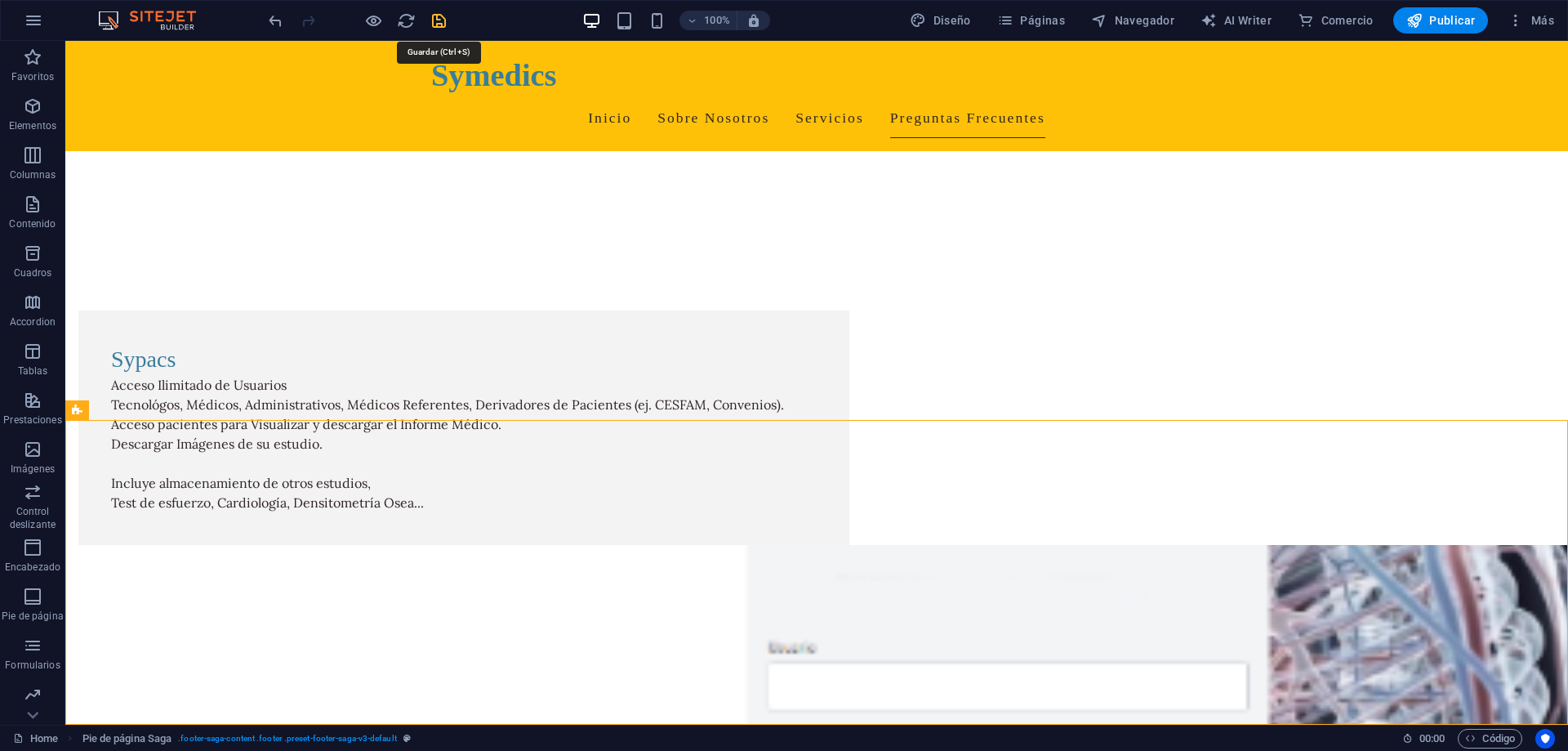
click at [448, 24] on icon "save" at bounding box center [439, 21] width 19 height 19
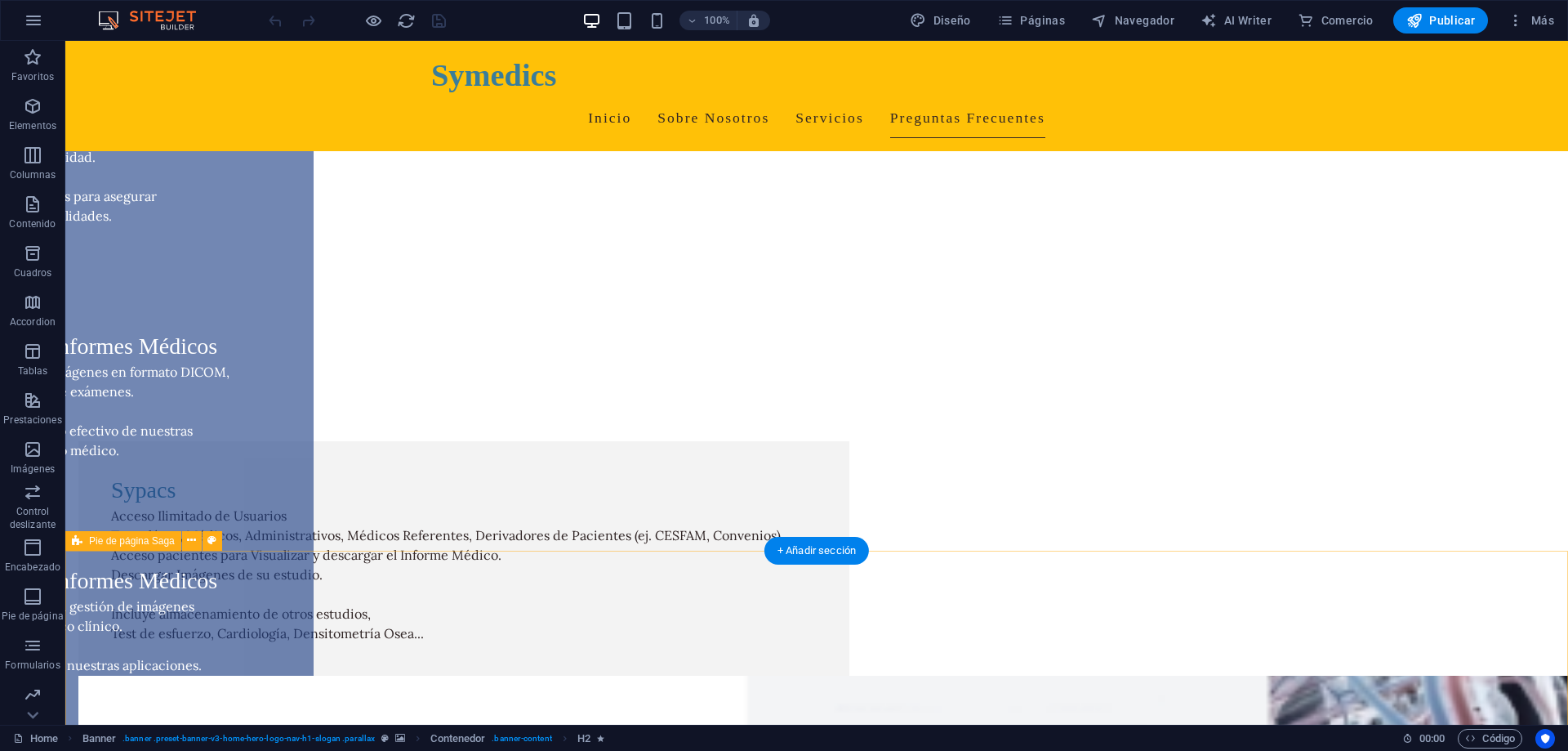
scroll to position [6462, 0]
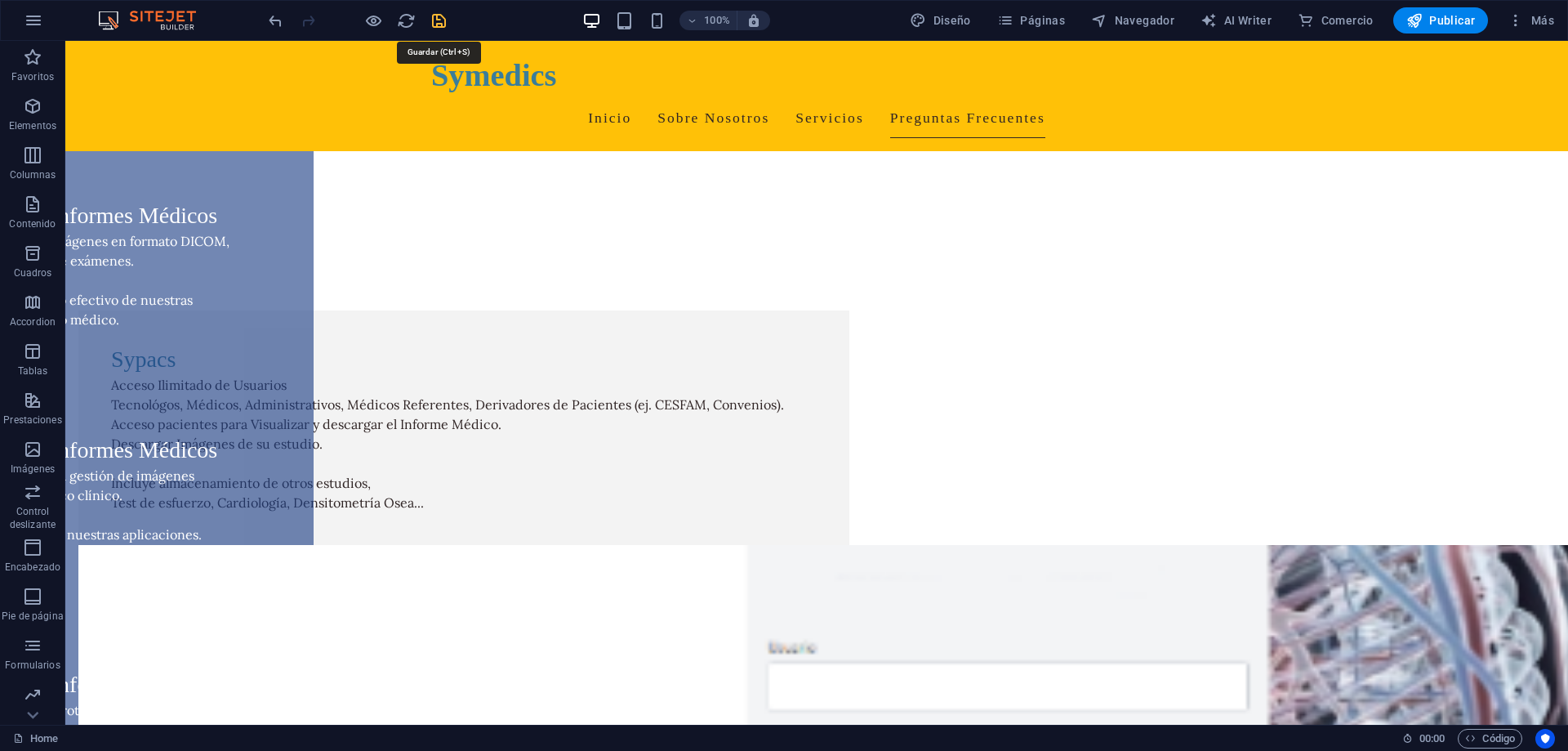
click at [434, 21] on icon "save" at bounding box center [439, 21] width 19 height 19
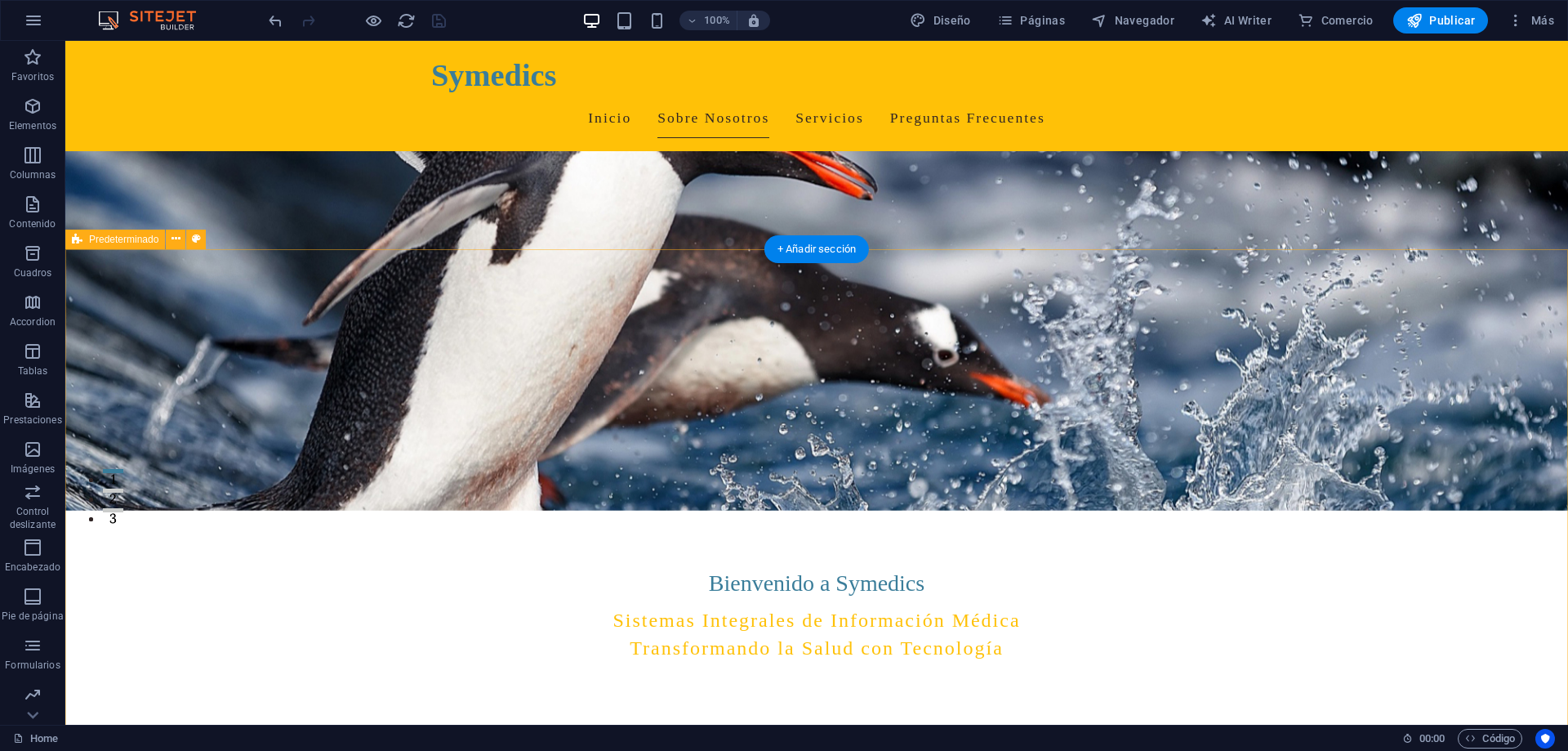
scroll to position [0, 0]
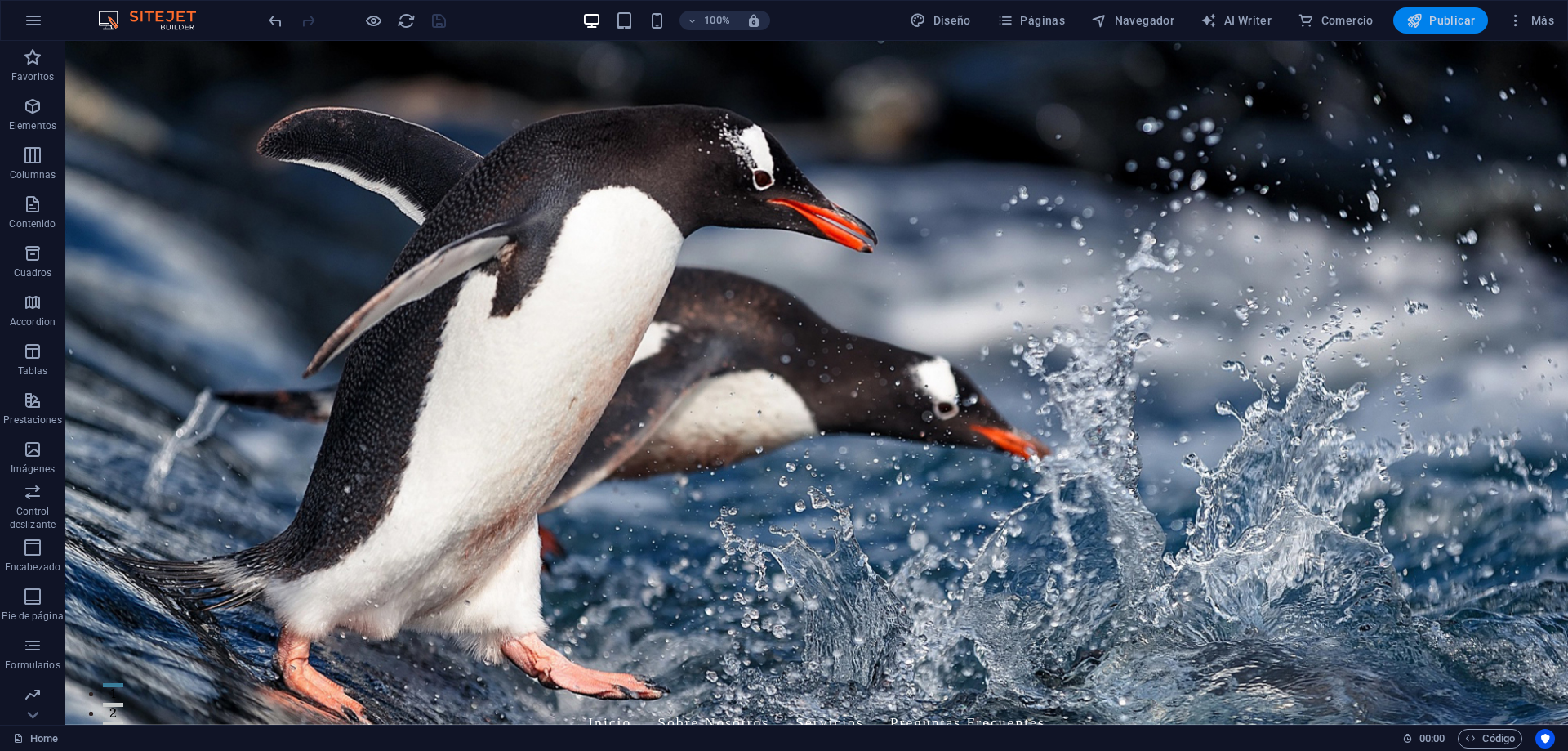
click at [1462, 23] on span "Publicar" at bounding box center [1441, 20] width 70 height 17
